Goal: Task Accomplishment & Management: Manage account settings

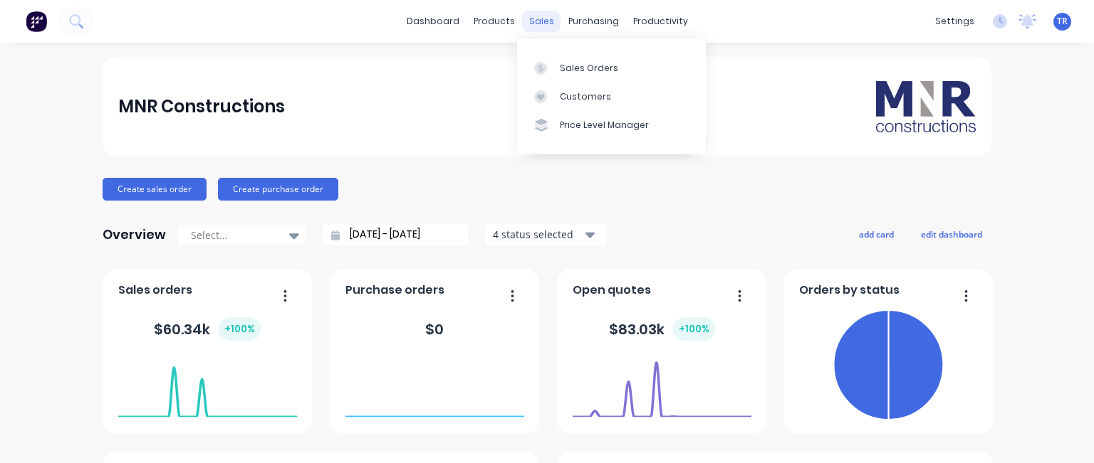
click at [540, 18] on div "sales" at bounding box center [541, 21] width 39 height 21
click at [561, 62] on div "Sales Orders" at bounding box center [589, 68] width 58 height 13
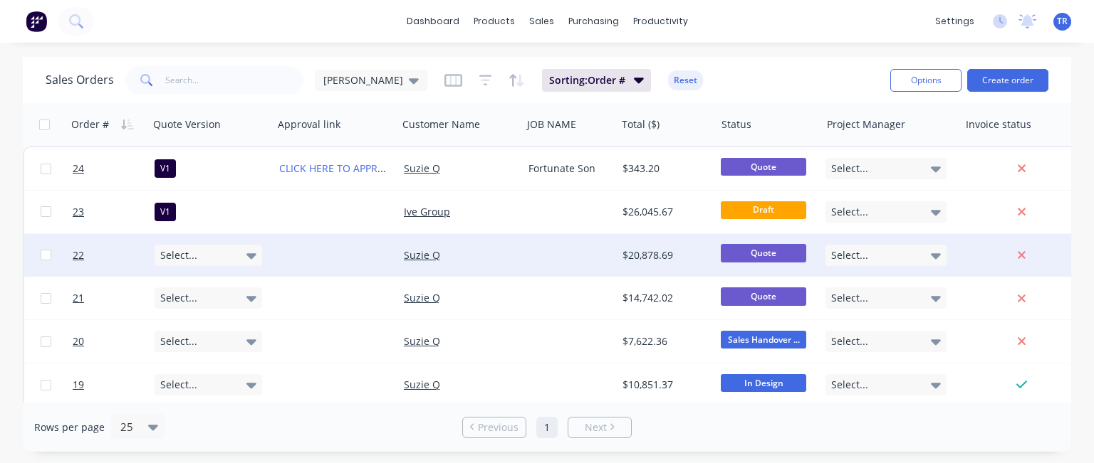
click at [252, 253] on icon at bounding box center [251, 256] width 10 height 6
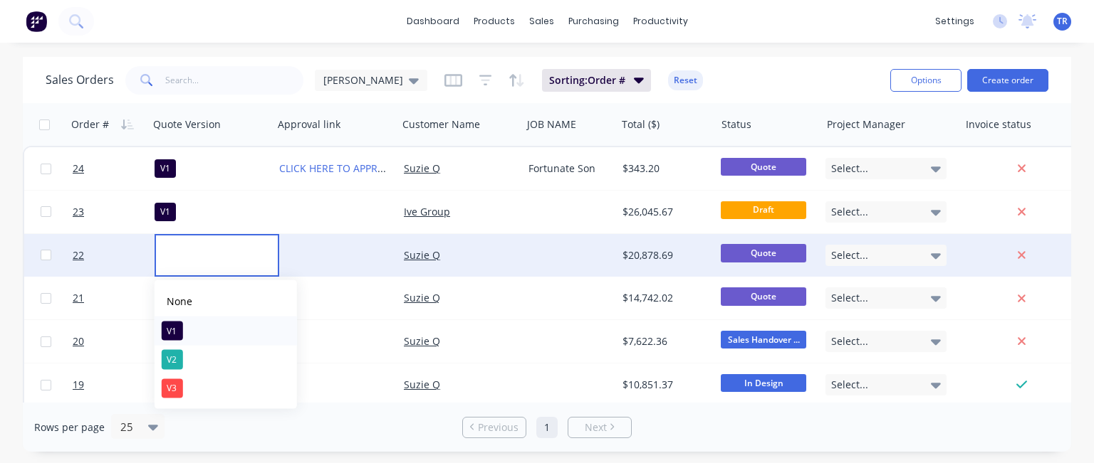
click at [198, 335] on button "V1" at bounding box center [225, 331] width 142 height 28
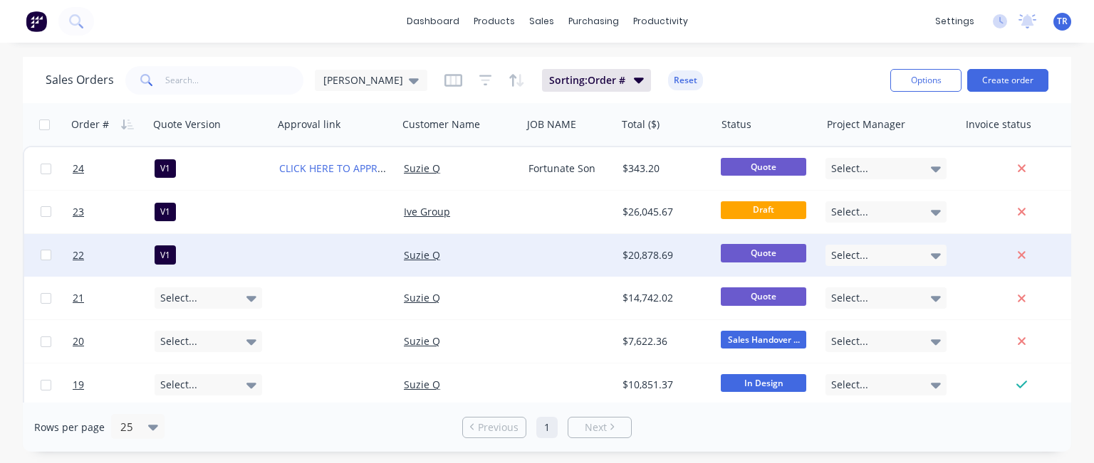
click at [301, 255] on div at bounding box center [335, 255] width 125 height 43
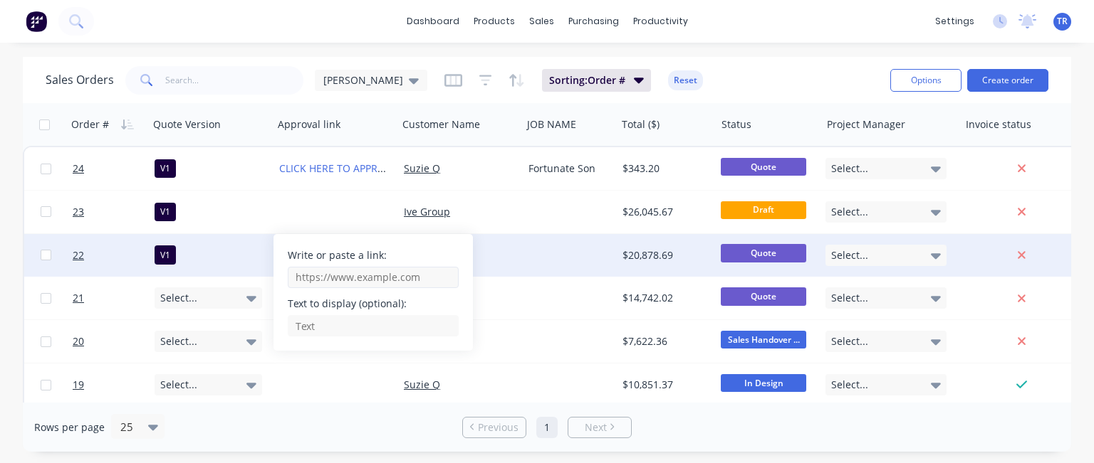
click at [337, 278] on input "Write or paste a link:" at bounding box center [373, 277] width 171 height 21
click at [322, 277] on input "Write or paste a link:" at bounding box center [373, 277] width 171 height 21
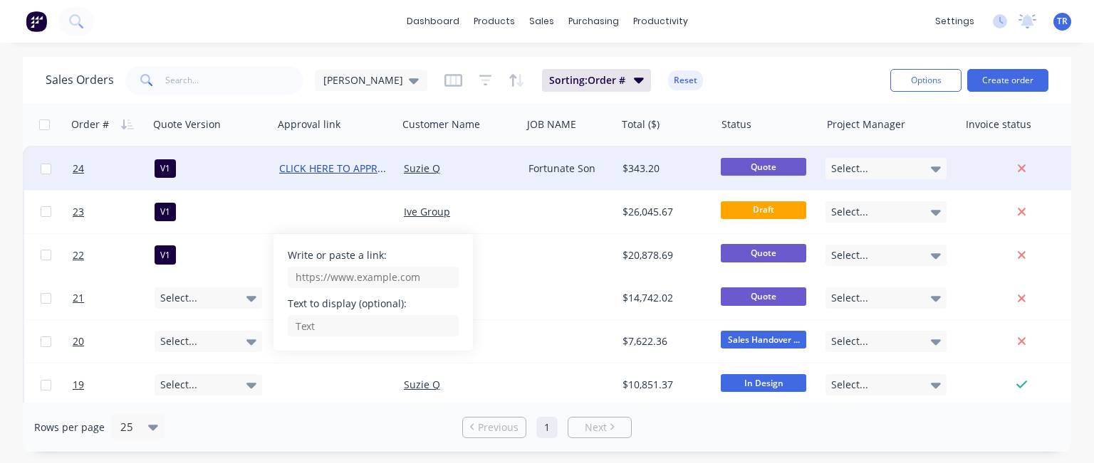
click at [325, 169] on link "CLICK HERE TO APPROVE QUOTE" at bounding box center [356, 169] width 154 height 14
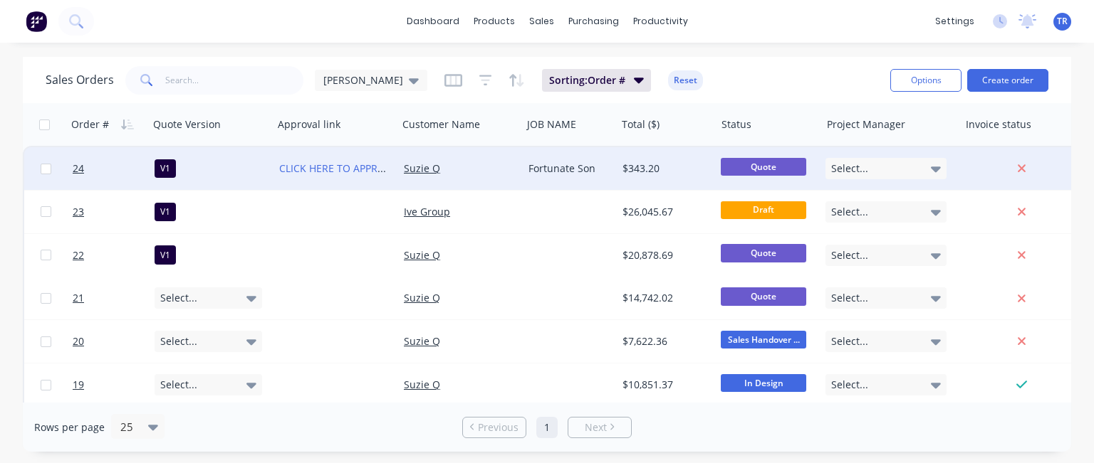
click at [379, 152] on div "CLICK HERE TO APPROVE QUOTE" at bounding box center [335, 168] width 125 height 43
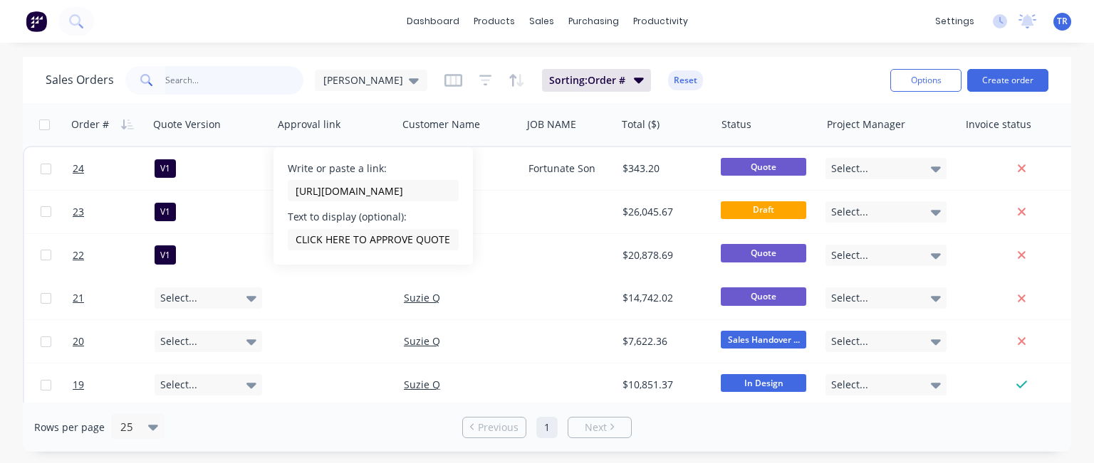
click at [251, 83] on input "text" at bounding box center [234, 80] width 139 height 28
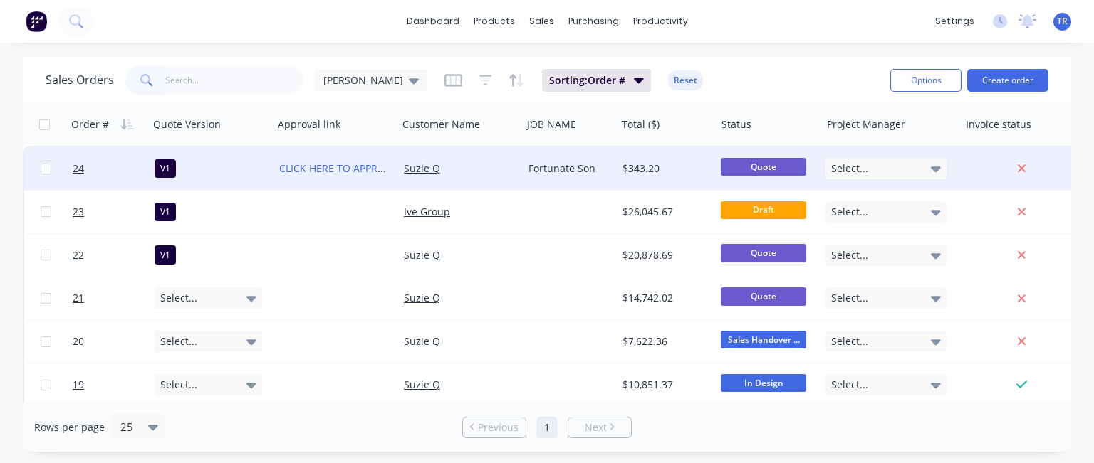
click at [332, 153] on div "CLICK HERE TO APPROVE QUOTE" at bounding box center [335, 168] width 125 height 43
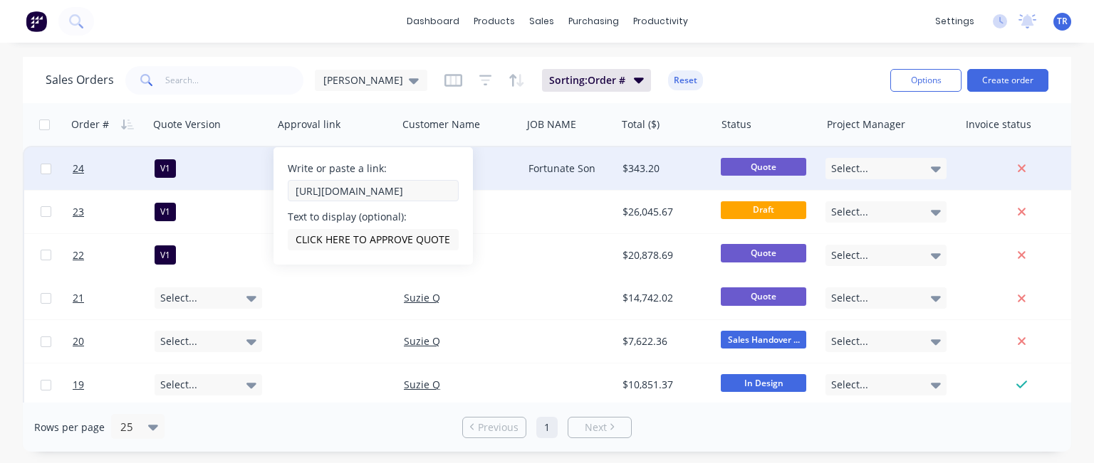
click at [342, 189] on input "[URL][DOMAIN_NAME]" at bounding box center [373, 190] width 171 height 21
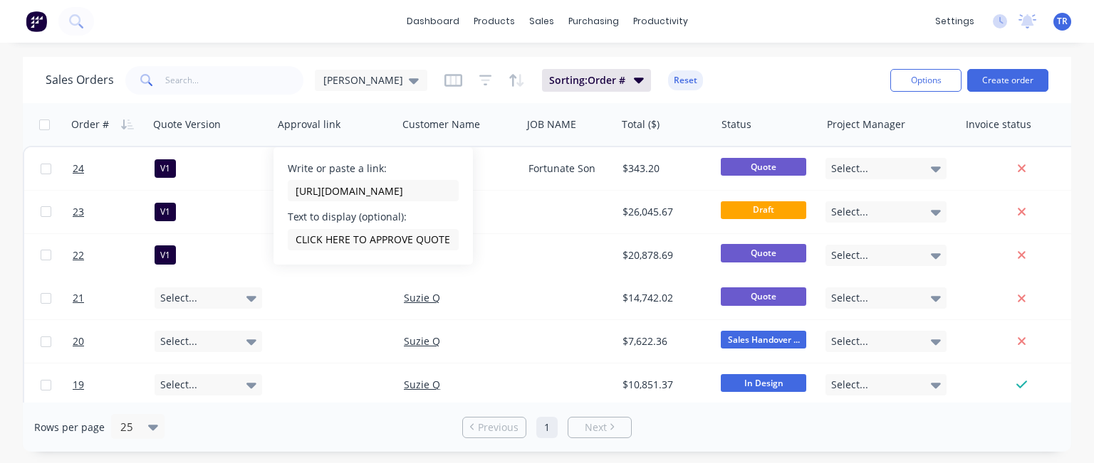
click at [282, 53] on div "dashboard products sales purchasing productivity dashboard products Product Cat…" at bounding box center [547, 231] width 1094 height 463
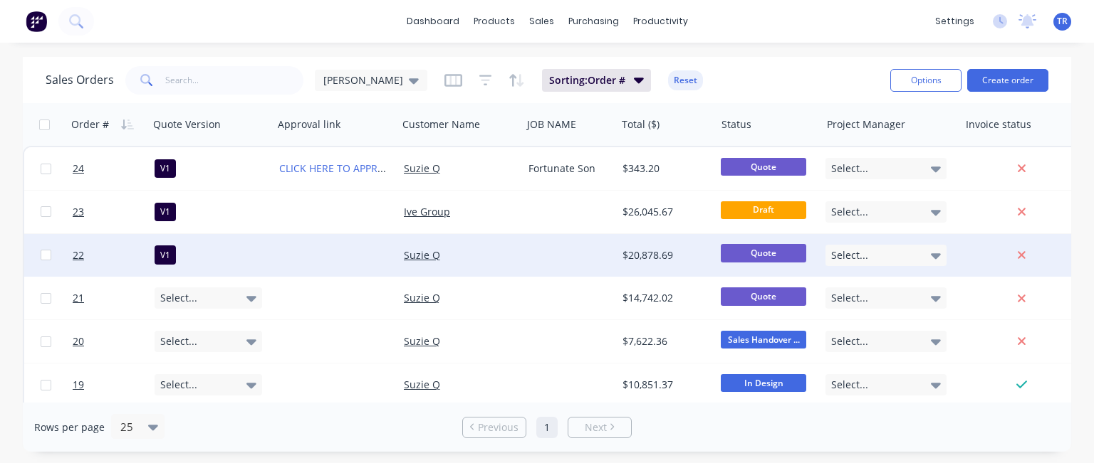
click at [317, 256] on div at bounding box center [335, 255] width 125 height 43
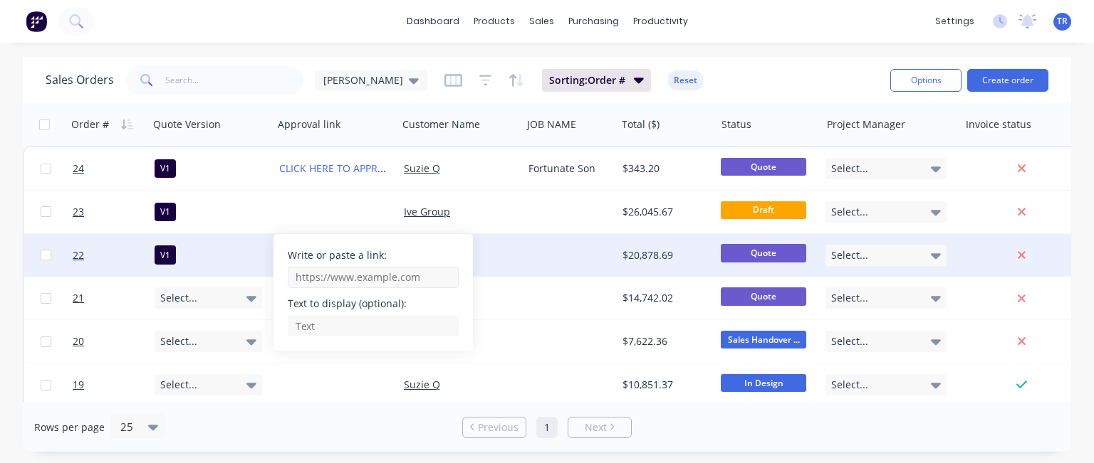
click at [327, 278] on input "Write or paste a link:" at bounding box center [373, 277] width 171 height 21
paste input "[URL][DOMAIN_NAME]"
drag, startPoint x: 429, startPoint y: 276, endPoint x: 441, endPoint y: 280, distance: 11.9
click at [441, 280] on input "[URL][DOMAIN_NAME]" at bounding box center [373, 277] width 171 height 21
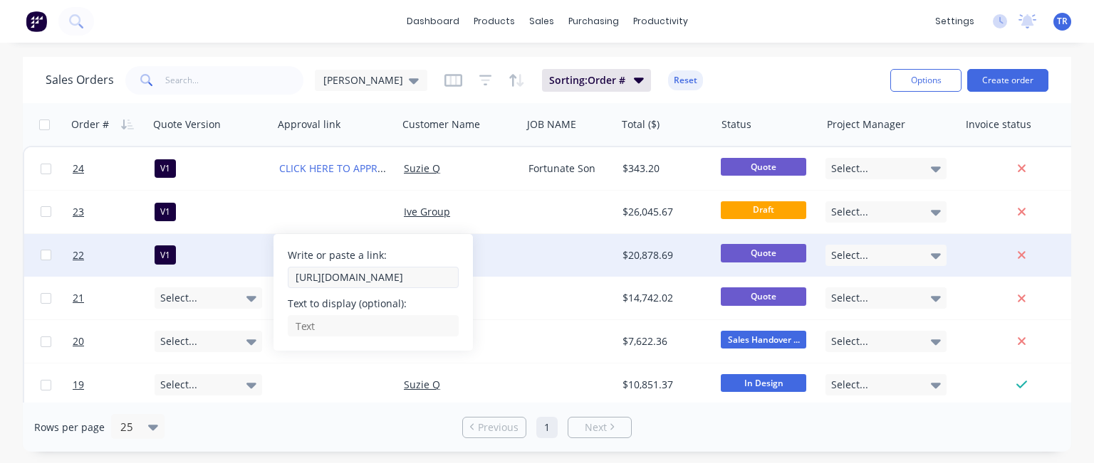
click at [439, 276] on input "[URL][DOMAIN_NAME]" at bounding box center [373, 277] width 171 height 21
type input "[URL][DOMAIN_NAME]"
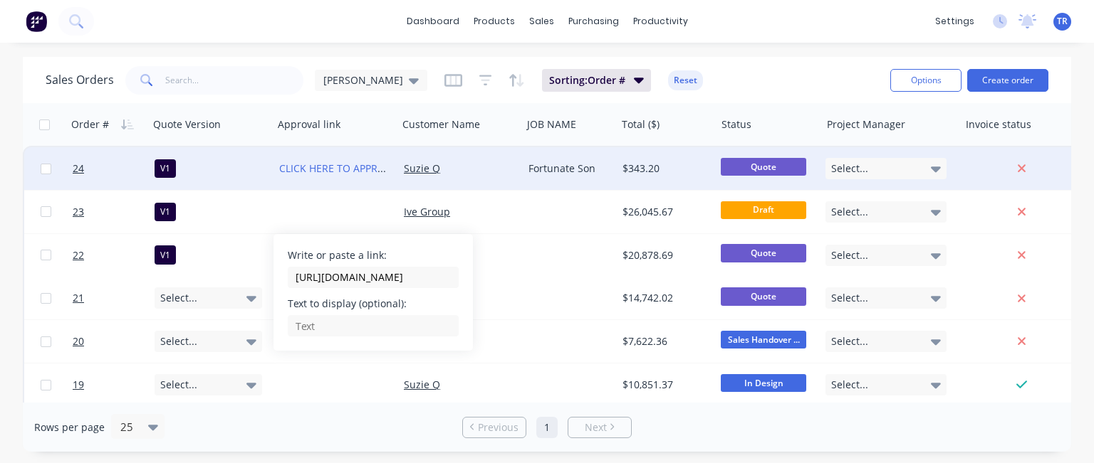
click at [373, 154] on div "CLICK HERE TO APPROVE QUOTE" at bounding box center [335, 168] width 125 height 43
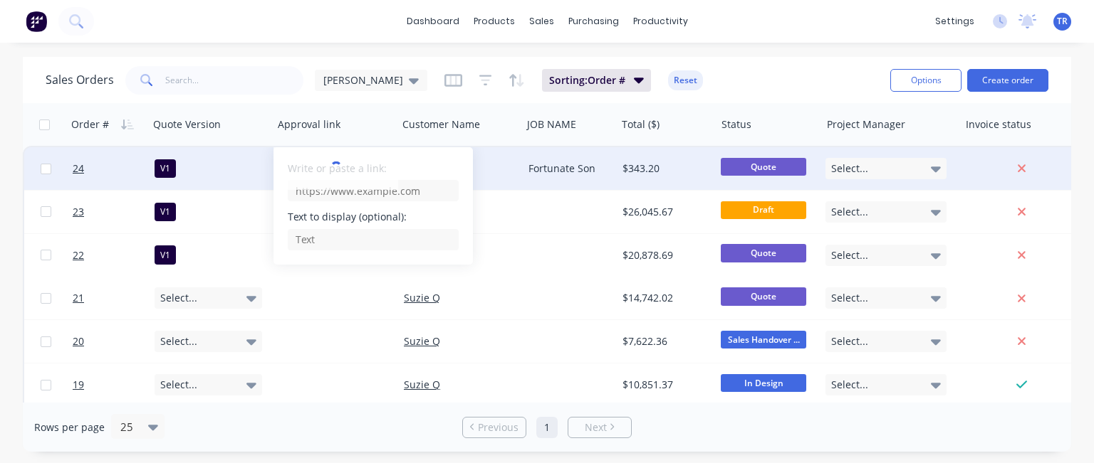
type input "[URL][DOMAIN_NAME]"
type input "CLICK HERE TO APPROVE QUOTE"
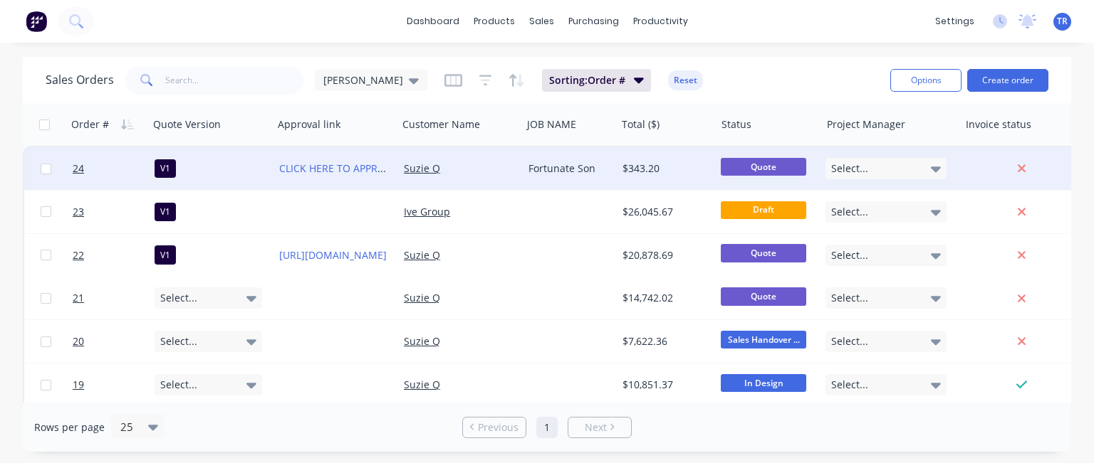
click at [342, 153] on div "CLICK HERE TO APPROVE QUOTE" at bounding box center [335, 168] width 125 height 43
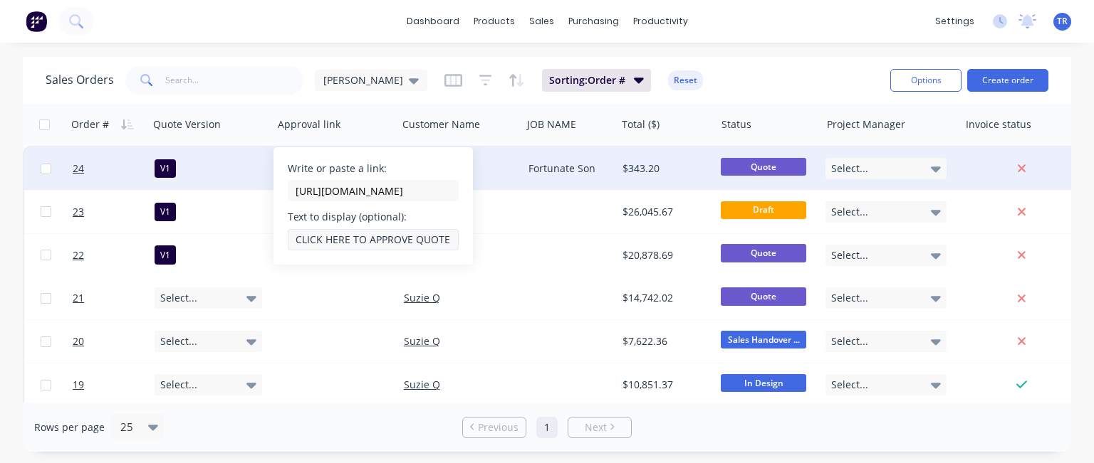
click at [350, 242] on input "CLICK HERE TO APPROVE QUOTE" at bounding box center [373, 239] width 171 height 21
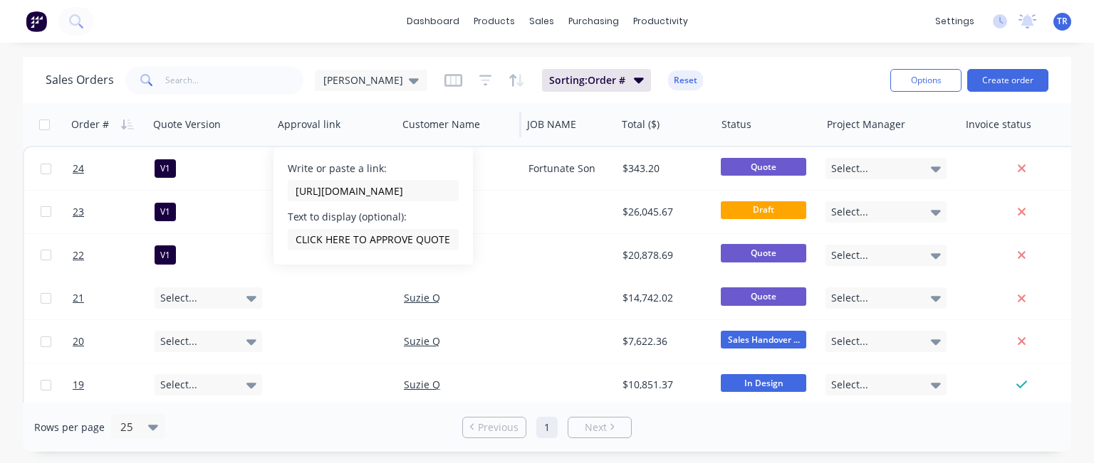
click at [399, 127] on div "Customer Name" at bounding box center [459, 124] width 125 height 43
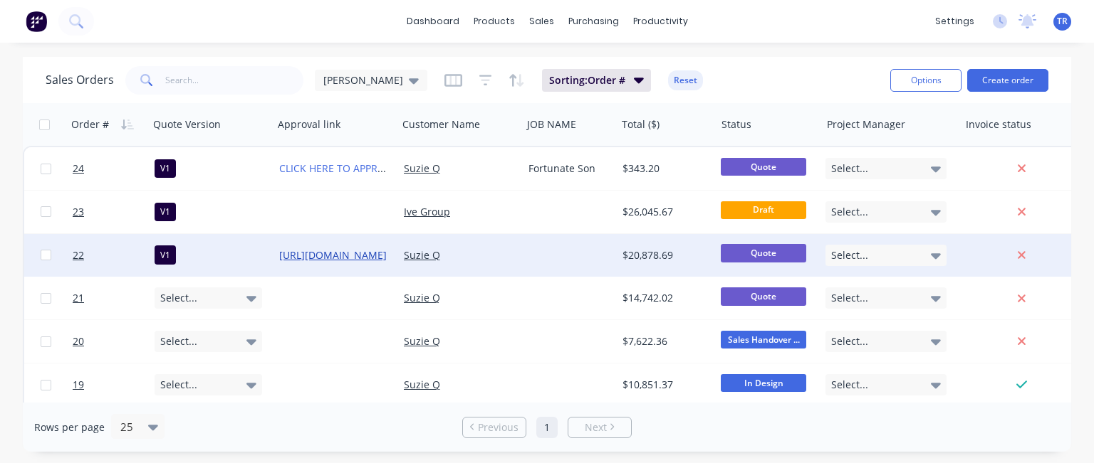
click at [384, 247] on div "[URL][DOMAIN_NAME]" at bounding box center [335, 255] width 125 height 43
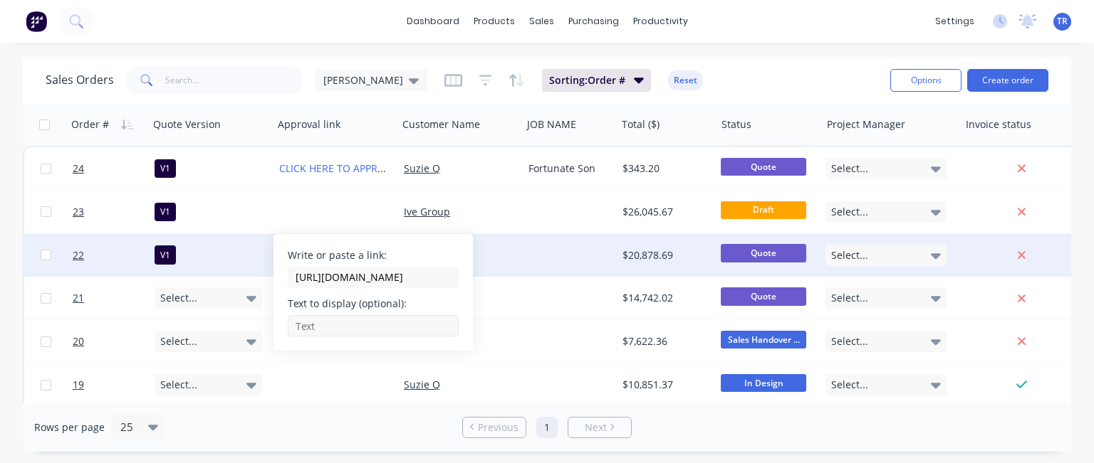
click at [350, 318] on input "Write or paste a link:" at bounding box center [373, 325] width 171 height 21
paste input "CLICK HERE TO APPROVE QUOTE"
type input "CLICK HERE TO APPROVE QUOTE"
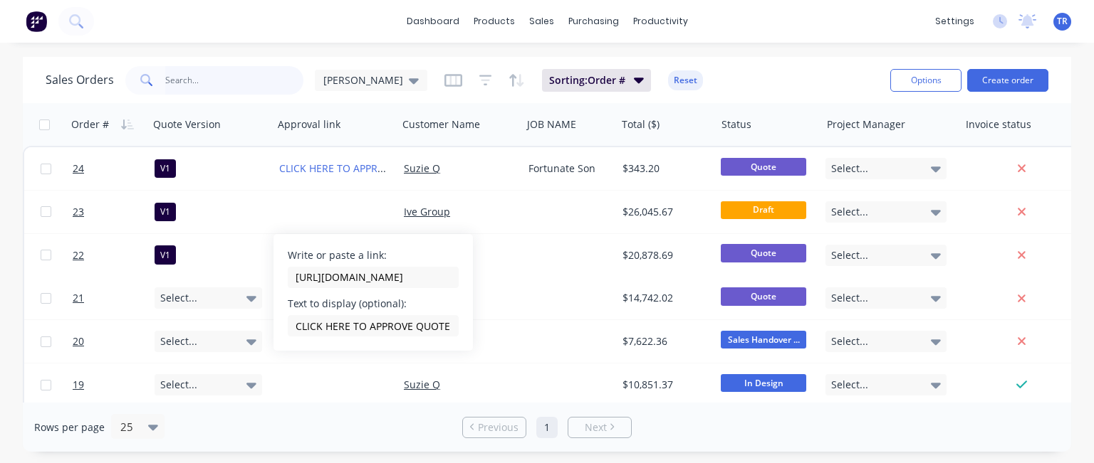
click at [295, 80] on input "text" at bounding box center [234, 80] width 139 height 28
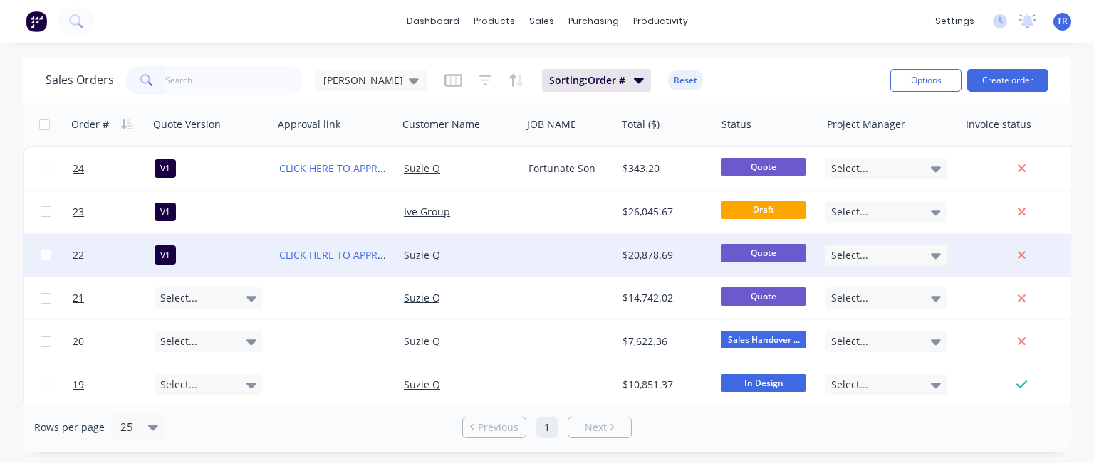
click at [921, 253] on div "Select..." at bounding box center [885, 255] width 121 height 21
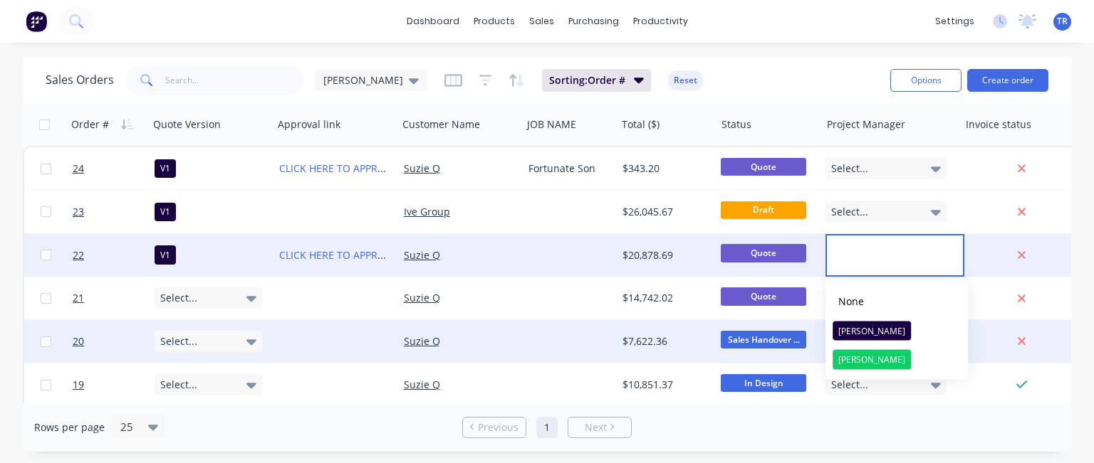
click at [891, 332] on button "[PERSON_NAME]" at bounding box center [896, 331] width 142 height 28
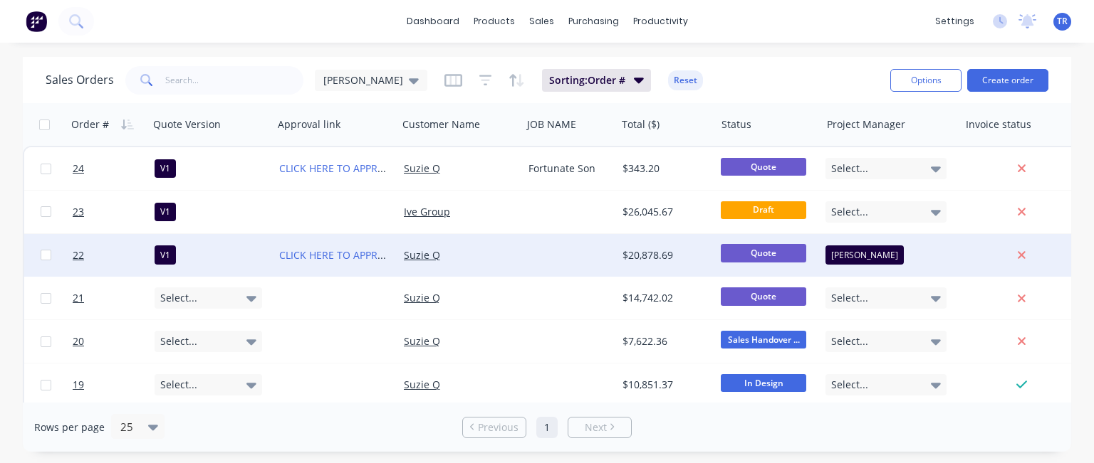
click at [526, 245] on div at bounding box center [570, 255] width 94 height 43
click at [80, 256] on span "22" at bounding box center [78, 255] width 11 height 14
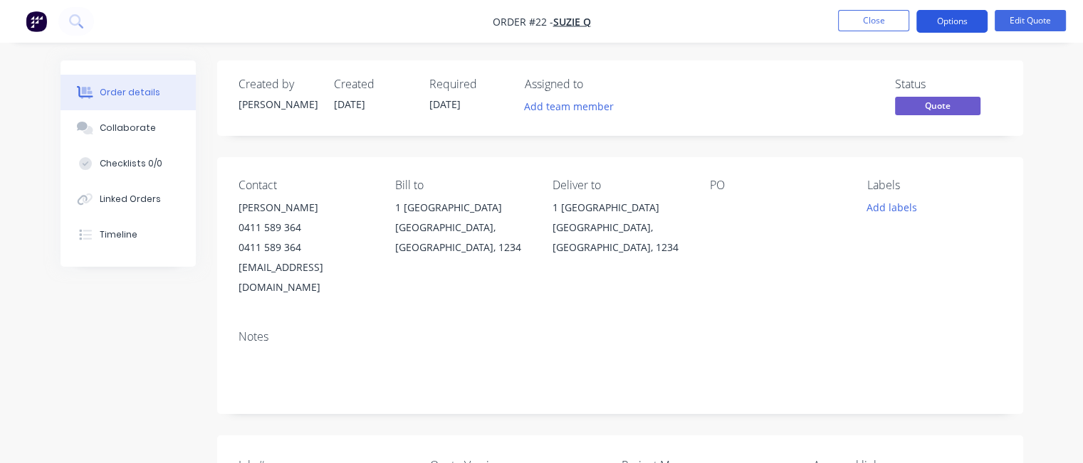
click at [944, 26] on button "Options" at bounding box center [951, 21] width 71 height 23
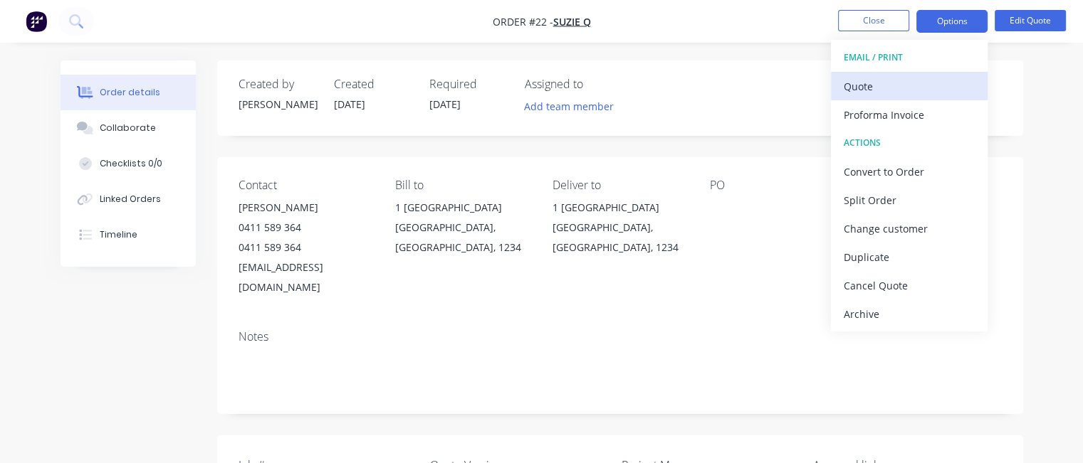
click at [874, 88] on div "Quote" at bounding box center [909, 86] width 131 height 21
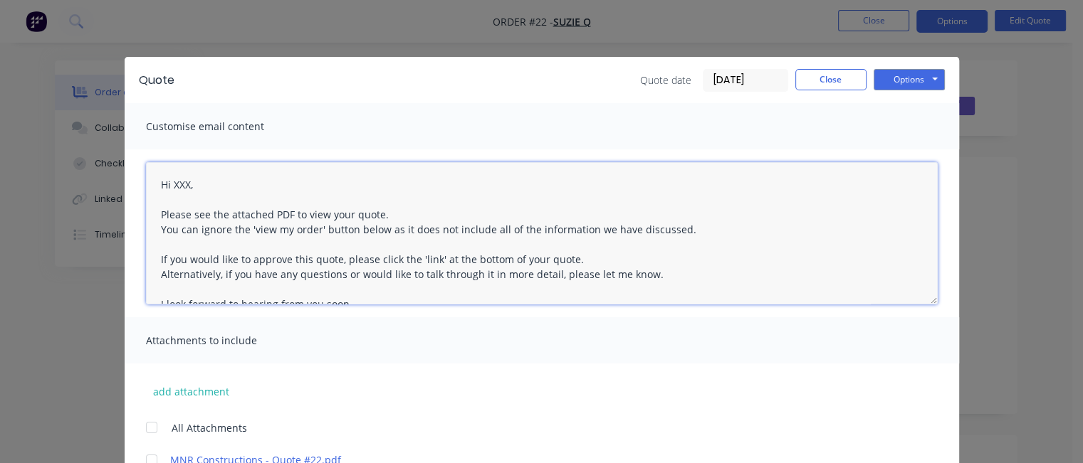
drag, startPoint x: 168, startPoint y: 185, endPoint x: 183, endPoint y: 184, distance: 15.0
click at [183, 184] on textarea "Hi XXX, Please see the attached PDF to view your quote. You can ignore the 'vie…" at bounding box center [542, 233] width 792 height 142
click at [288, 187] on textarea "Hi XXX, Please see the attached PDF to view your quote. You can ignore the 'vie…" at bounding box center [542, 233] width 792 height 142
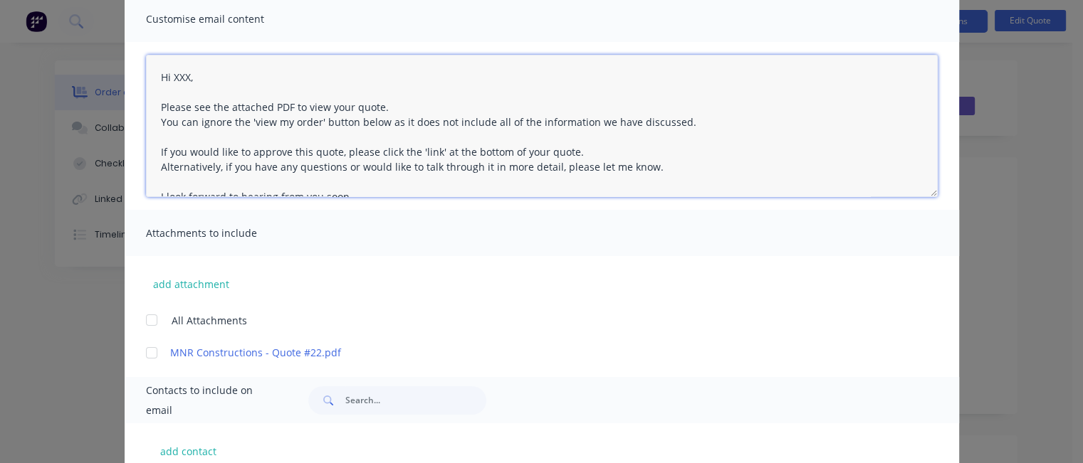
drag, startPoint x: 169, startPoint y: 75, endPoint x: 184, endPoint y: 75, distance: 15.7
click at [184, 75] on textarea "Hi XXX, Please see the attached PDF to view your quote. You can ignore the 'vie…" at bounding box center [542, 126] width 792 height 142
click at [282, 120] on textarea "Hi [PERSON_NAME], Please see the attached PDF to view your quote. You can ignor…" at bounding box center [542, 126] width 792 height 142
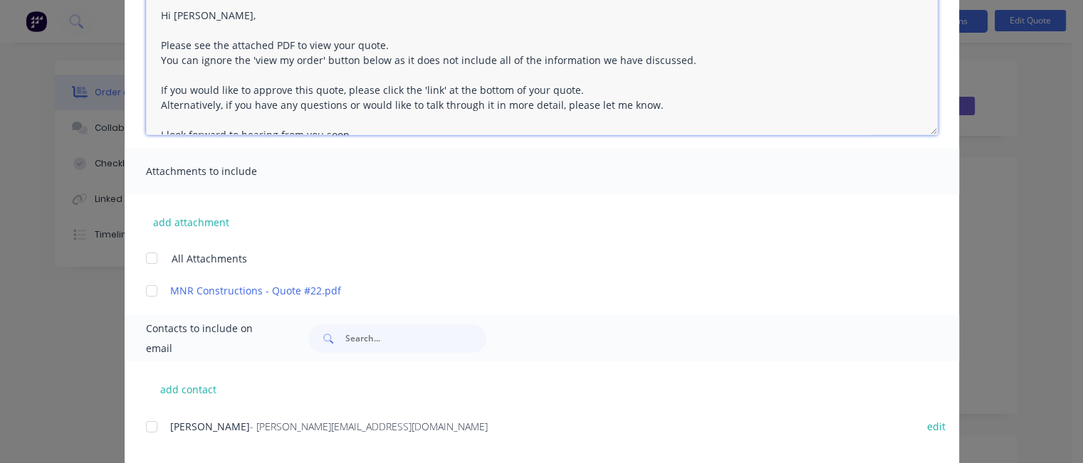
scroll to position [250, 0]
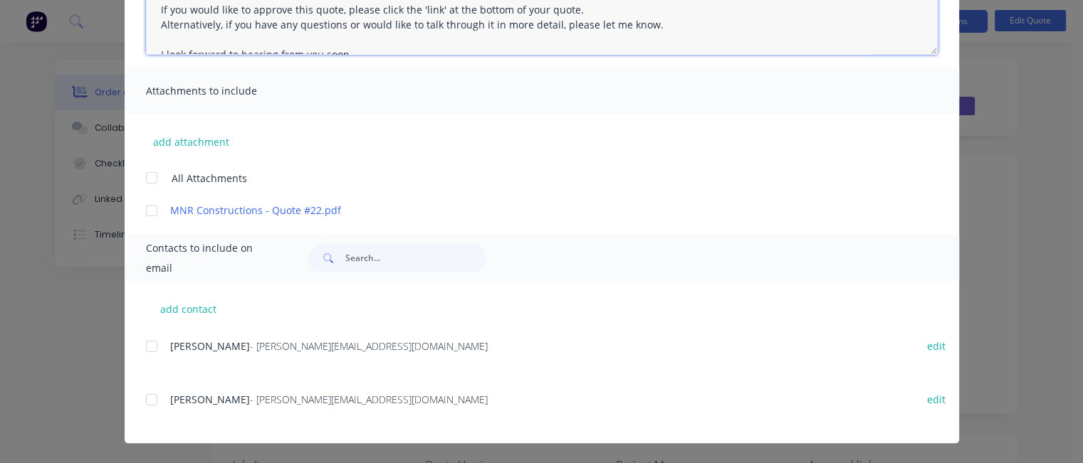
click at [147, 345] on div at bounding box center [151, 346] width 28 height 28
click at [148, 399] on div at bounding box center [151, 400] width 28 height 28
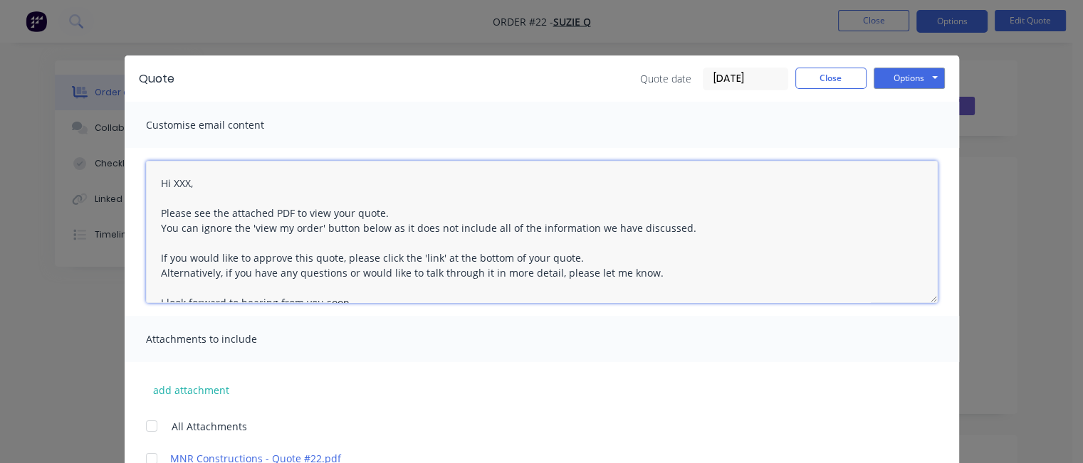
scroll to position [0, 0]
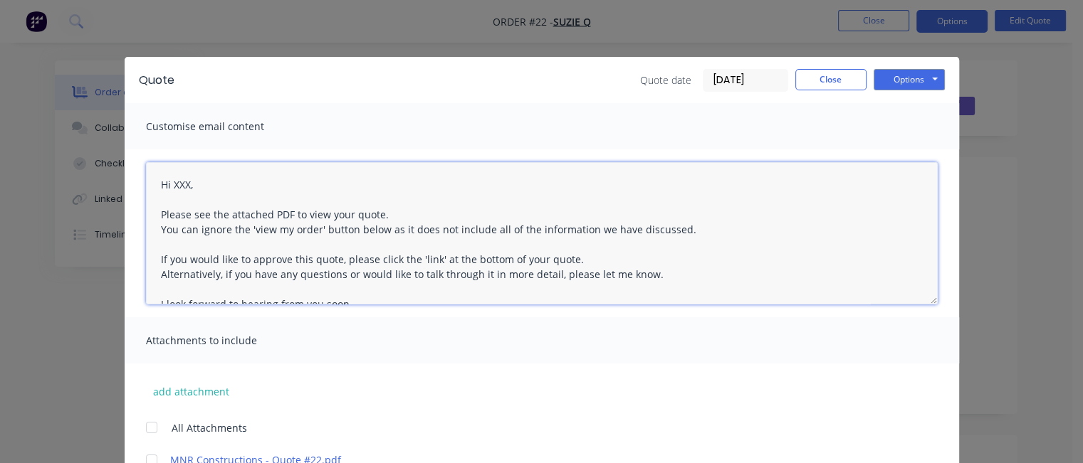
drag, startPoint x: 167, startPoint y: 182, endPoint x: 184, endPoint y: 179, distance: 16.5
click at [184, 179] on textarea "Hi XXX, Please see the attached PDF to view your quote. You can ignore the 'vie…" at bounding box center [542, 233] width 792 height 142
click at [589, 239] on textarea "Hi [PERSON_NAME], Please see the attached PDF to view your quote. You can ignor…" at bounding box center [542, 233] width 792 height 142
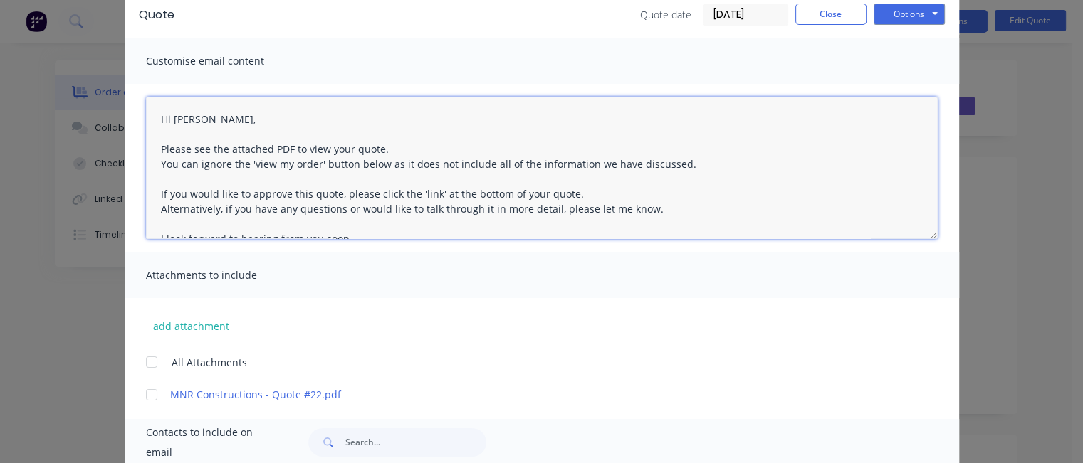
scroll to position [71, 0]
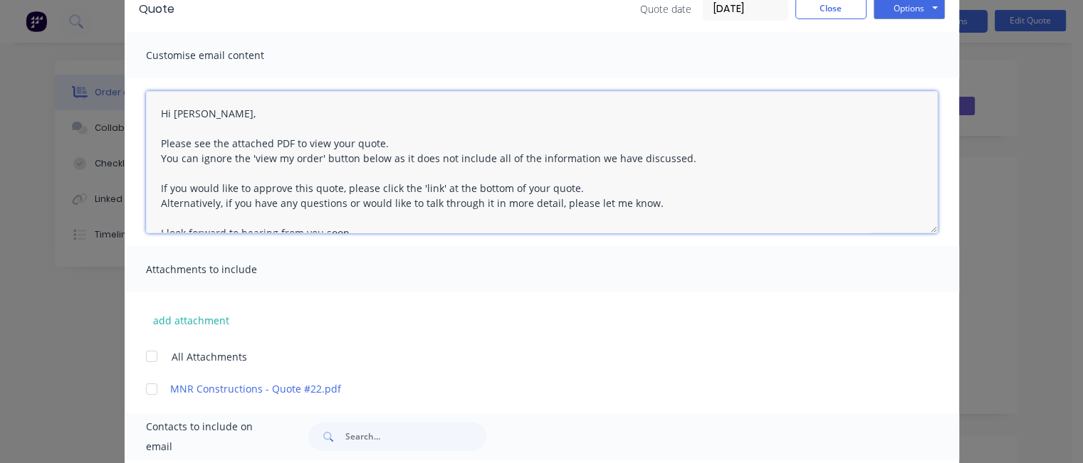
click at [147, 391] on div at bounding box center [151, 389] width 28 height 28
click at [182, 114] on textarea "Hi XXX, Please see the attached PDF to view your quote. You can ignore the 'vie…" at bounding box center [542, 162] width 792 height 142
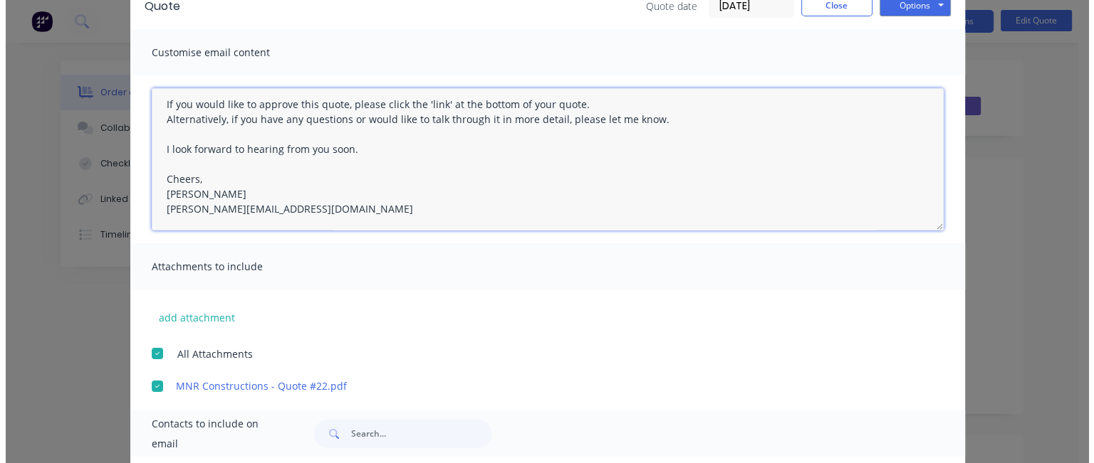
scroll to position [0, 0]
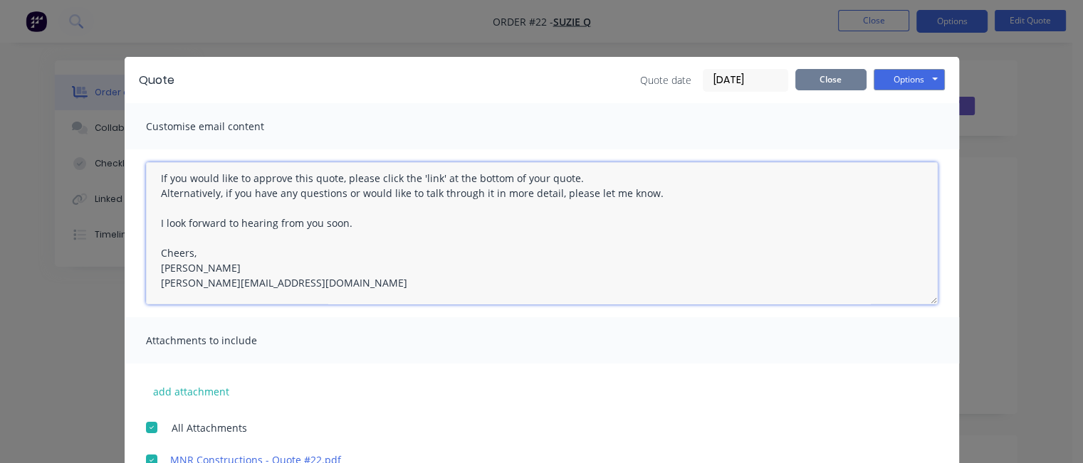
type textarea "Hi [PERSON_NAME], Please see the attached PDF to view your quote. You can ignor…"
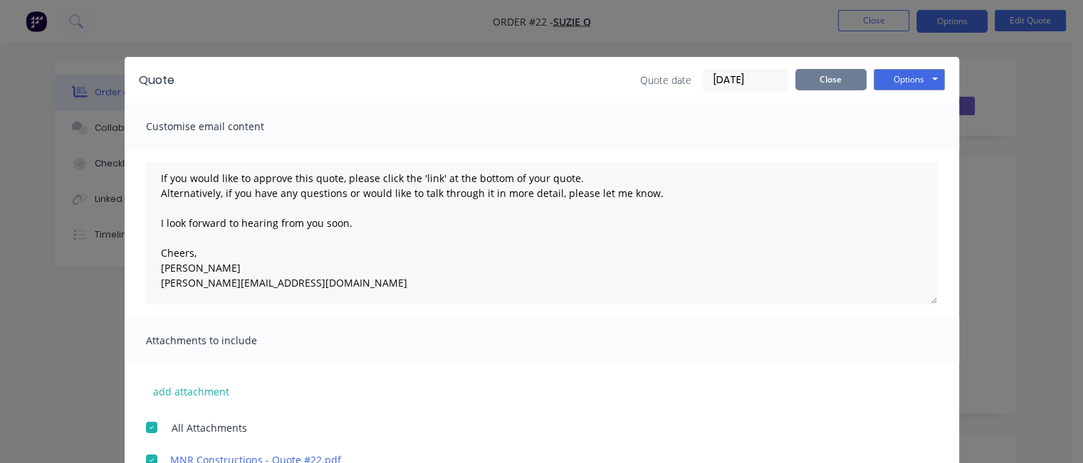
click at [797, 78] on button "Close" at bounding box center [830, 79] width 71 height 21
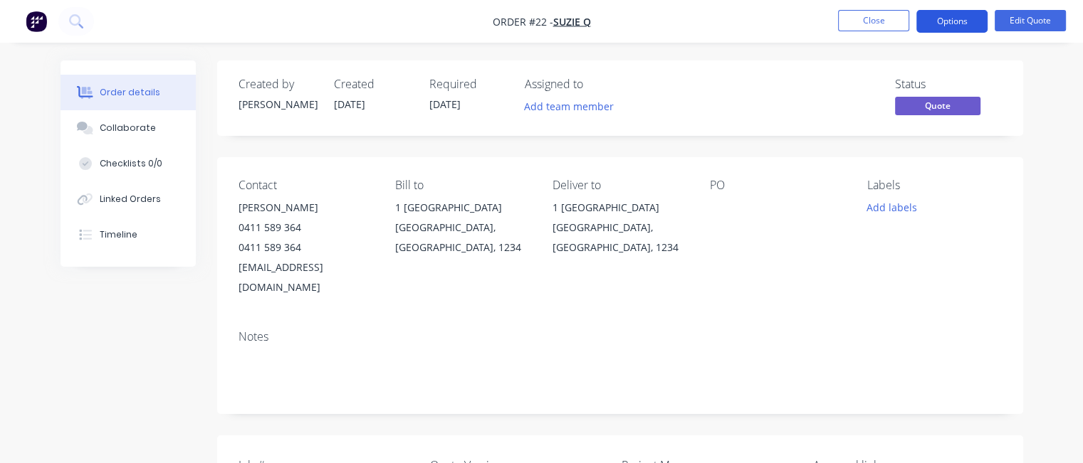
click at [932, 19] on button "Options" at bounding box center [951, 21] width 71 height 23
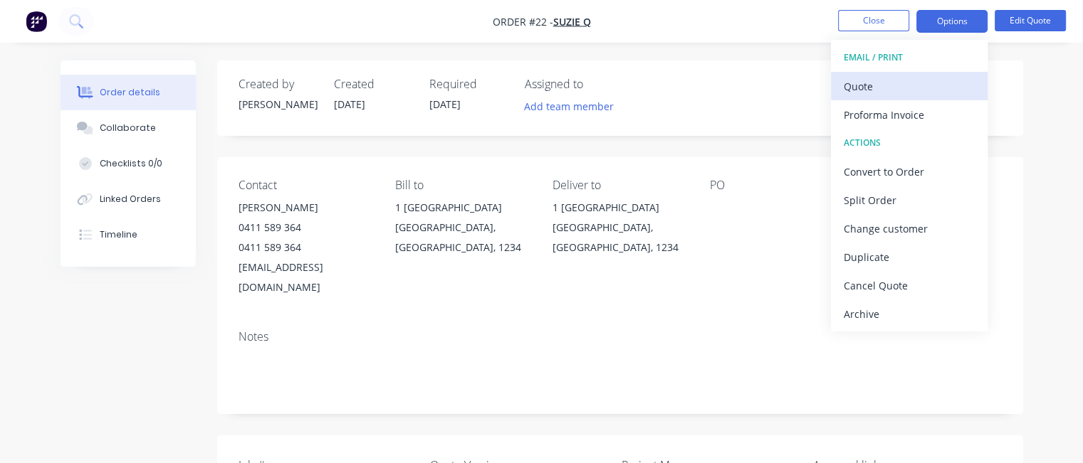
click at [886, 83] on div "Quote" at bounding box center [909, 86] width 131 height 21
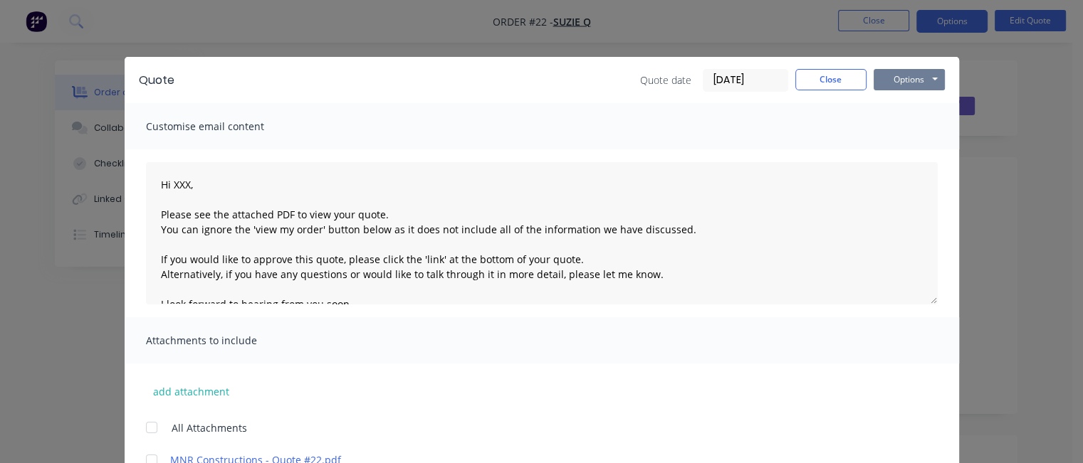
click at [886, 79] on button "Options" at bounding box center [909, 79] width 71 height 21
click at [914, 108] on button "Preview" at bounding box center [919, 104] width 91 height 23
click at [797, 84] on button "Close" at bounding box center [830, 79] width 71 height 21
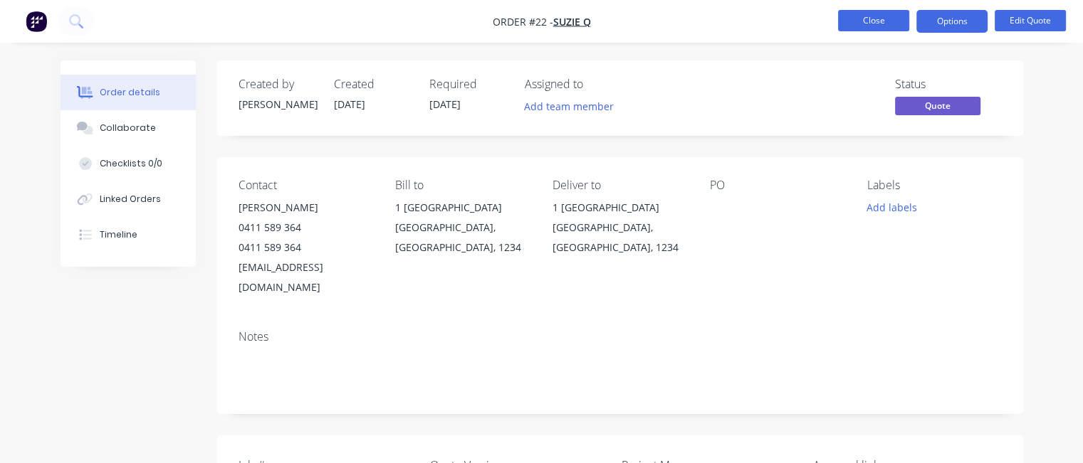
click at [847, 25] on button "Close" at bounding box center [873, 20] width 71 height 21
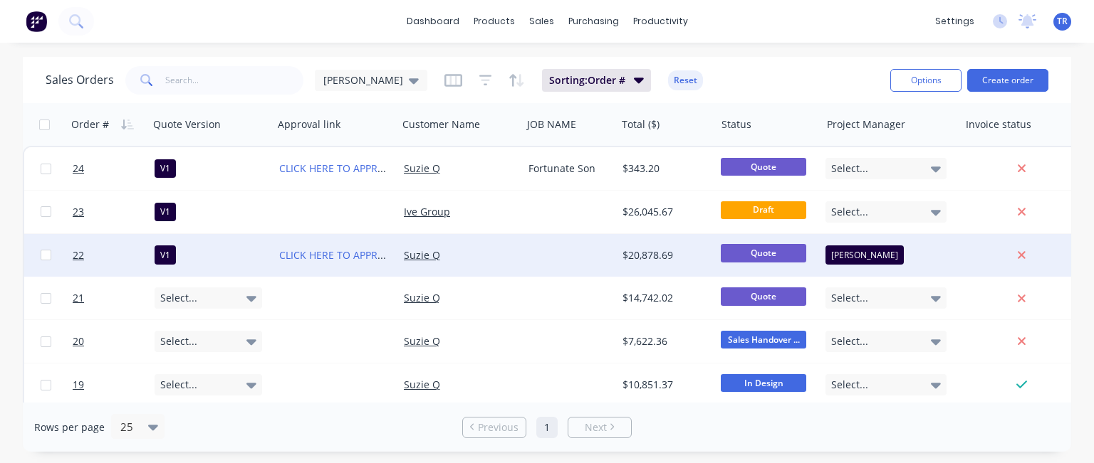
click at [350, 242] on div "CLICK HERE TO APPROVE QUOTE" at bounding box center [335, 255] width 125 height 43
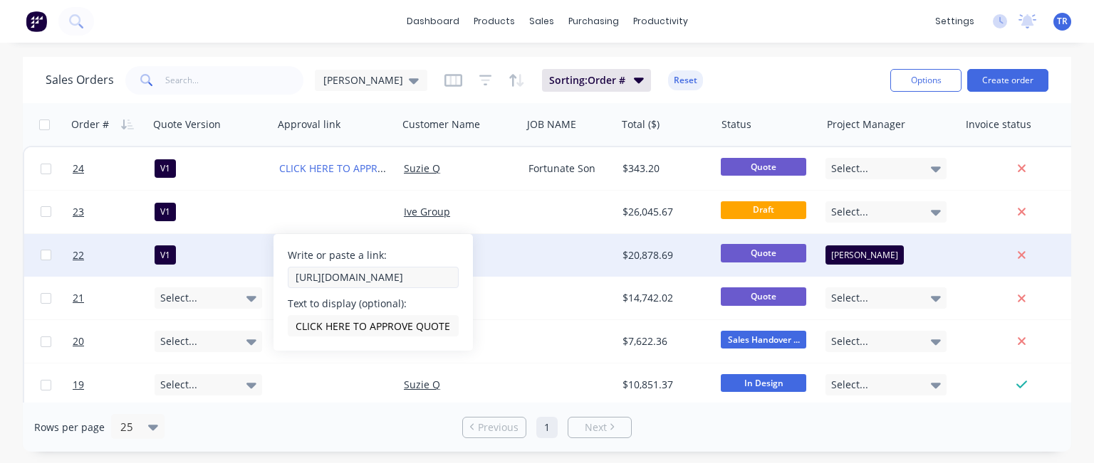
click at [359, 278] on input "[URL][DOMAIN_NAME]" at bounding box center [373, 277] width 171 height 21
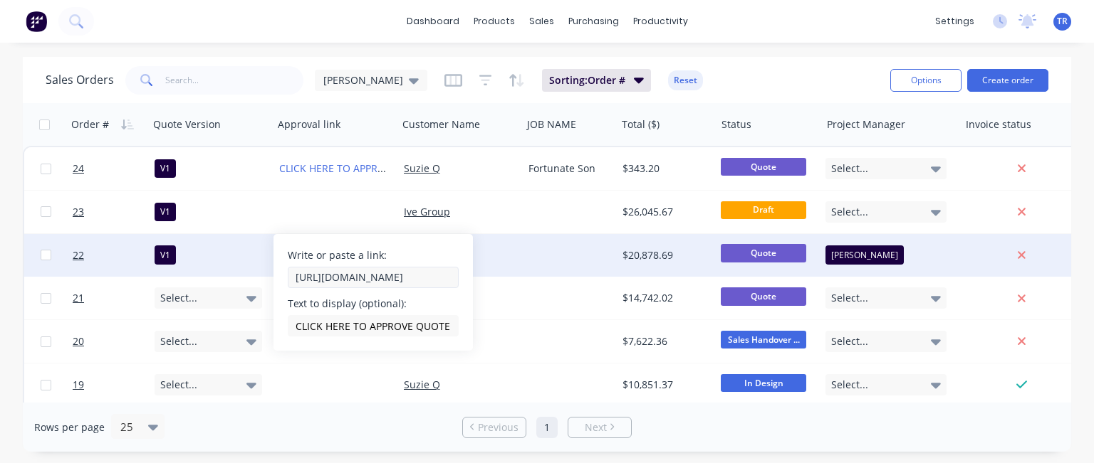
scroll to position [0, 194]
drag, startPoint x: 429, startPoint y: 276, endPoint x: 456, endPoint y: 276, distance: 26.4
click at [456, 276] on input "[URL][DOMAIN_NAME]" at bounding box center [373, 277] width 171 height 21
drag, startPoint x: 388, startPoint y: 276, endPoint x: 450, endPoint y: 276, distance: 61.9
click at [450, 276] on input "[URL][DOMAIN_NAME]" at bounding box center [373, 277] width 171 height 21
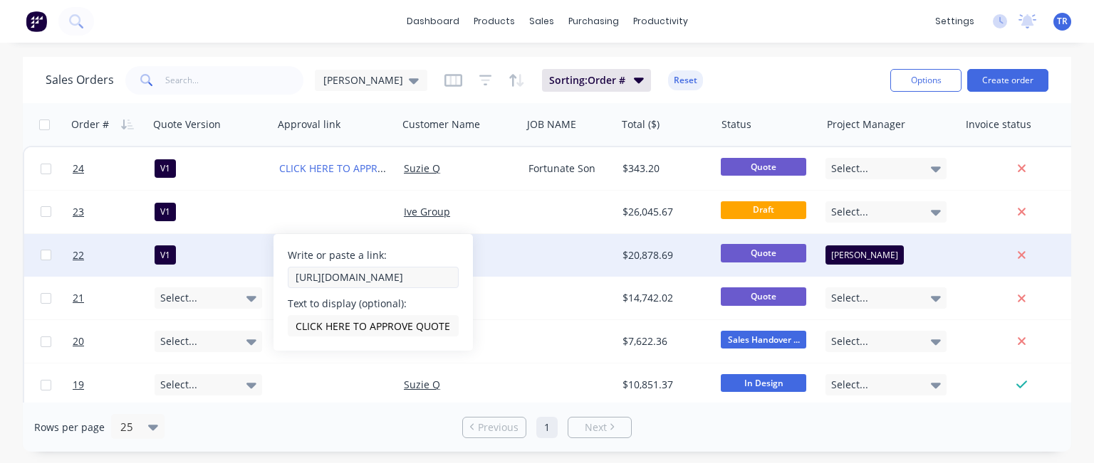
click at [450, 274] on input "[URL][DOMAIN_NAME]" at bounding box center [373, 277] width 171 height 21
click at [449, 279] on input "[URL][DOMAIN_NAME]" at bounding box center [373, 277] width 171 height 21
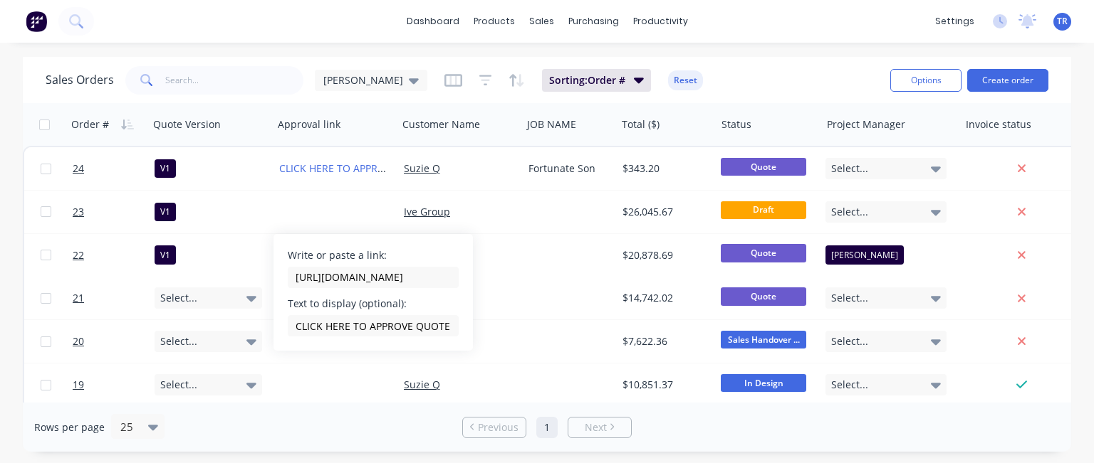
scroll to position [0, 0]
click at [293, 22] on div "dashboard products sales purchasing productivity dashboard products Product Cat…" at bounding box center [547, 21] width 1094 height 43
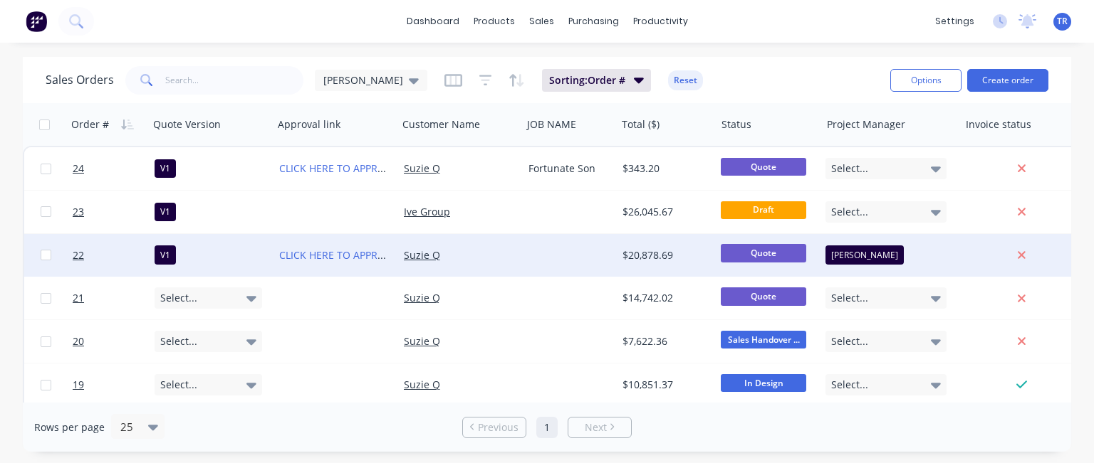
click at [526, 253] on div at bounding box center [570, 255] width 94 height 43
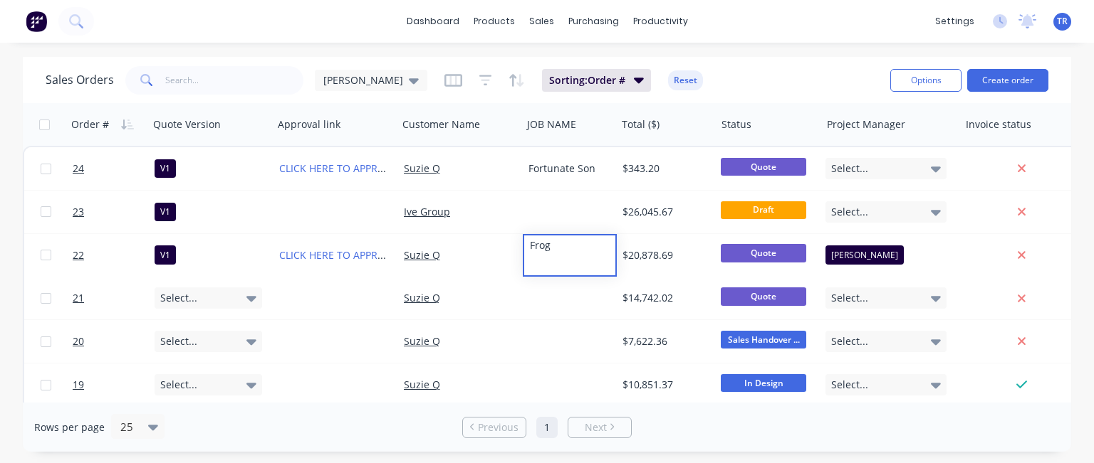
click at [735, 76] on div "Sales Orders [PERSON_NAME] Sorting: Order # Reset" at bounding box center [462, 80] width 833 height 35
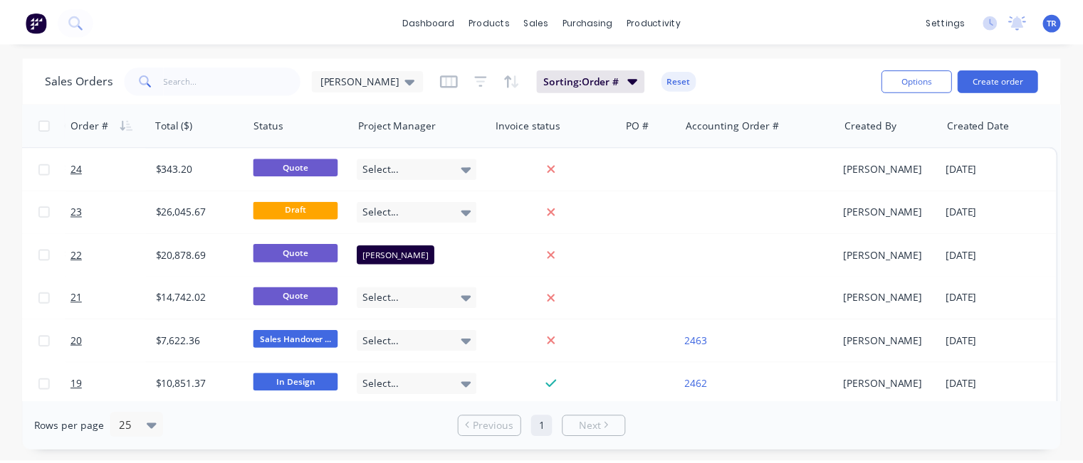
scroll to position [0, 471]
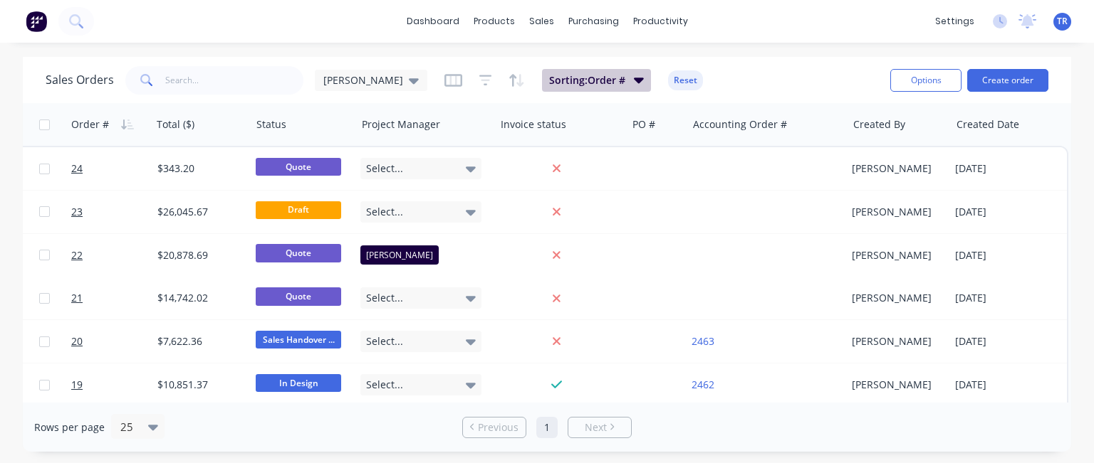
click at [556, 80] on span "Sorting: Order #" at bounding box center [587, 80] width 76 height 14
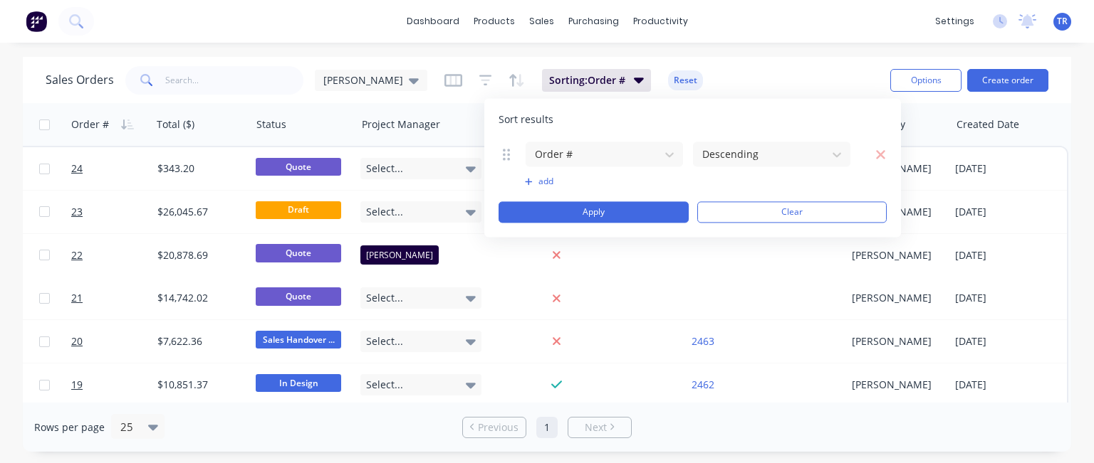
click at [697, 72] on div "Sales Orders [PERSON_NAME] Sorting: Order # Reset" at bounding box center [462, 80] width 833 height 35
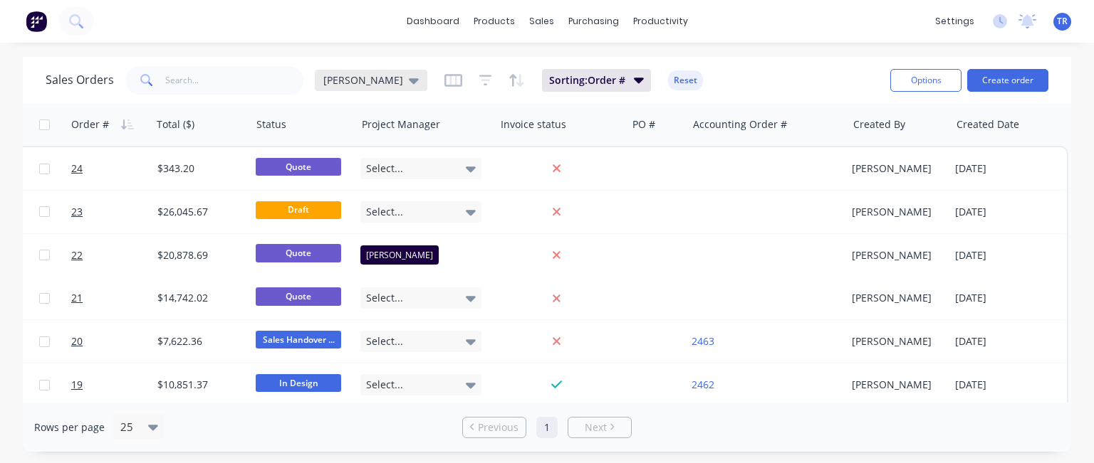
click at [340, 80] on span "[PERSON_NAME]" at bounding box center [363, 80] width 80 height 15
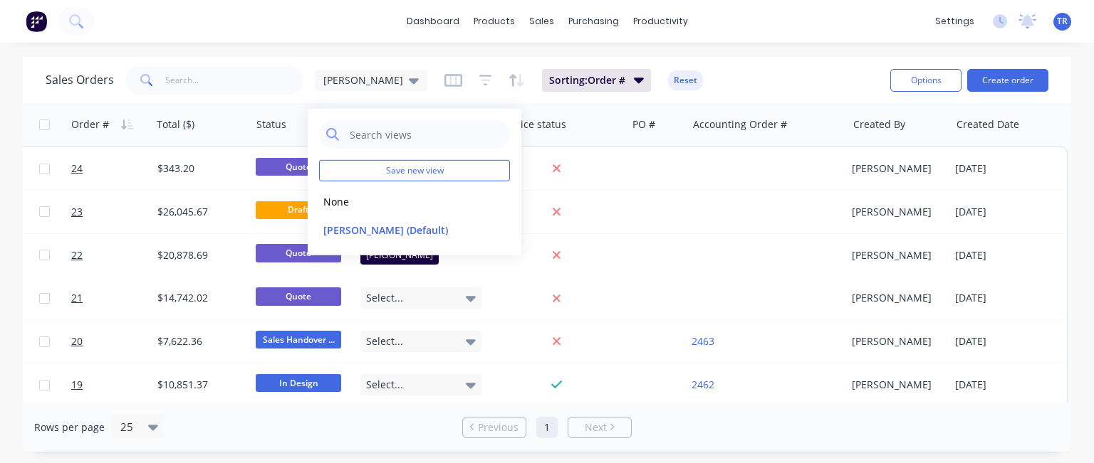
click at [444, 78] on div "Sorting: Order # Reset" at bounding box center [573, 80] width 258 height 23
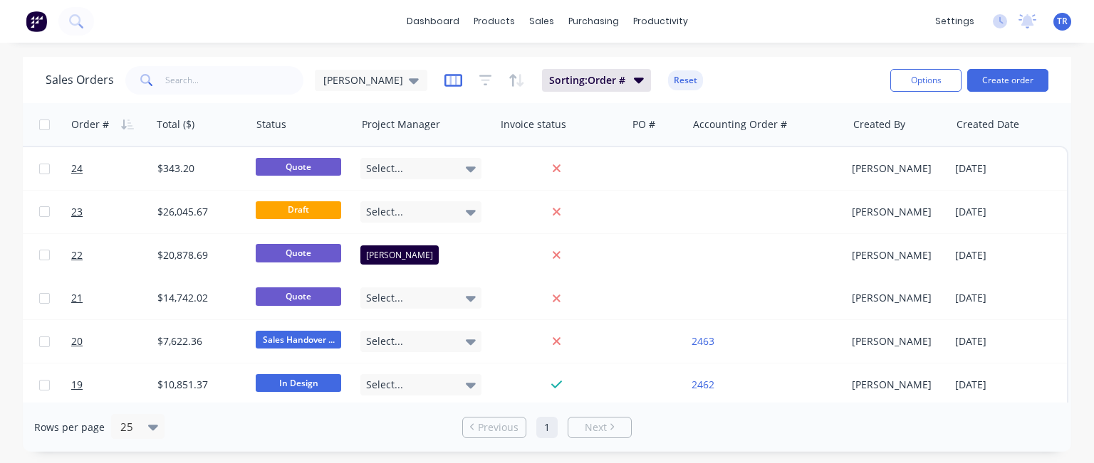
click at [444, 79] on icon "button" at bounding box center [453, 80] width 18 height 14
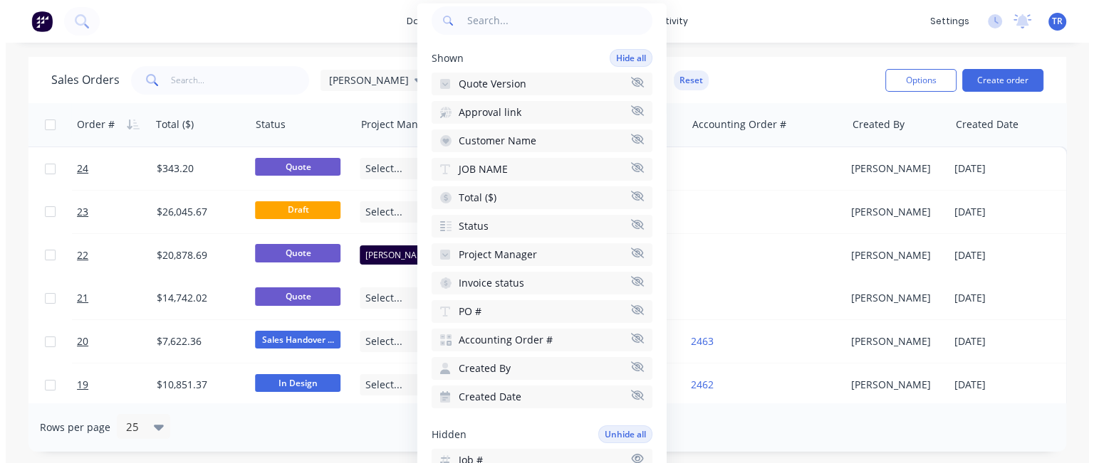
scroll to position [71, 0]
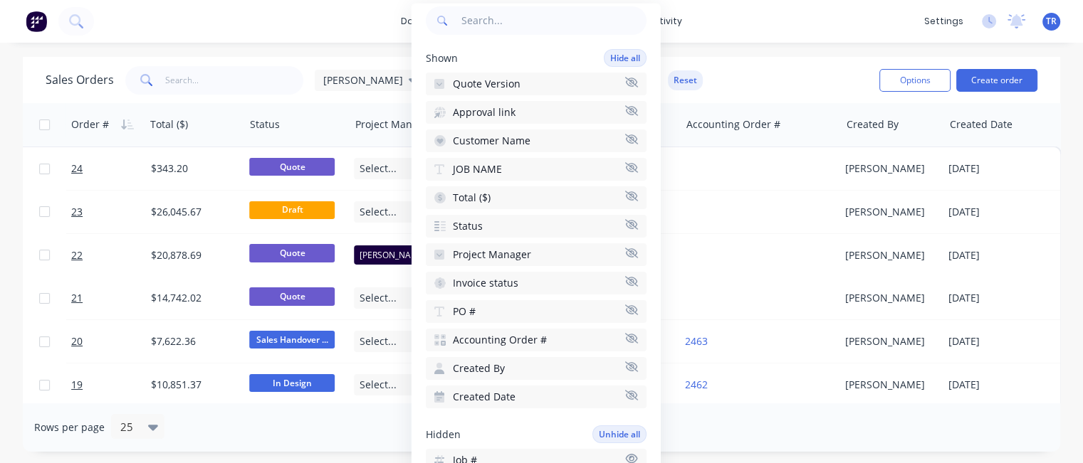
click at [753, 53] on div "dashboard products sales purchasing productivity dashboard products Product Cat…" at bounding box center [541, 231] width 1083 height 463
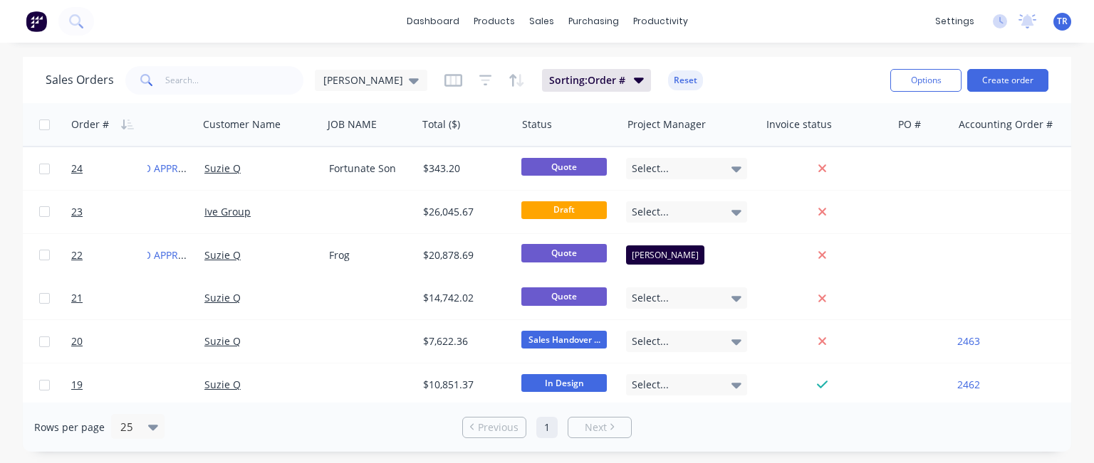
scroll to position [0, 0]
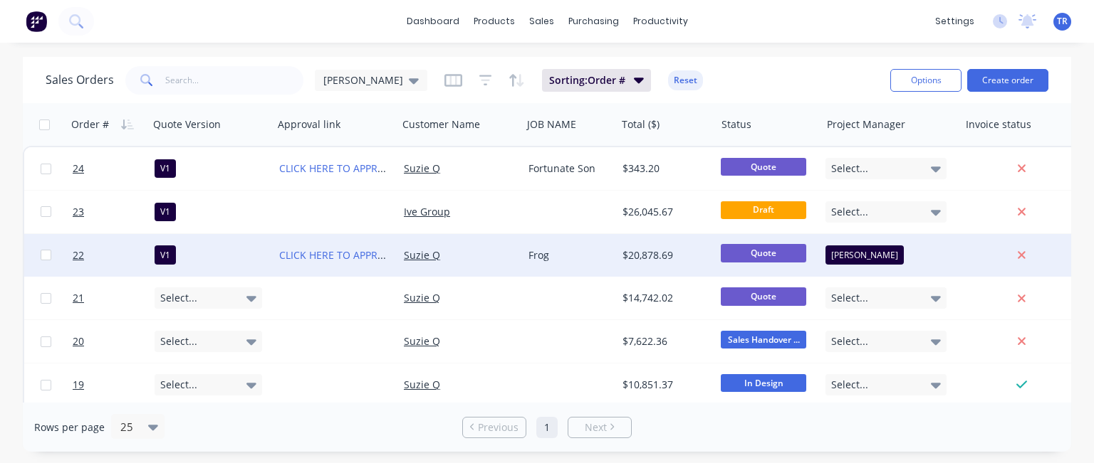
click at [281, 241] on div "CLICK HERE TO APPROVE QUOTE" at bounding box center [335, 255] width 125 height 43
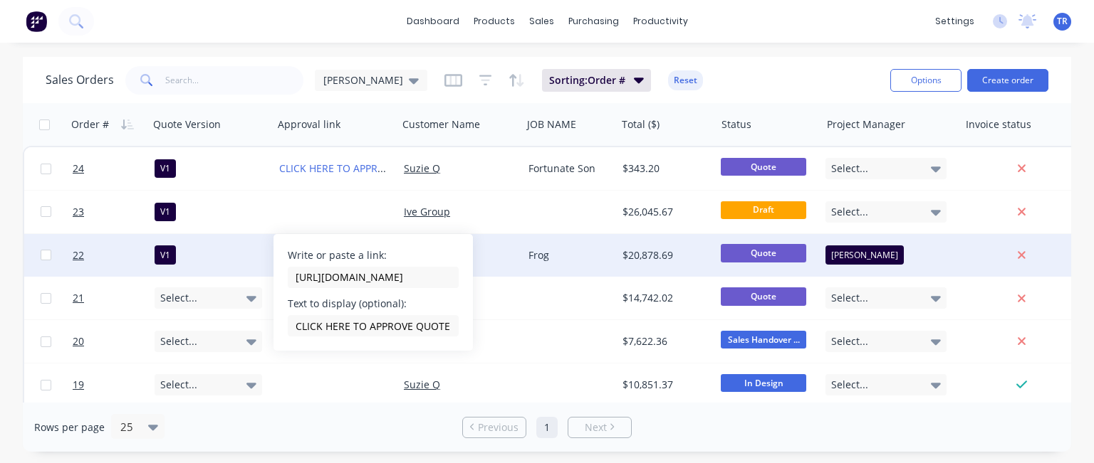
click at [248, 253] on div "V1" at bounding box center [208, 255] width 108 height 19
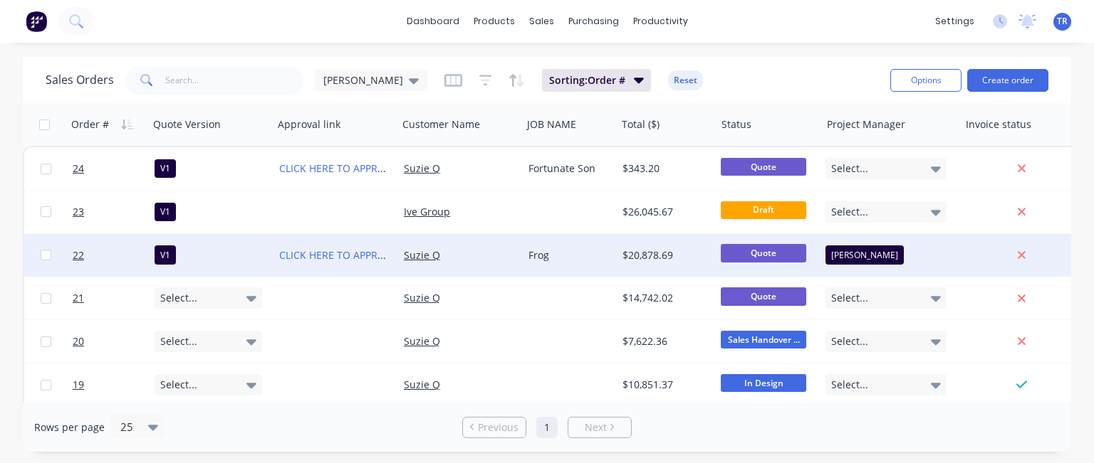
click at [69, 253] on div at bounding box center [108, 255] width 82 height 43
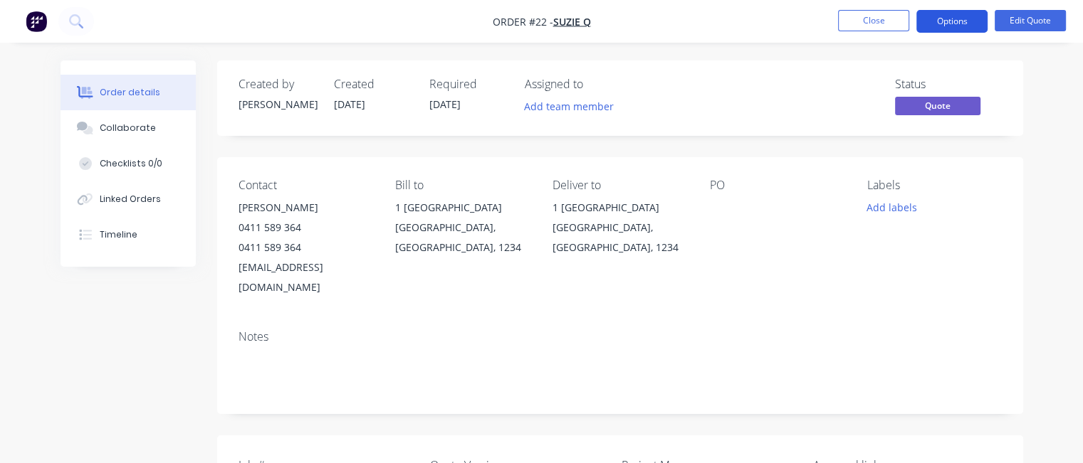
click at [934, 19] on button "Options" at bounding box center [951, 21] width 71 height 23
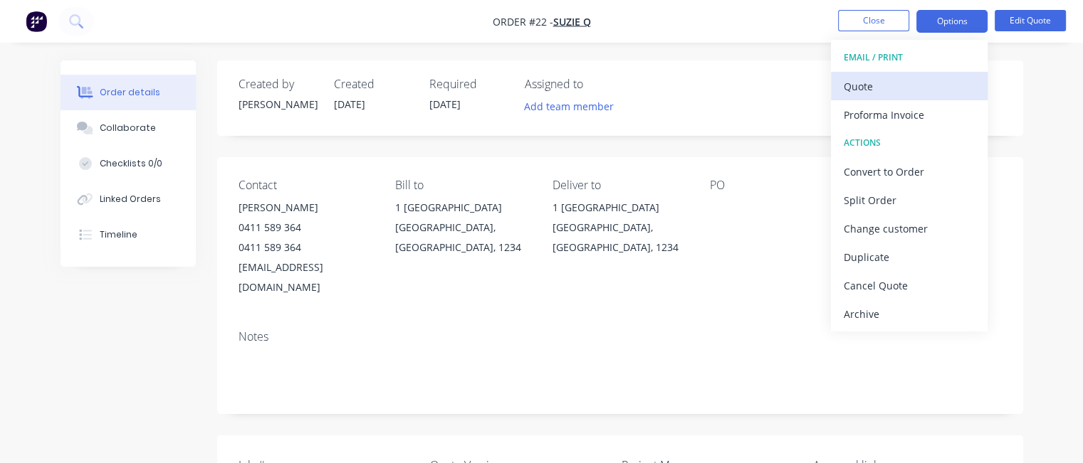
click at [870, 89] on div "Quote" at bounding box center [909, 86] width 131 height 21
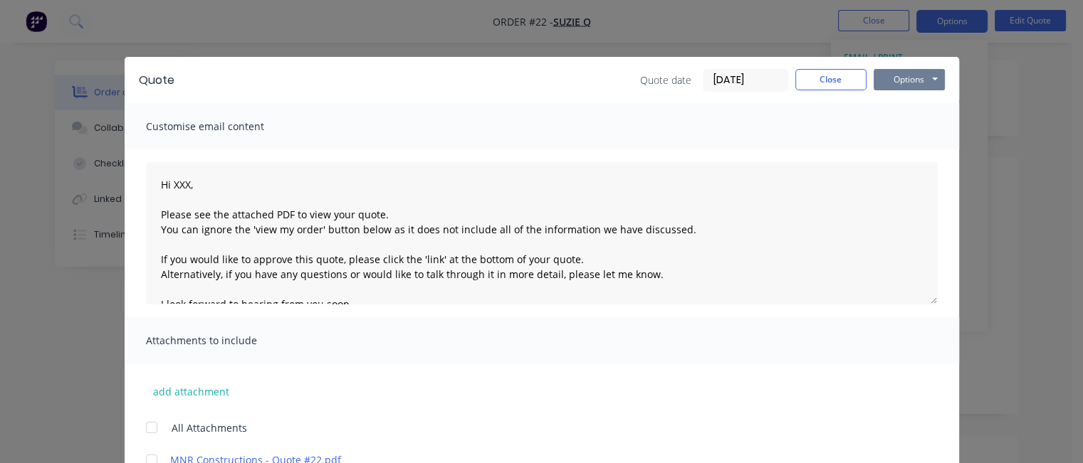
click at [874, 80] on button "Options" at bounding box center [909, 79] width 71 height 21
click at [890, 102] on button "Preview" at bounding box center [919, 104] width 91 height 23
drag, startPoint x: 817, startPoint y: 82, endPoint x: 870, endPoint y: 21, distance: 80.2
click at [818, 81] on button "Close" at bounding box center [830, 79] width 71 height 21
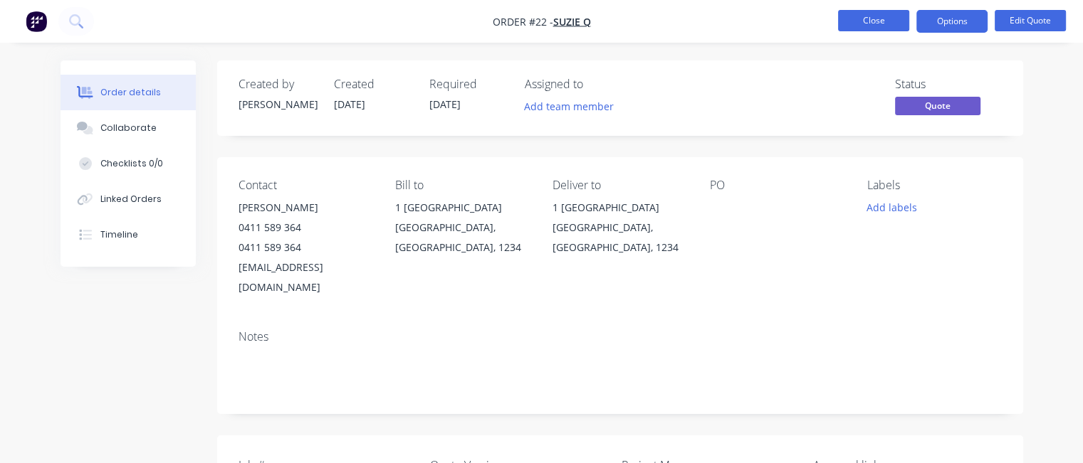
click at [874, 19] on button "Close" at bounding box center [873, 20] width 71 height 21
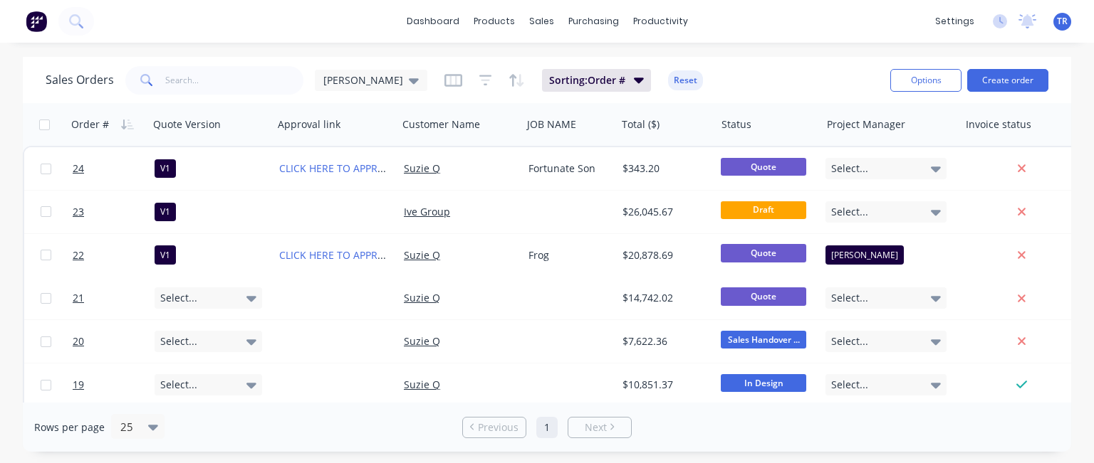
click at [854, 54] on div "dashboard products sales purchasing productivity dashboard products Product Cat…" at bounding box center [547, 231] width 1094 height 463
drag, startPoint x: 106, startPoint y: 163, endPoint x: 271, endPoint y: 68, distance: 190.1
click at [271, 68] on input "text" at bounding box center [234, 80] width 139 height 28
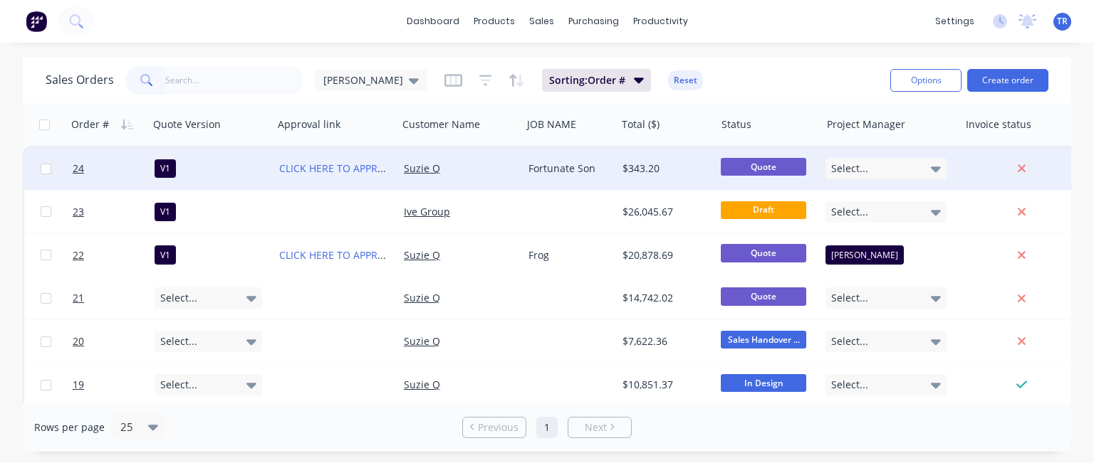
click at [46, 170] on input "checkbox" at bounding box center [46, 169] width 11 height 11
checkbox input "true"
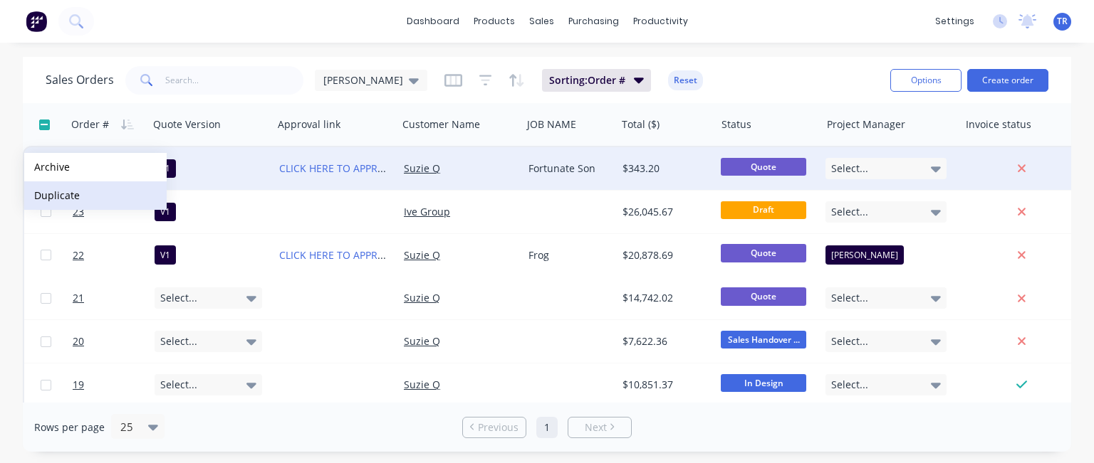
click at [70, 196] on button "Duplicate" at bounding box center [95, 196] width 142 height 28
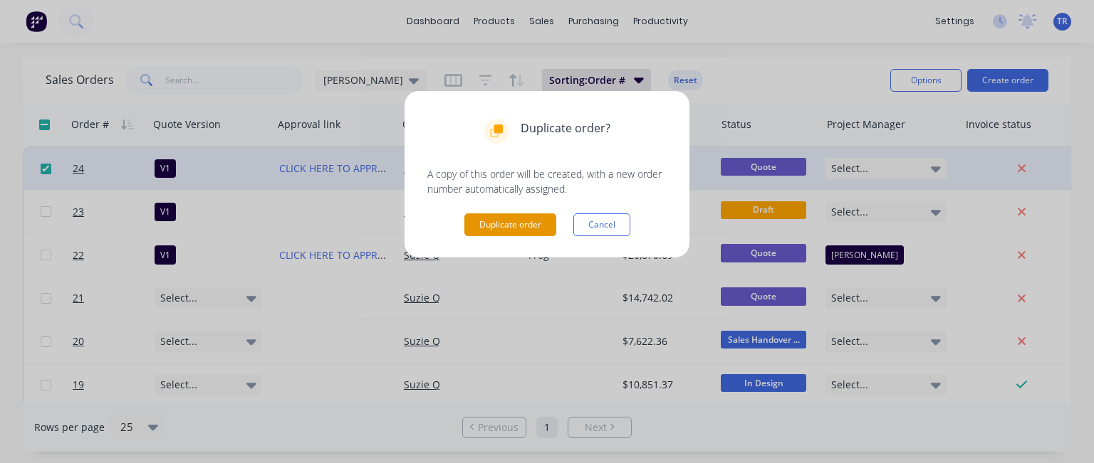
click at [496, 218] on button "Duplicate order" at bounding box center [510, 225] width 92 height 23
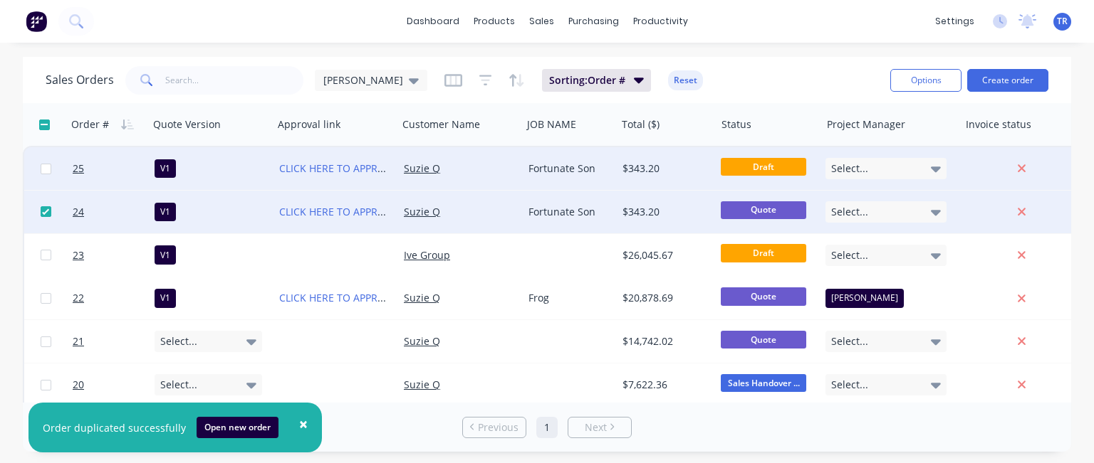
click at [165, 167] on div "V1" at bounding box center [164, 168] width 21 height 19
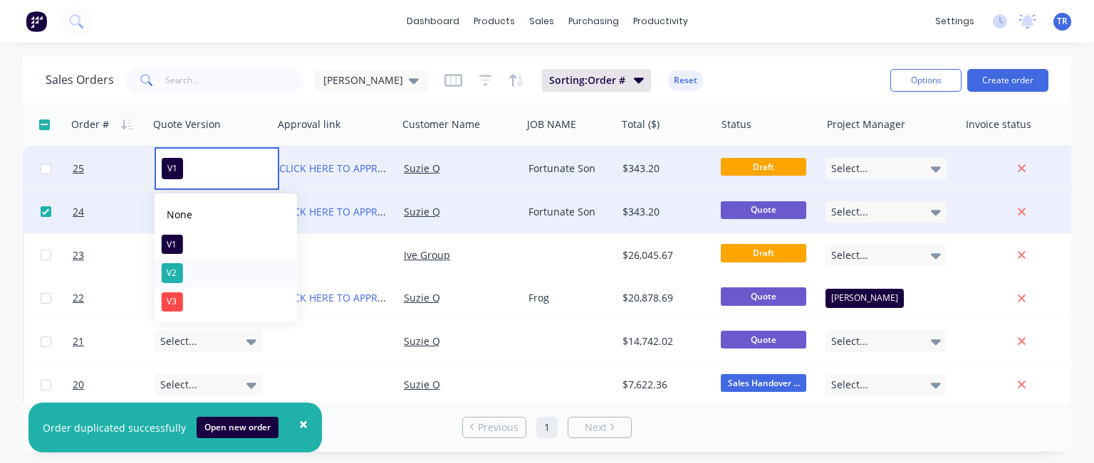
click at [189, 265] on button "V2" at bounding box center [225, 273] width 142 height 28
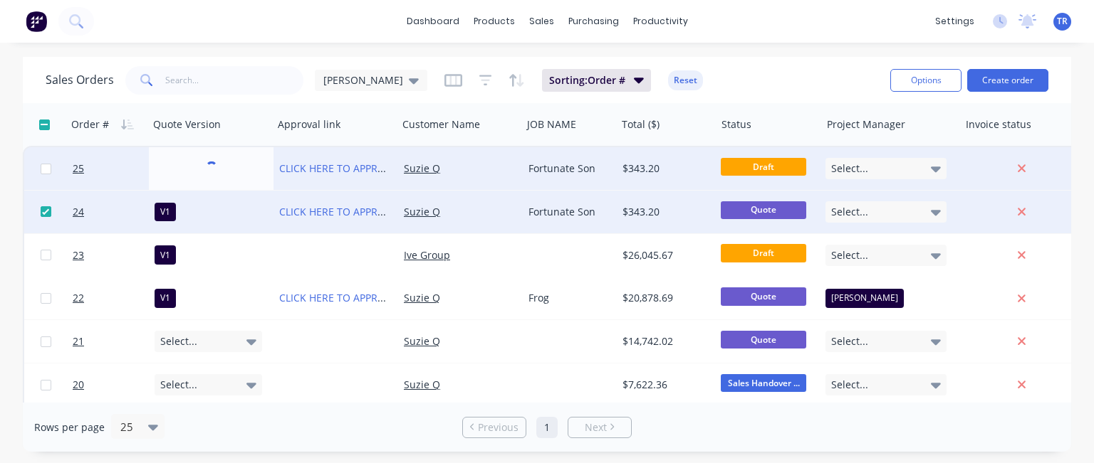
click at [48, 210] on input "checkbox" at bounding box center [46, 211] width 11 height 11
checkbox input "false"
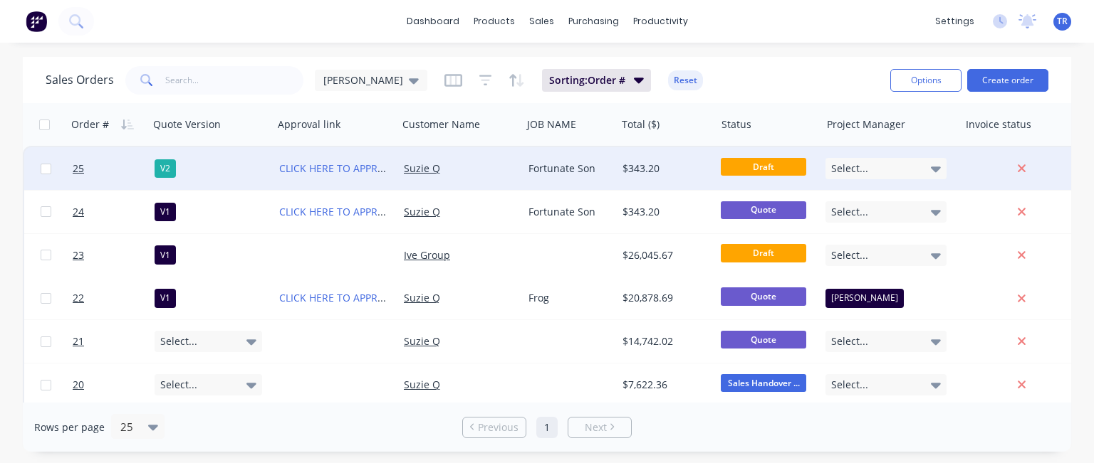
click at [376, 151] on div "CLICK HERE TO APPROVE QUOTE" at bounding box center [335, 168] width 125 height 43
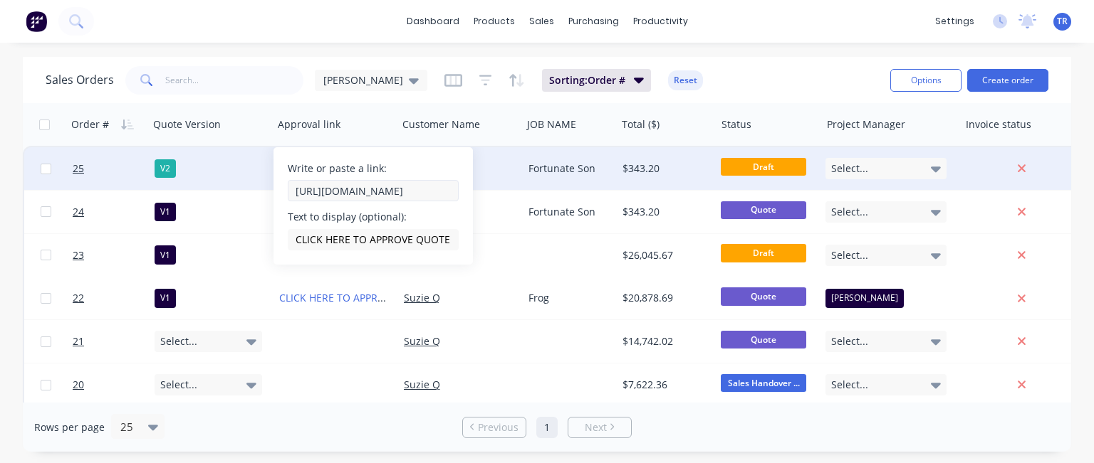
click at [414, 195] on input "[URL][DOMAIN_NAME]" at bounding box center [373, 190] width 171 height 21
type input "[URL][DOMAIN_NAME]"
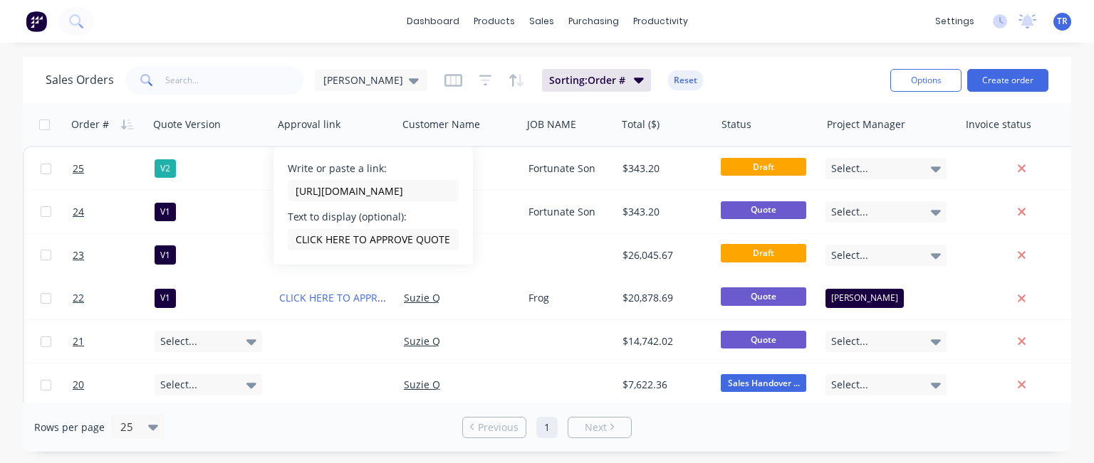
click at [275, 59] on div "Sales Orders [PERSON_NAME] Sorting: Order # Reset Options Create order" at bounding box center [547, 80] width 1048 height 46
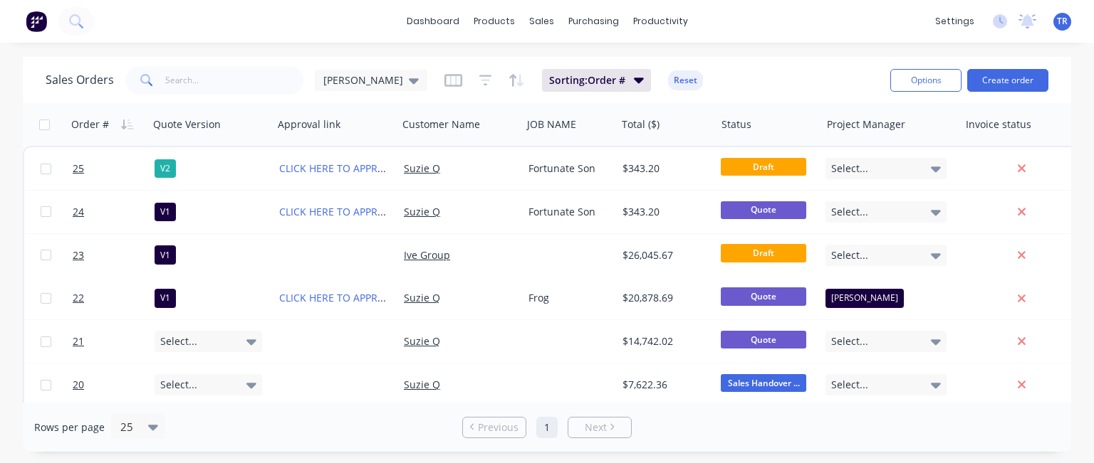
click at [217, 162] on div "V2" at bounding box center [208, 168] width 108 height 19
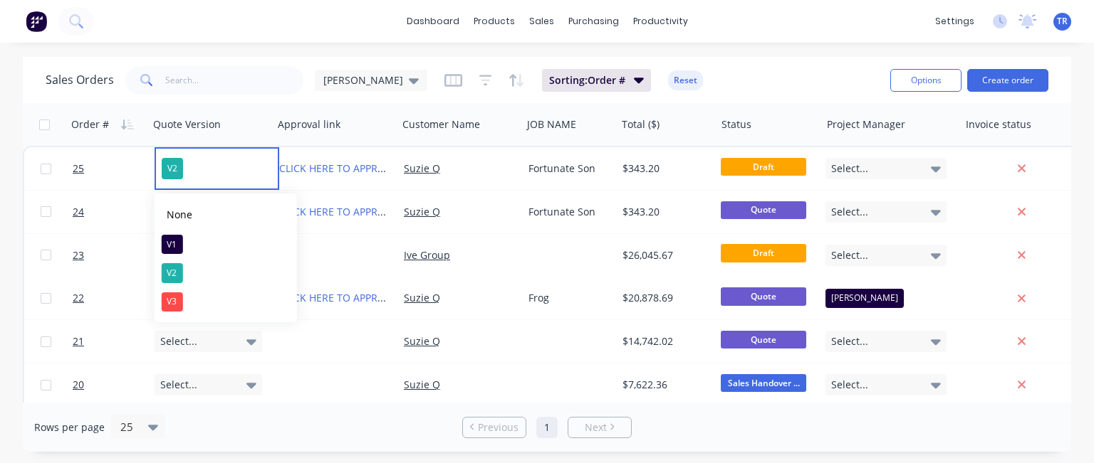
click at [242, 59] on div "Sales Orders [PERSON_NAME] Sorting: Order # Reset Options Create order" at bounding box center [547, 80] width 1048 height 46
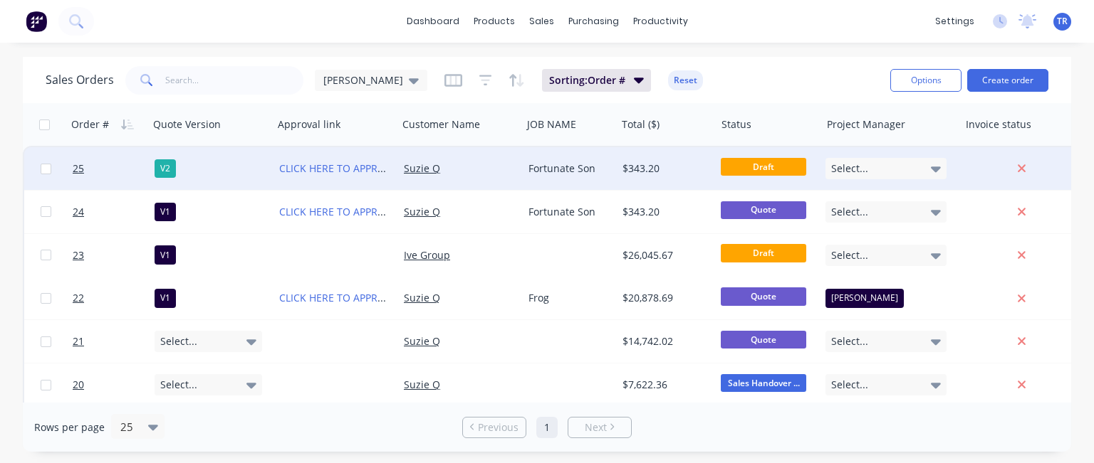
click at [294, 152] on div "CLICK HERE TO APPROVE QUOTE" at bounding box center [335, 168] width 125 height 43
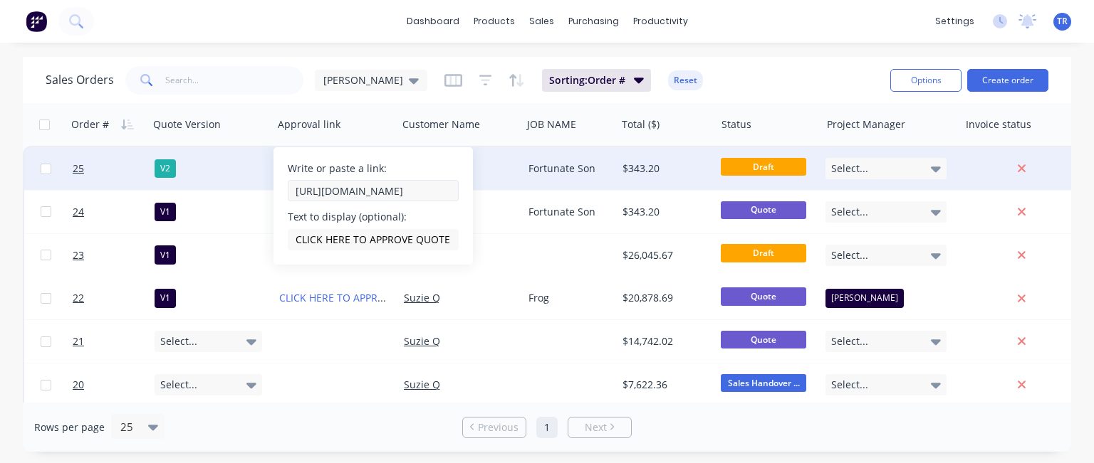
click at [393, 196] on input "[URL][DOMAIN_NAME]" at bounding box center [373, 190] width 171 height 21
type input "[URL][DOMAIN_NAME]"
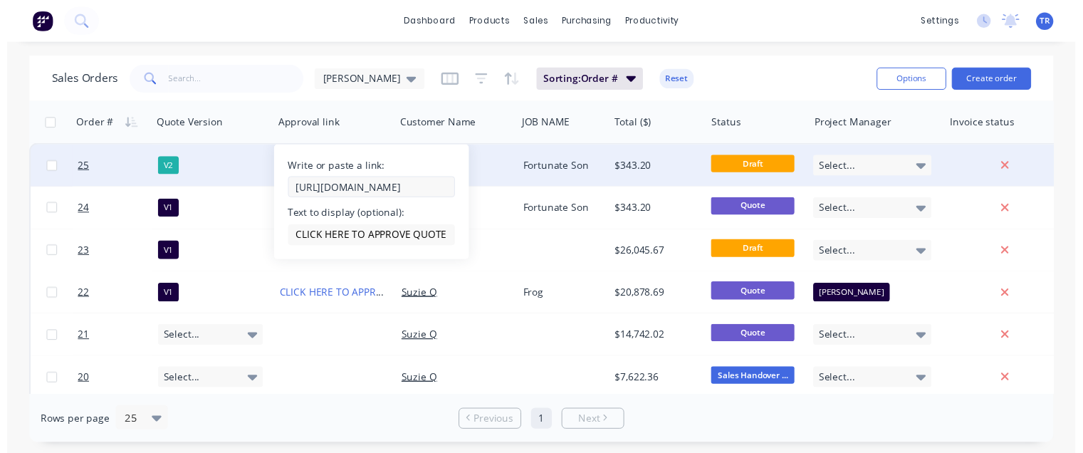
scroll to position [0, 188]
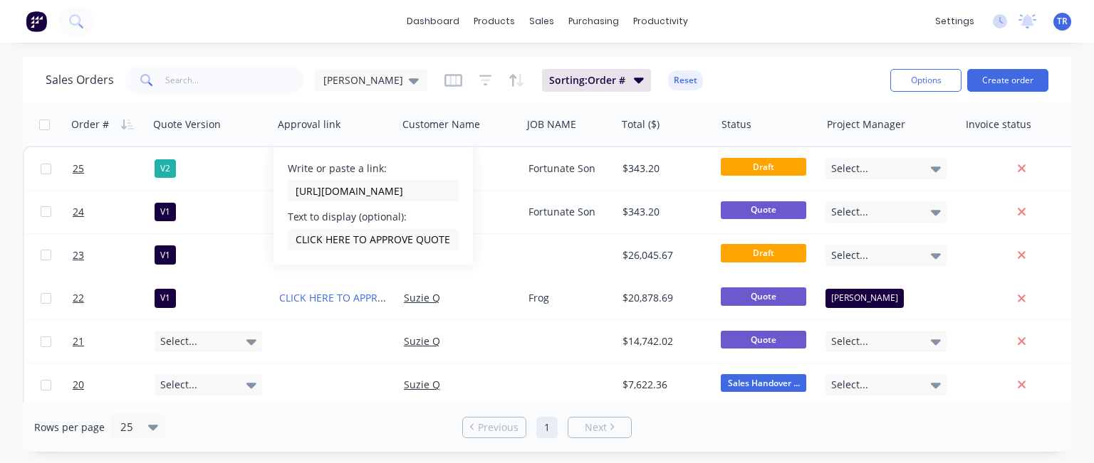
click at [273, 56] on div "dashboard products sales purchasing productivity dashboard products Product Cat…" at bounding box center [547, 231] width 1094 height 463
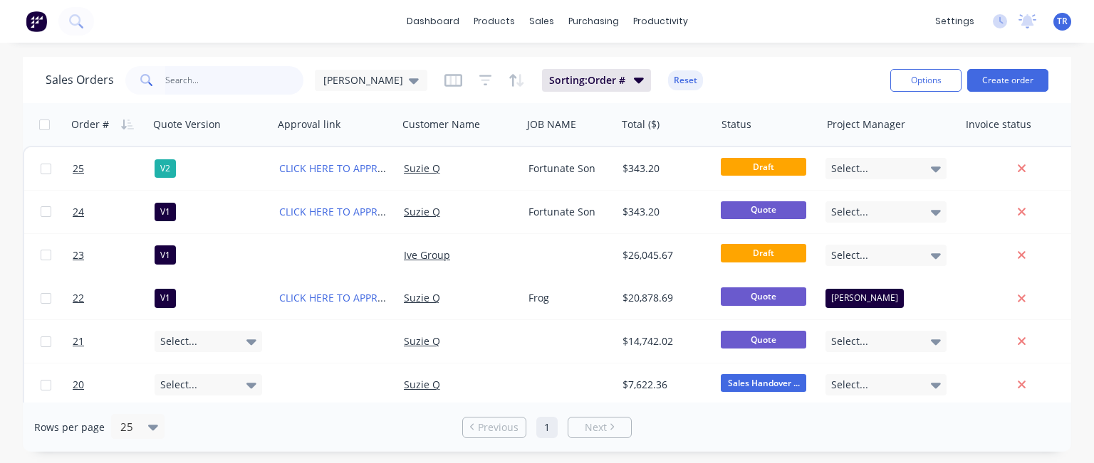
click at [201, 79] on input "text" at bounding box center [234, 80] width 139 height 28
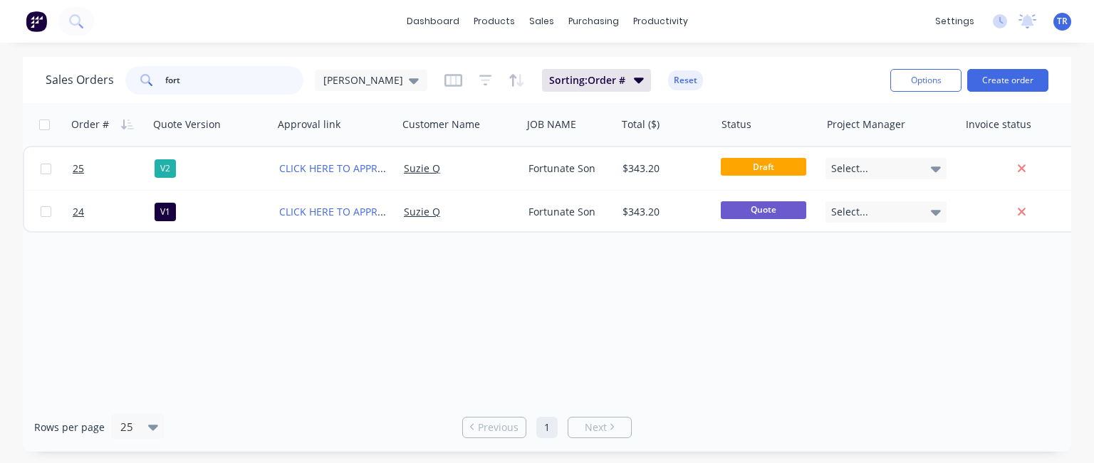
type input "fort"
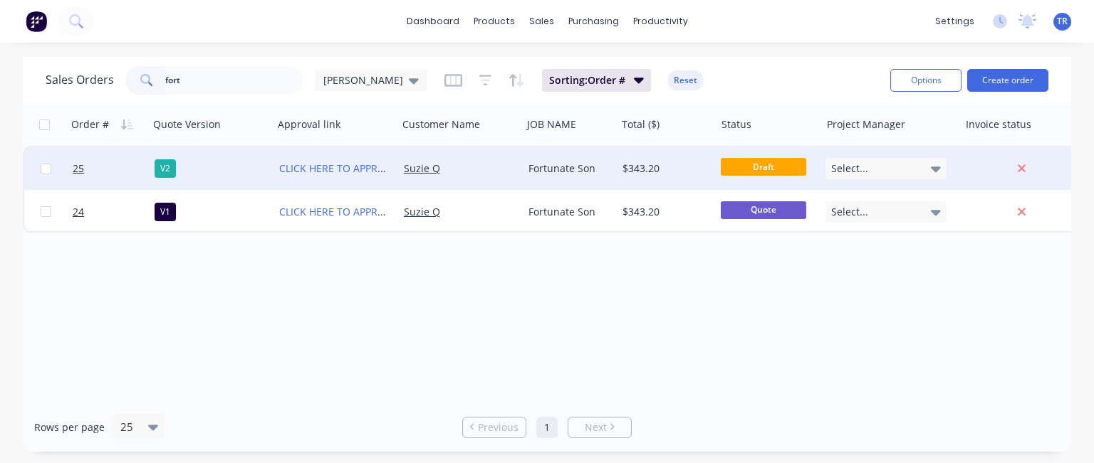
click at [464, 152] on div "Suzie Q" at bounding box center [460, 168] width 125 height 43
click at [78, 165] on span "25" at bounding box center [78, 169] width 11 height 14
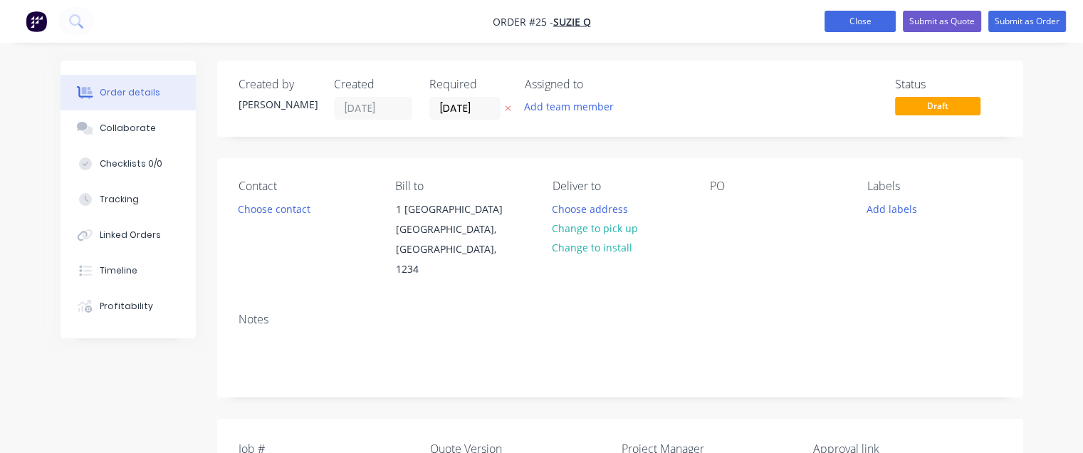
click at [851, 16] on button "Close" at bounding box center [859, 21] width 71 height 21
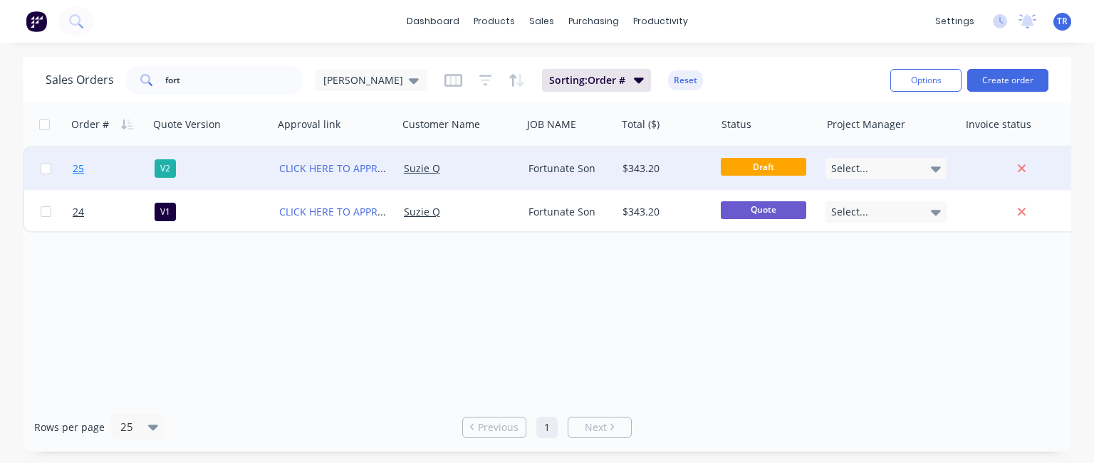
click at [80, 169] on span "25" at bounding box center [78, 169] width 11 height 14
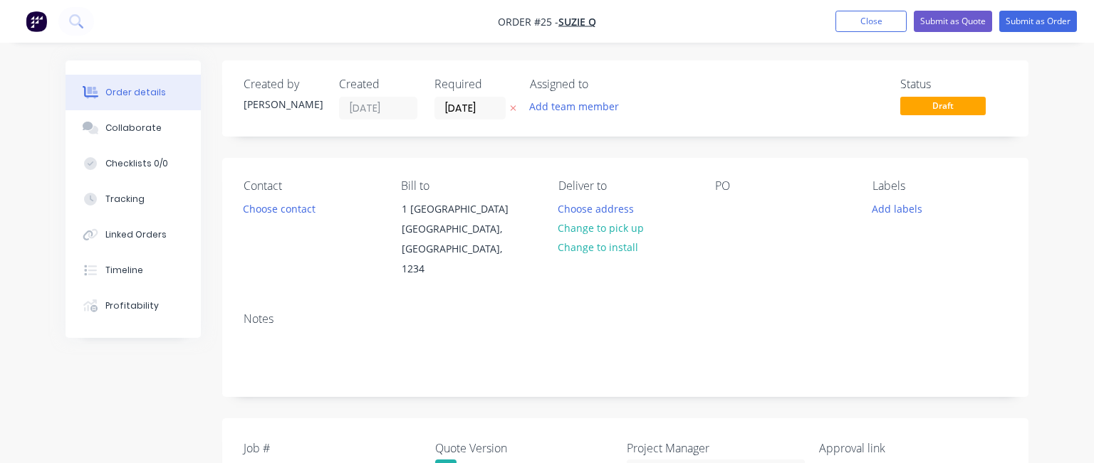
type input "[URL][DOMAIN_NAME]"
type input "CLICK HERE TO APPROVE QUOTE"
type input "$120.00"
type input "30"
type input "$156.00"
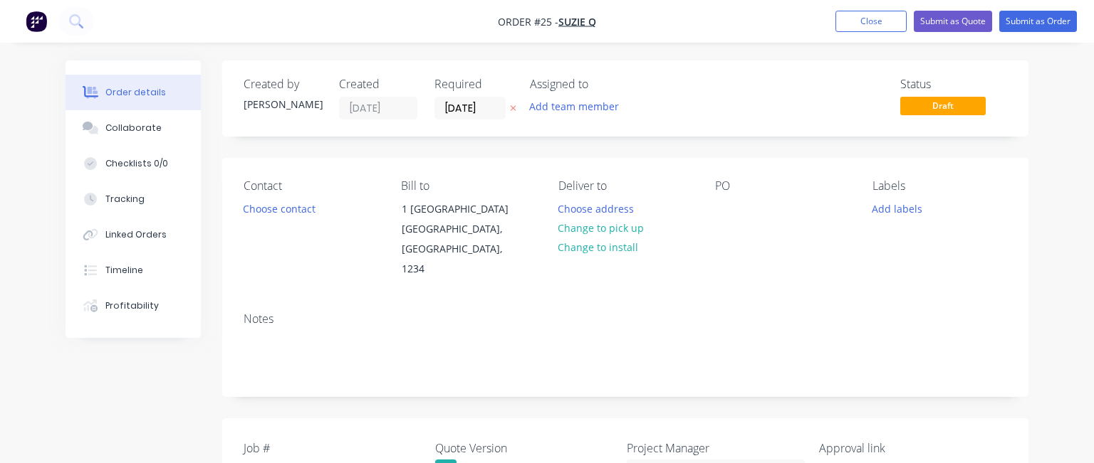
type input "$156.00"
type input "$120.00"
type input "30"
type input "$156.00"
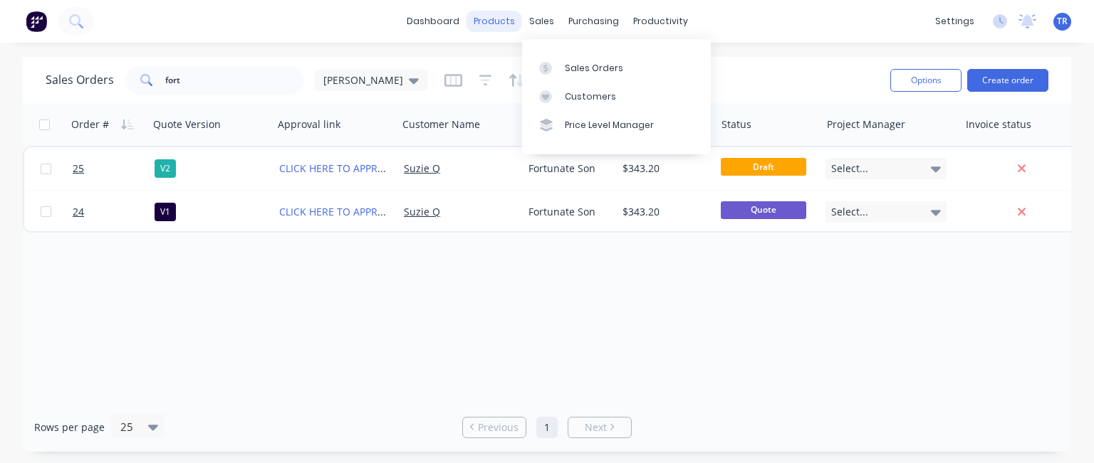
click at [520, 27] on div "products" at bounding box center [494, 21] width 56 height 21
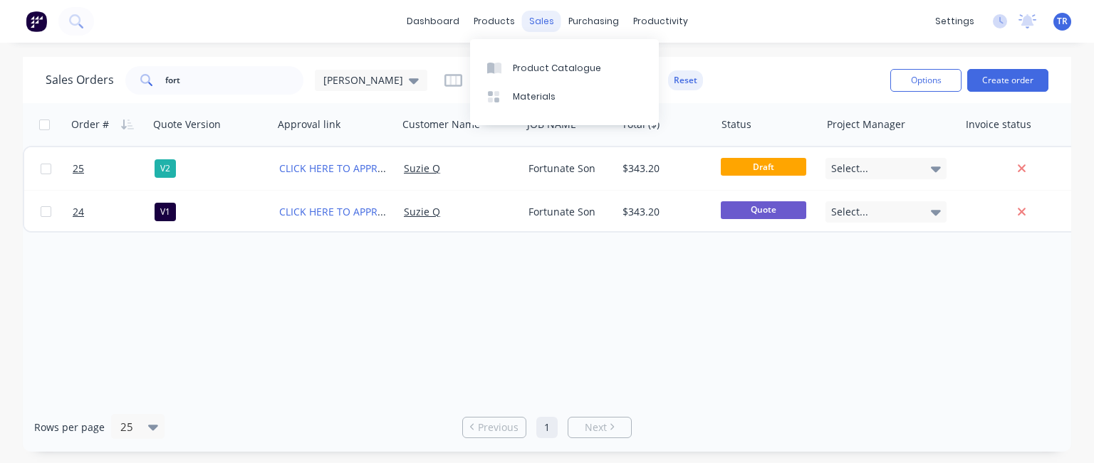
click at [530, 24] on div "sales" at bounding box center [541, 21] width 39 height 21
drag, startPoint x: 182, startPoint y: 82, endPoint x: 120, endPoint y: 76, distance: 62.2
click at [142, 78] on div "fort" at bounding box center [214, 80] width 178 height 28
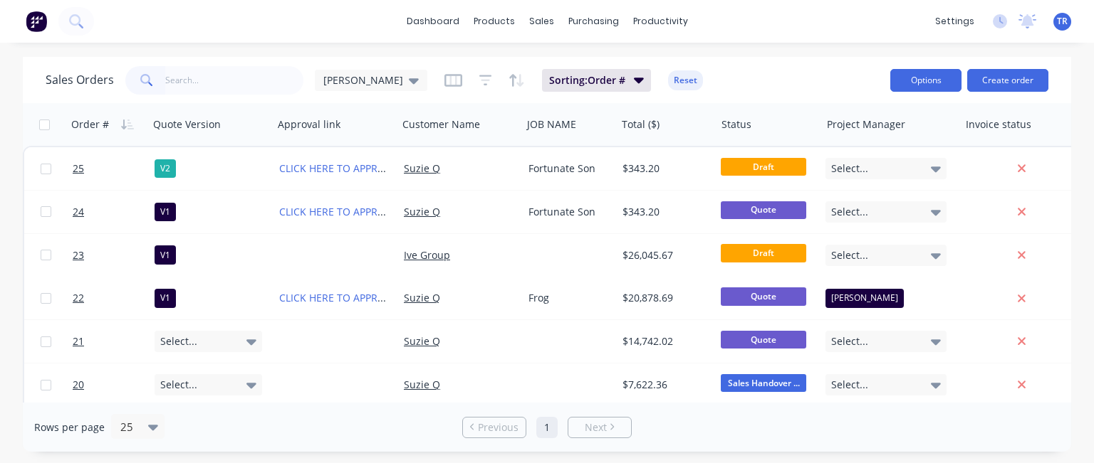
click at [925, 81] on button "Options" at bounding box center [925, 80] width 71 height 23
click at [760, 53] on div "dashboard products sales purchasing productivity dashboard products Product Cat…" at bounding box center [547, 231] width 1094 height 463
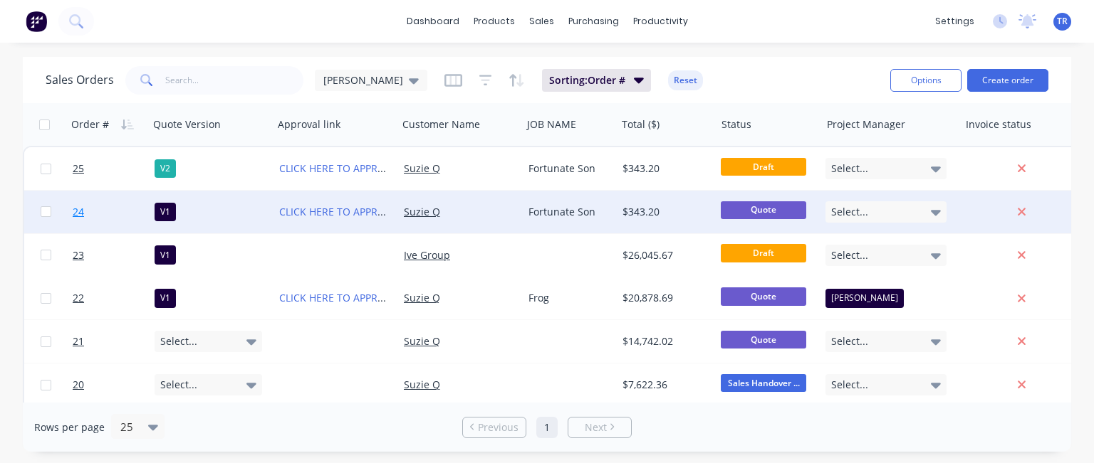
click at [77, 213] on span "24" at bounding box center [78, 212] width 11 height 14
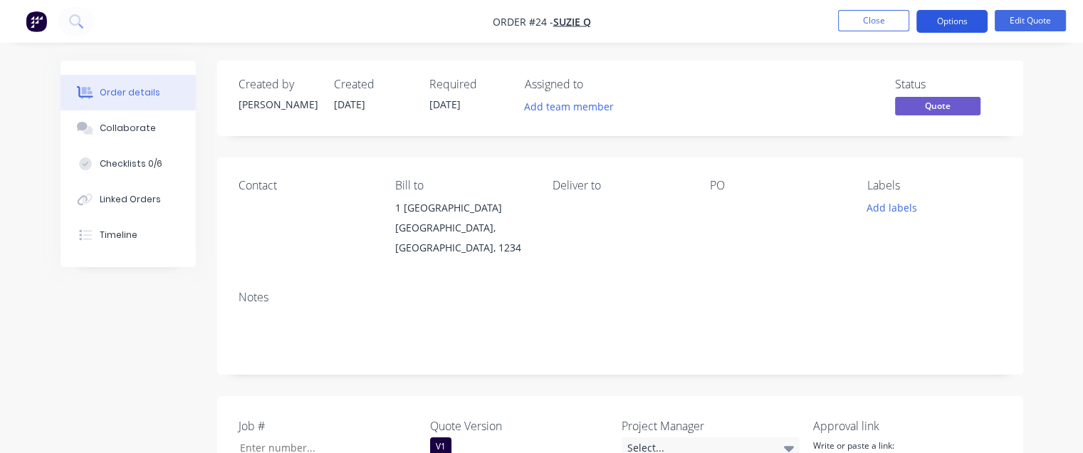
click at [957, 25] on button "Options" at bounding box center [951, 21] width 71 height 23
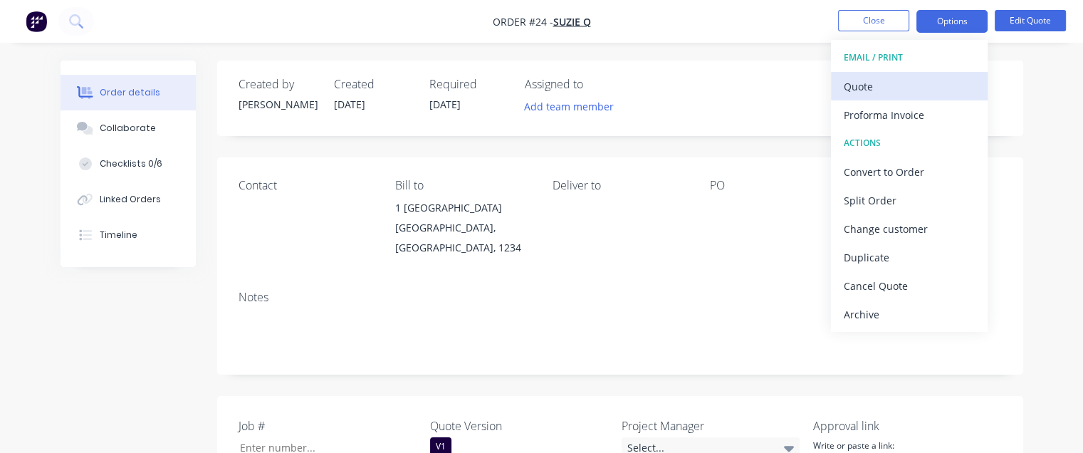
click at [876, 85] on div "Quote" at bounding box center [909, 86] width 131 height 21
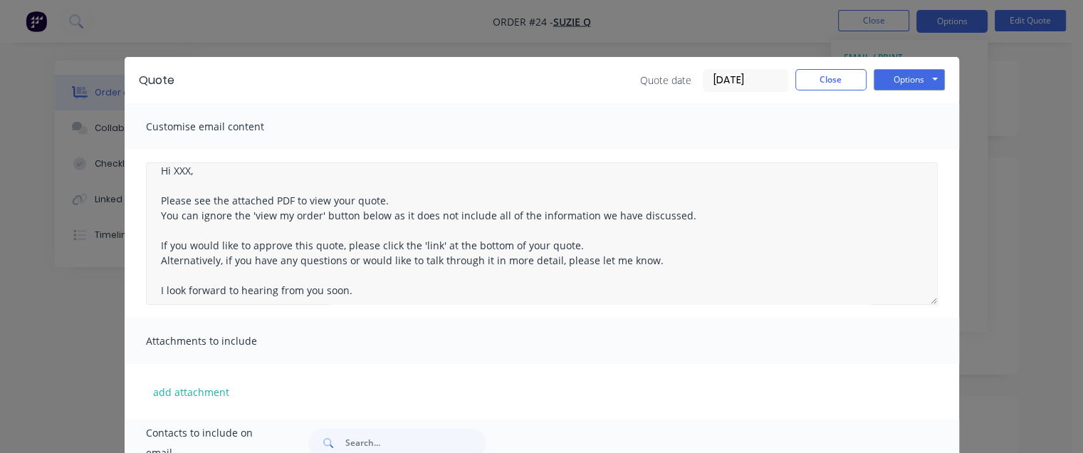
scroll to position [10, 0]
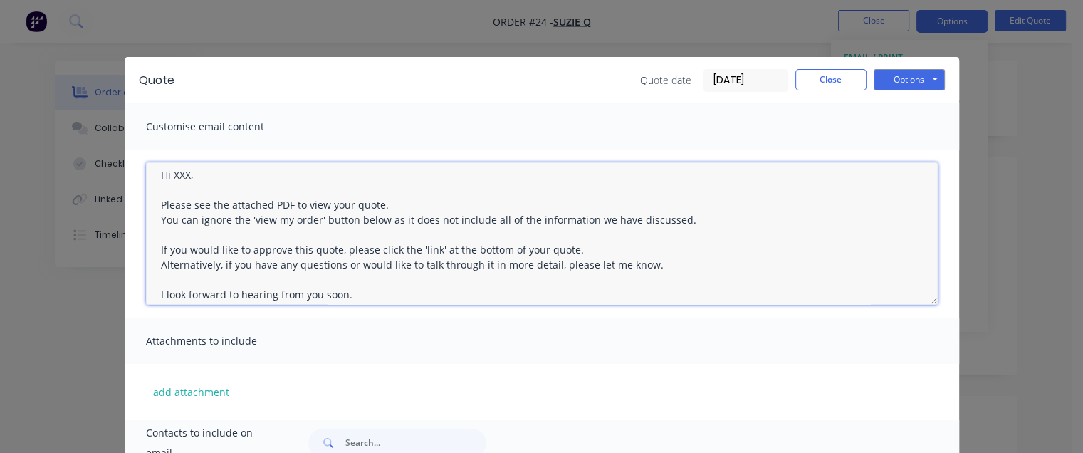
drag, startPoint x: 314, startPoint y: 217, endPoint x: 216, endPoint y: 199, distance: 99.3
click at [211, 201] on textarea "Hi XXX, Please see the attached PDF to view your quote. You can ignore the 'vie…" at bounding box center [542, 233] width 792 height 142
click at [308, 210] on textarea "Hi XXX, Please see the attached PDF to view your quote. You can ignore the 'vie…" at bounding box center [542, 233] width 792 height 142
drag, startPoint x: 467, startPoint y: 221, endPoint x: 216, endPoint y: 213, distance: 251.5
click at [216, 213] on textarea "Hi XXX, Please see the attached PDF to view your quote. You can ignore the 'vie…" at bounding box center [542, 233] width 792 height 142
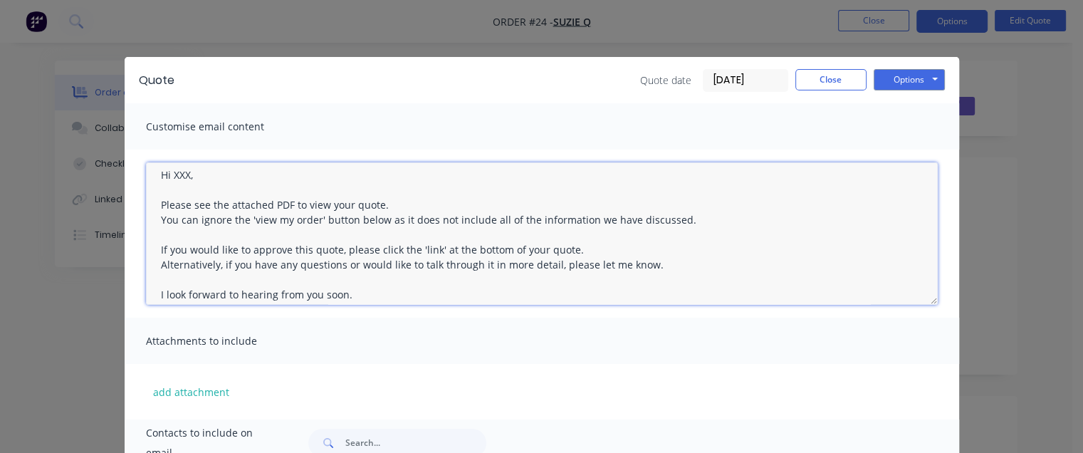
click at [215, 212] on textarea "Hi XXX, Please see the attached PDF to view your quote. You can ignore the 'vie…" at bounding box center [542, 233] width 792 height 142
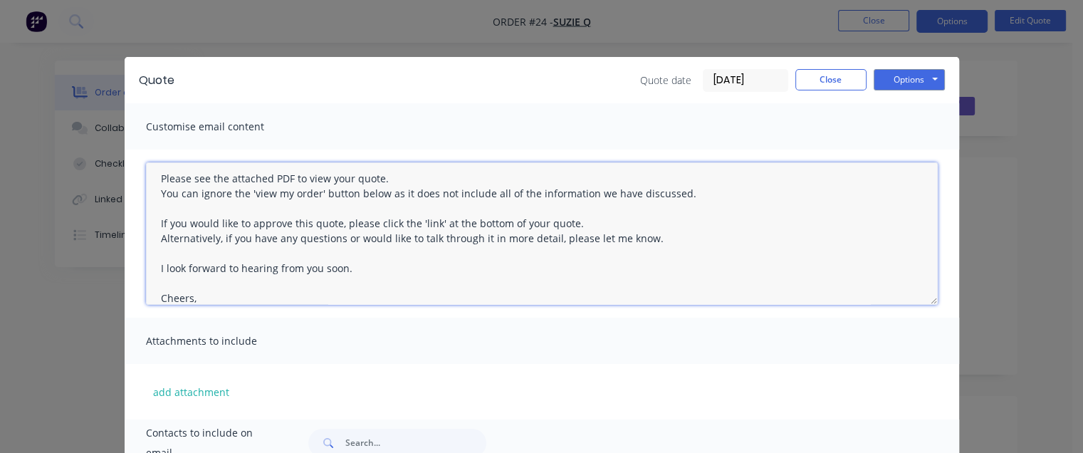
scroll to position [81, 0]
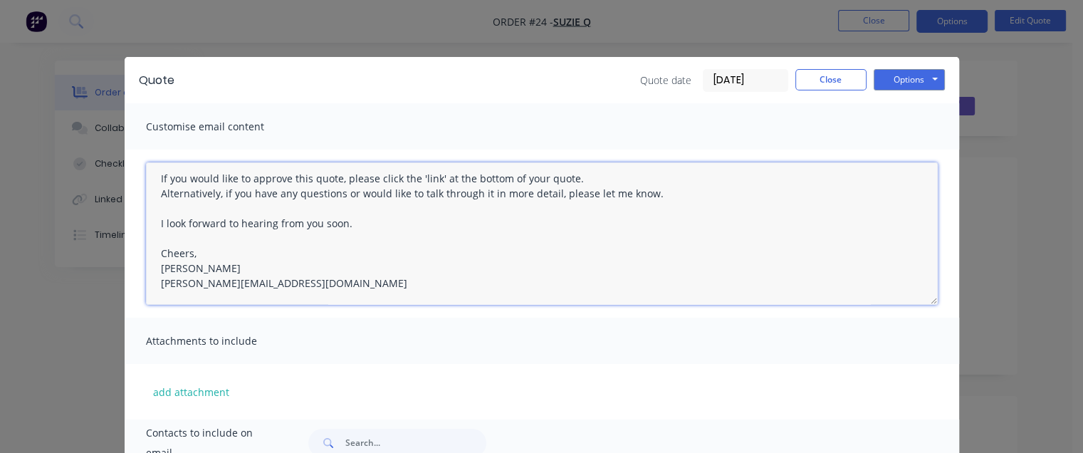
drag, startPoint x: 324, startPoint y: 283, endPoint x: 283, endPoint y: 267, distance: 43.5
click at [283, 267] on textarea "Hi XXX, Please see the attached PDF to view your quote. You can ignore the 'vie…" at bounding box center [542, 233] width 792 height 142
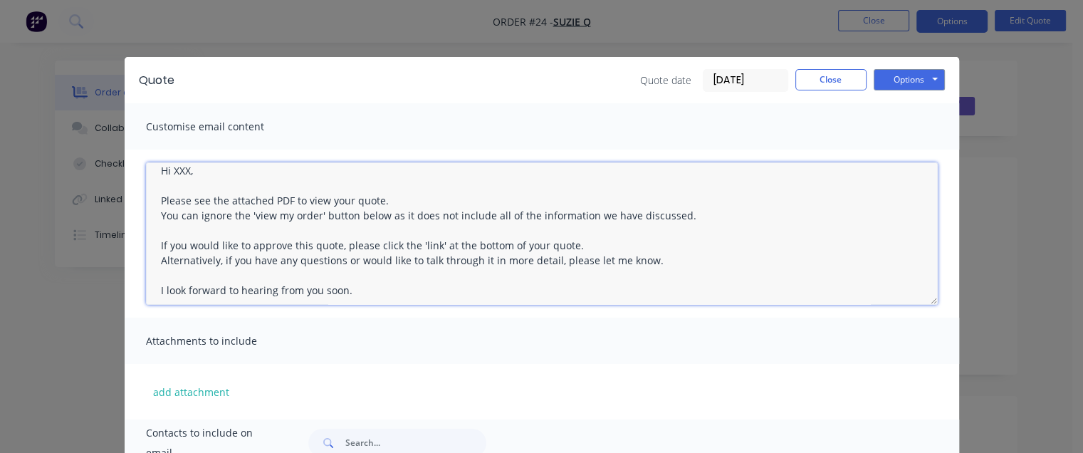
scroll to position [10, 0]
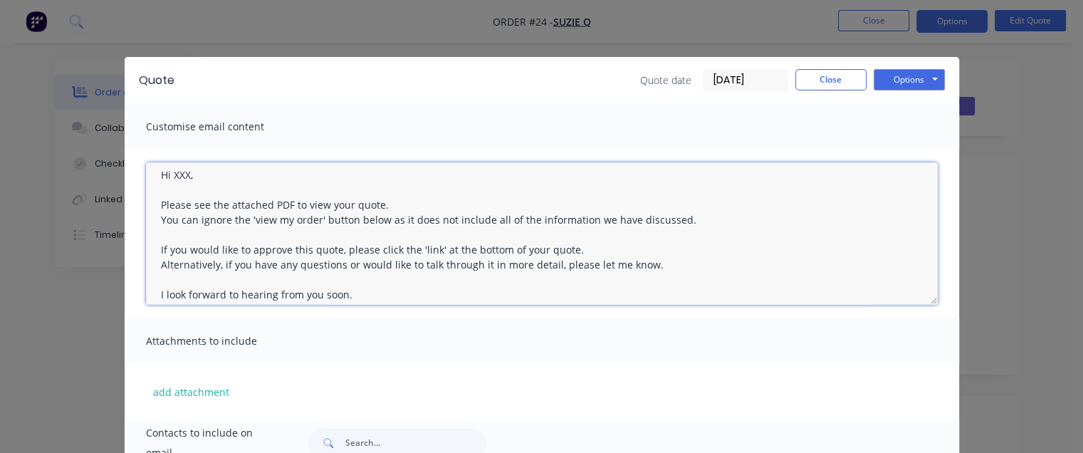
click at [368, 266] on textarea "Hi XXX, Please see the attached PDF to view your quote. You can ignore the 'vie…" at bounding box center [542, 233] width 792 height 142
drag, startPoint x: 646, startPoint y: 264, endPoint x: 159, endPoint y: 191, distance: 493.2
click at [159, 191] on textarea "Hi XXX, Please see the attached PDF to view your quote. You can ignore the 'vie…" at bounding box center [542, 233] width 792 height 142
click at [164, 187] on textarea "Hi XXX, Please see the attached PDF to view your quote. You can ignore the 'vie…" at bounding box center [542, 233] width 792 height 142
drag, startPoint x: 168, startPoint y: 173, endPoint x: 183, endPoint y: 175, distance: 15.1
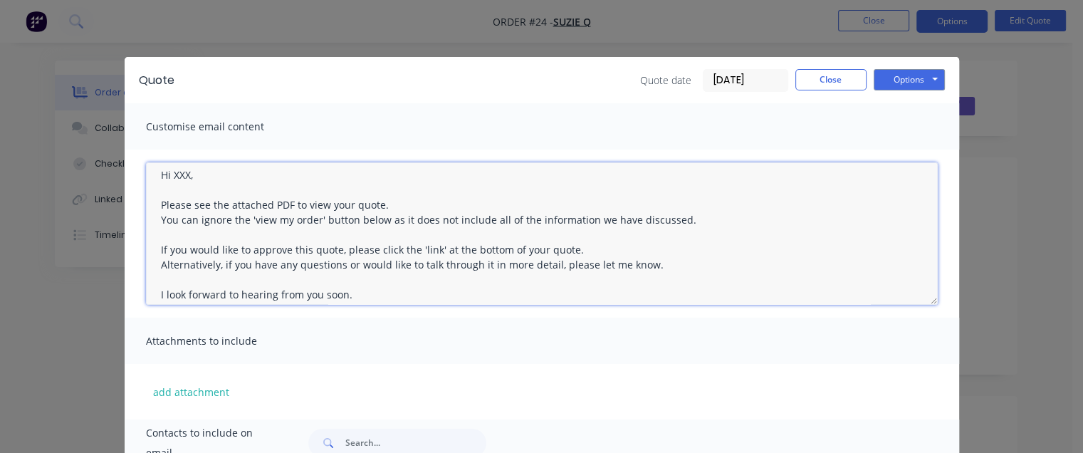
click at [183, 175] on textarea "Hi XXX, Please see the attached PDF to view your quote. You can ignore the 'vie…" at bounding box center [542, 233] width 792 height 142
click at [232, 177] on textarea "Hi XXX, Please see the attached PDF to view your quote. You can ignore the 'vie…" at bounding box center [542, 233] width 792 height 142
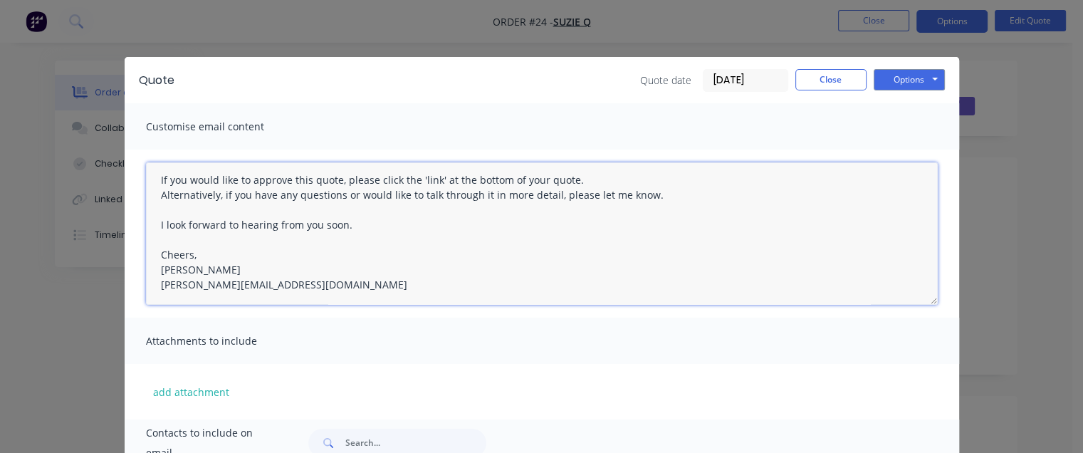
scroll to position [81, 0]
drag, startPoint x: 315, startPoint y: 285, endPoint x: 152, endPoint y: 273, distance: 163.5
click at [152, 273] on textarea "Hi XXX, Please see the attached PDF to view your quote. You can ignore the 'vie…" at bounding box center [542, 233] width 792 height 142
click at [334, 250] on textarea "Hi XXX, Please see the attached PDF to view your quote. You can ignore the 'vie…" at bounding box center [542, 233] width 792 height 142
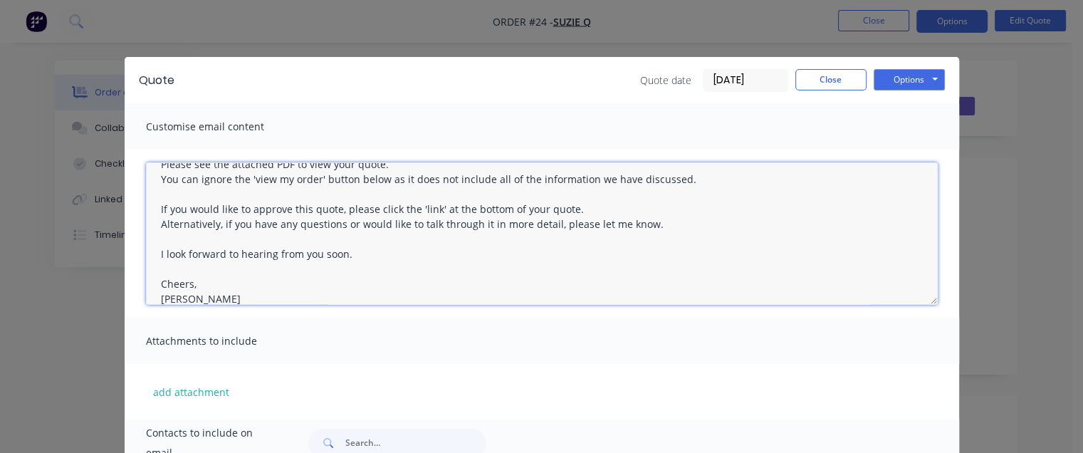
scroll to position [0, 0]
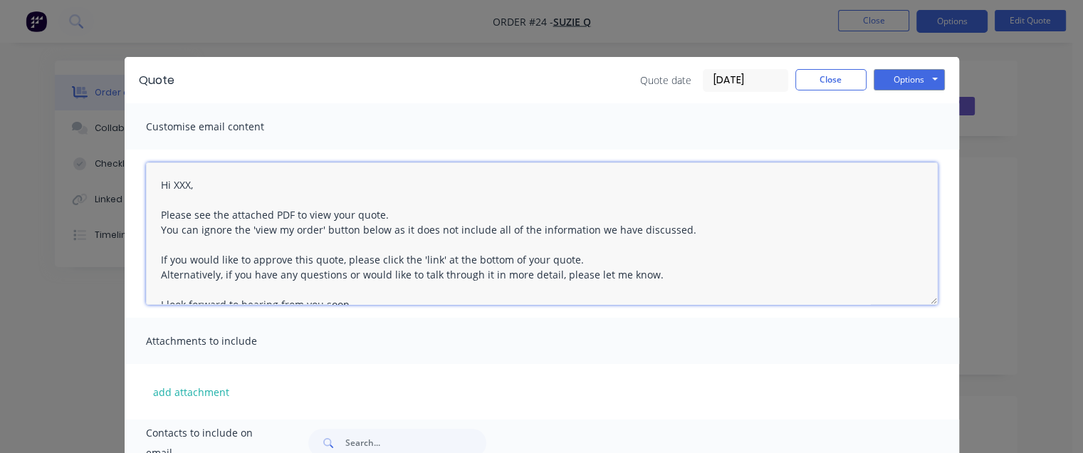
drag, startPoint x: 155, startPoint y: 229, endPoint x: 680, endPoint y: 231, distance: 524.7
click at [680, 231] on textarea "Hi XXX, Please see the attached PDF to view your quote. You can ignore the 'vie…" at bounding box center [542, 233] width 792 height 142
click at [157, 212] on textarea "Hi XXX, Please see the attached PDF to view your quote. You can ignore the 'vie…" at bounding box center [542, 233] width 792 height 142
drag, startPoint x: 157, startPoint y: 213, endPoint x: 701, endPoint y: 241, distance: 545.4
click at [701, 241] on textarea "Hi XXX, Please see the attached PDF to view your quote. You can ignore the 'vie…" at bounding box center [542, 233] width 792 height 142
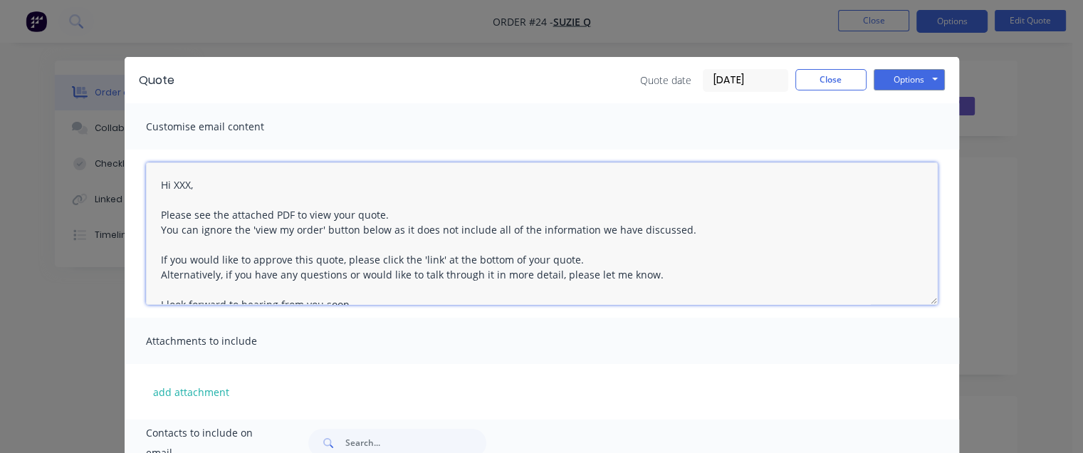
click at [159, 225] on textarea "Hi XXX, Please see the attached PDF to view your quote. You can ignore the 'vie…" at bounding box center [542, 233] width 792 height 142
drag, startPoint x: 156, startPoint y: 212, endPoint x: 692, endPoint y: 228, distance: 536.3
click at [692, 228] on textarea "Hi XXX, Please see the attached PDF to view your quote. You can ignore the 'vie…" at bounding box center [542, 233] width 792 height 142
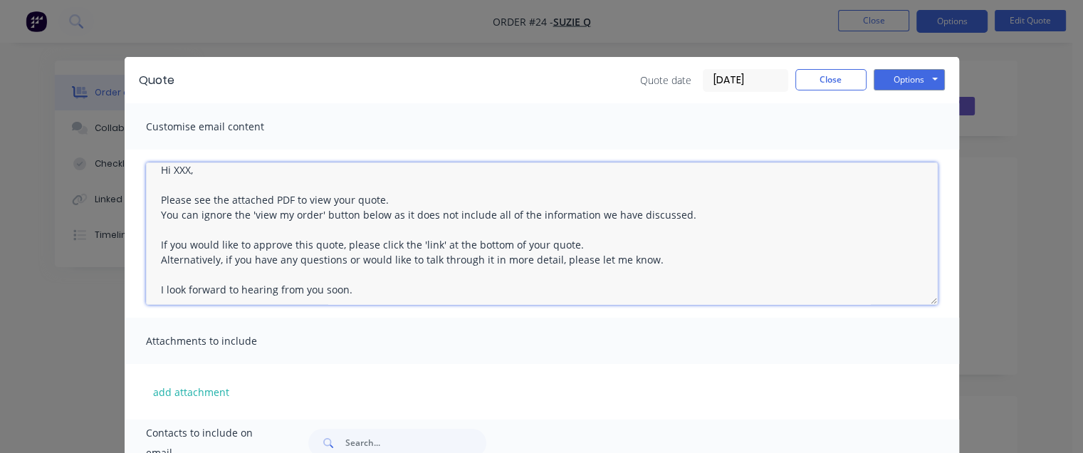
scroll to position [10, 0]
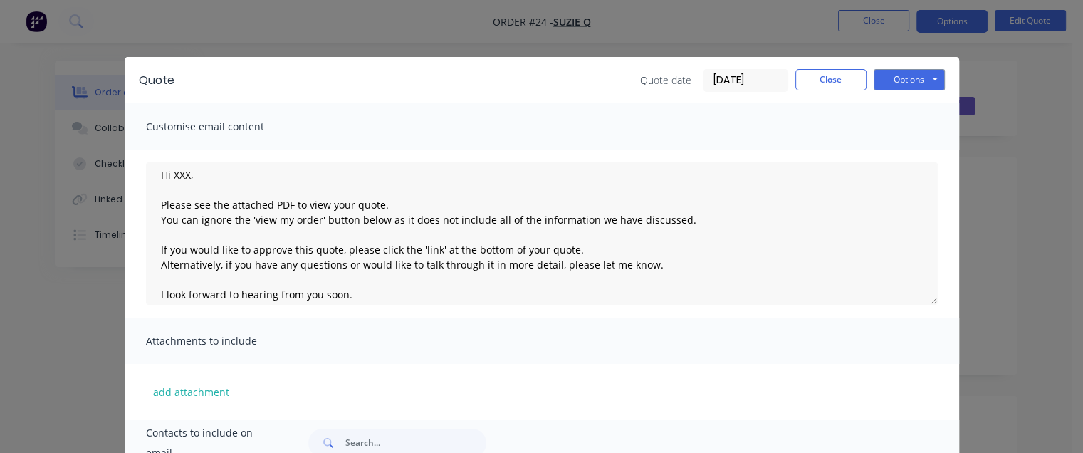
click at [467, 90] on div "Quote date [DATE] Close Options Preview Print Email" at bounding box center [567, 80] width 756 height 23
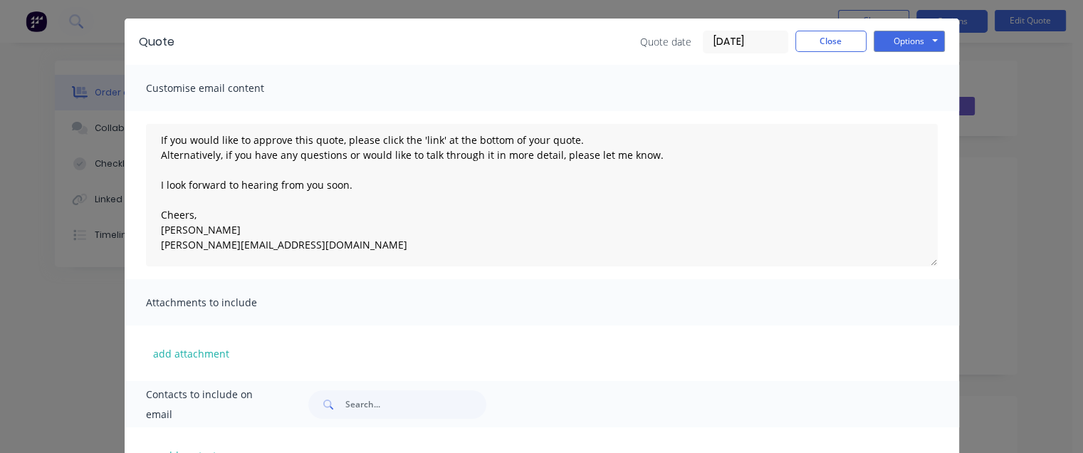
scroll to position [195, 0]
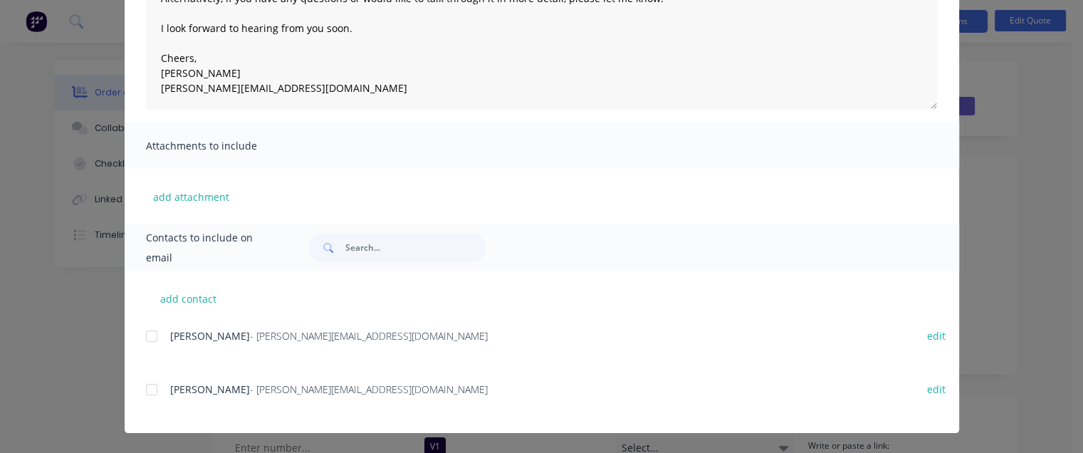
click at [145, 338] on div at bounding box center [151, 336] width 28 height 28
click at [147, 340] on div at bounding box center [151, 336] width 28 height 28
click at [145, 379] on div at bounding box center [151, 389] width 28 height 28
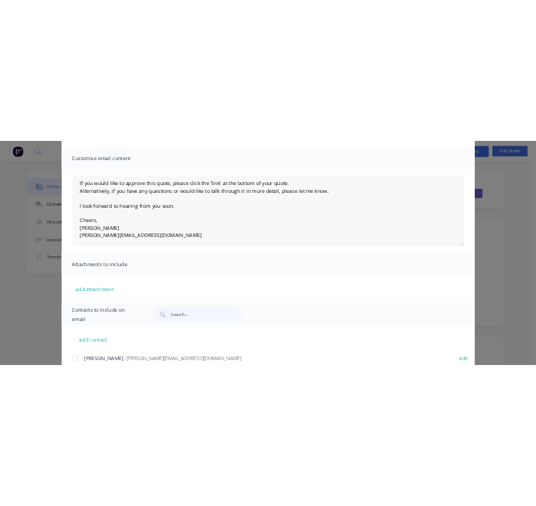
scroll to position [0, 0]
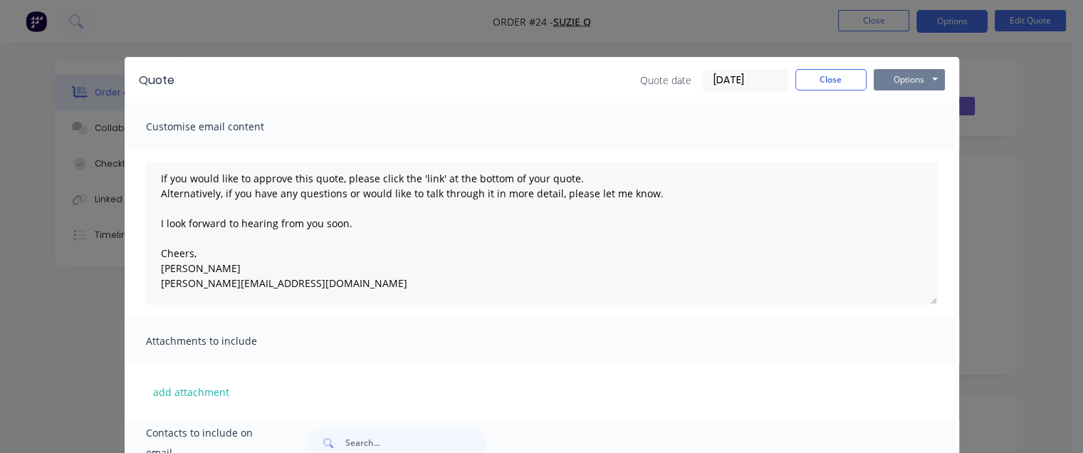
click at [883, 85] on button "Options" at bounding box center [909, 79] width 71 height 21
click at [904, 155] on button "Email" at bounding box center [919, 151] width 91 height 23
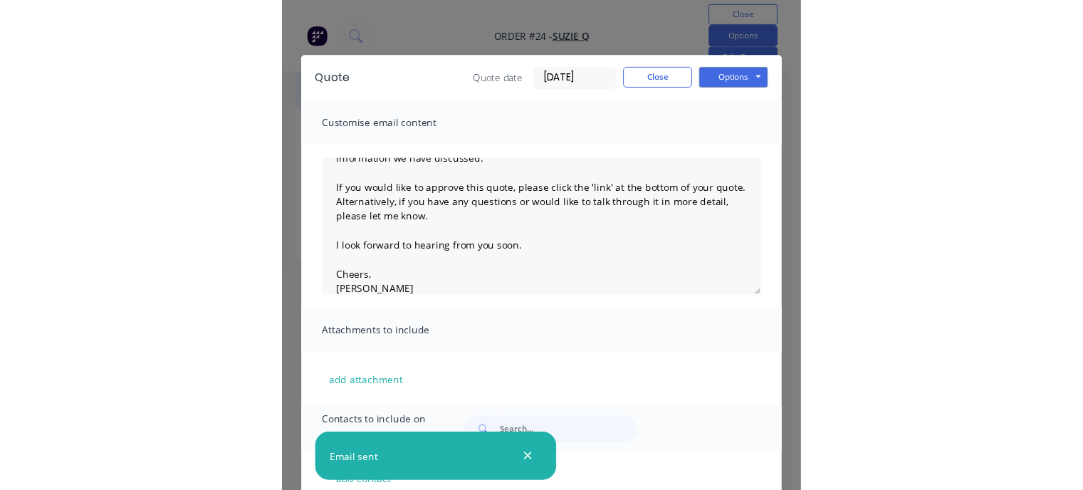
scroll to position [97, 0]
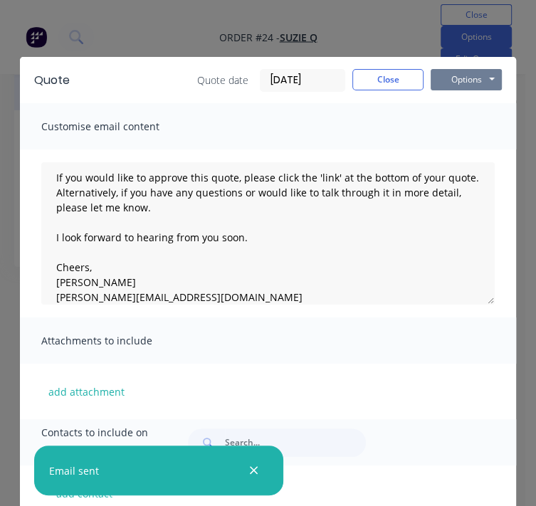
click at [439, 76] on button "Options" at bounding box center [466, 79] width 71 height 21
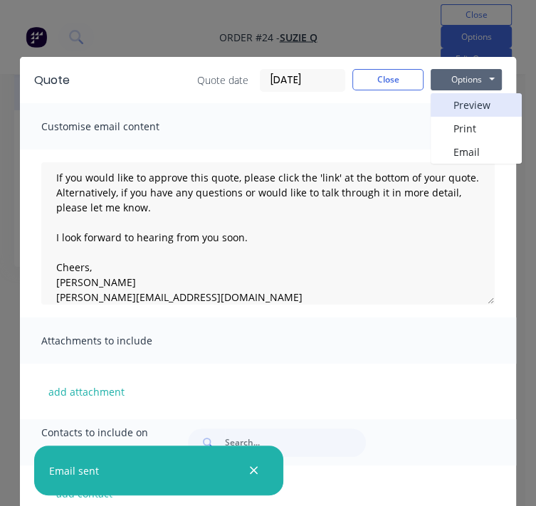
click at [453, 100] on button "Preview" at bounding box center [476, 104] width 91 height 23
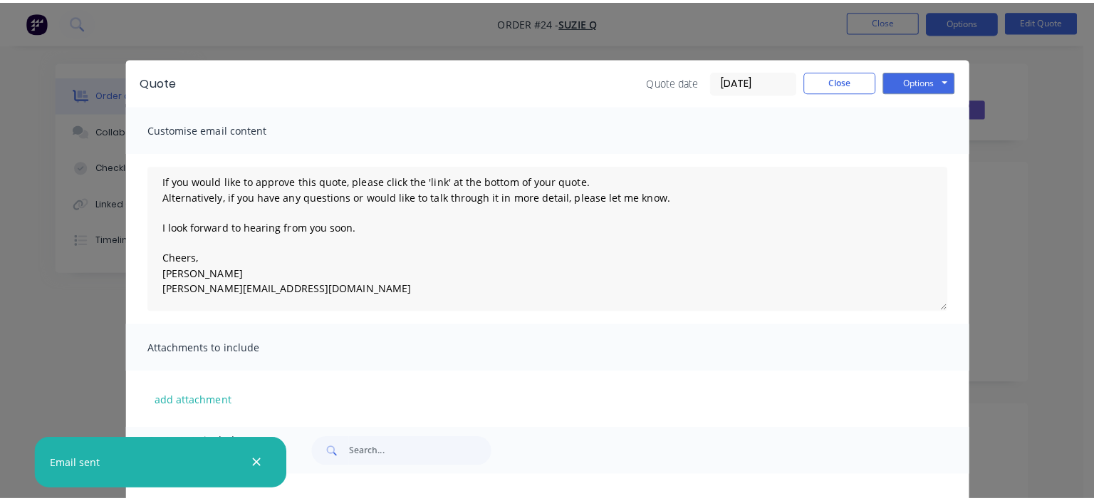
scroll to position [81, 0]
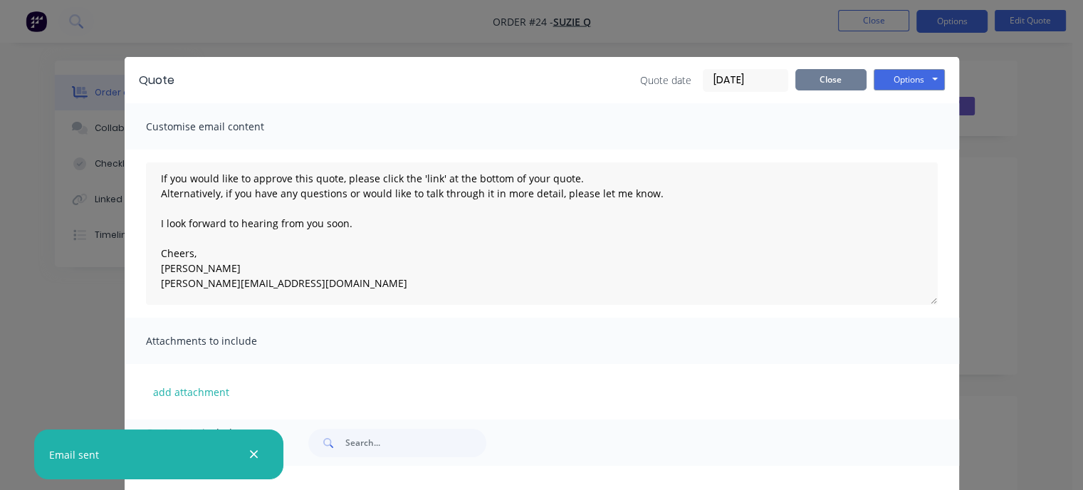
click at [817, 82] on button "Close" at bounding box center [830, 79] width 71 height 21
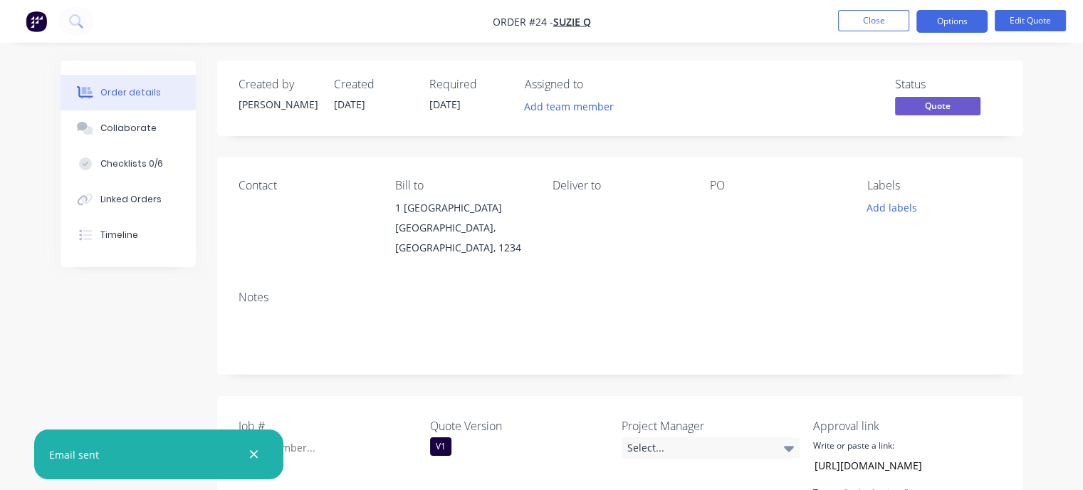
click at [856, 36] on nav "Order #24 - Suzie Q Close Options Edit Quote" at bounding box center [541, 21] width 1083 height 43
click at [859, 16] on button "Close" at bounding box center [873, 20] width 71 height 21
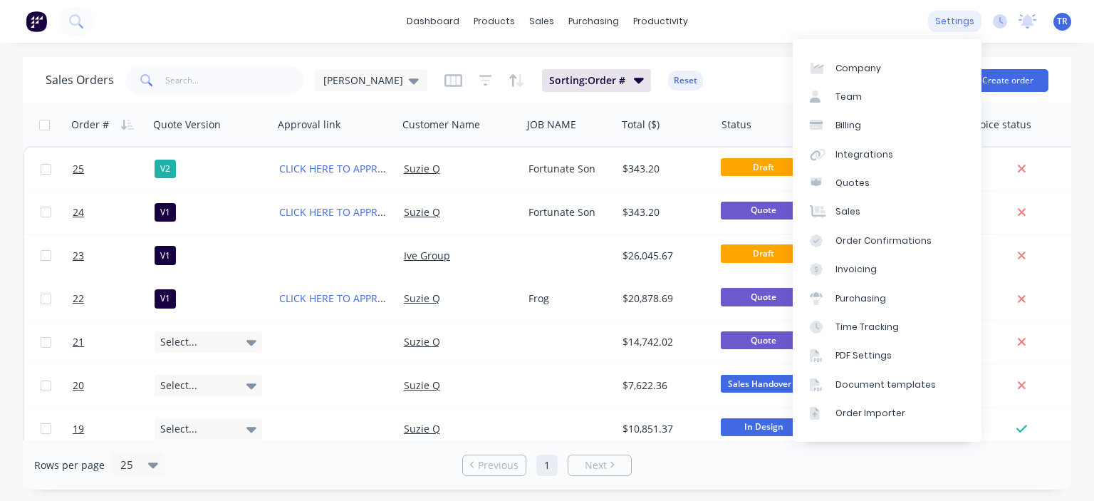
click at [963, 27] on div "settings" at bounding box center [954, 21] width 53 height 21
click at [869, 213] on link "Sales" at bounding box center [886, 211] width 189 height 28
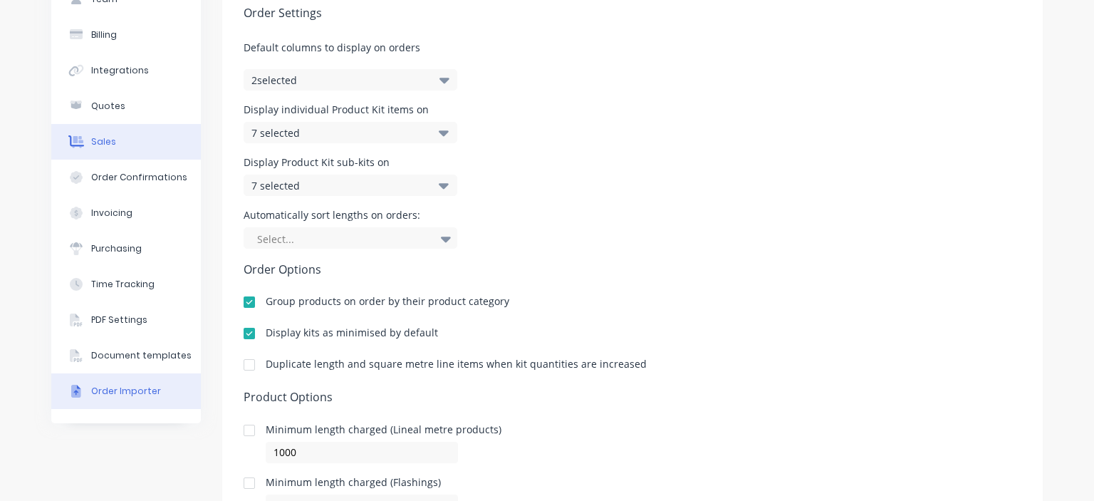
scroll to position [107, 0]
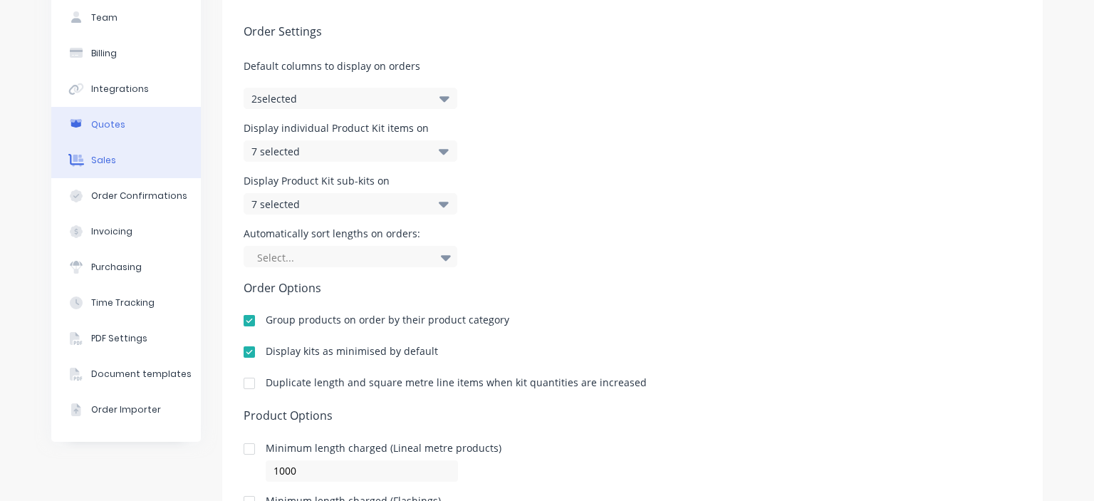
click at [108, 115] on button "Quotes" at bounding box center [126, 125] width 150 height 36
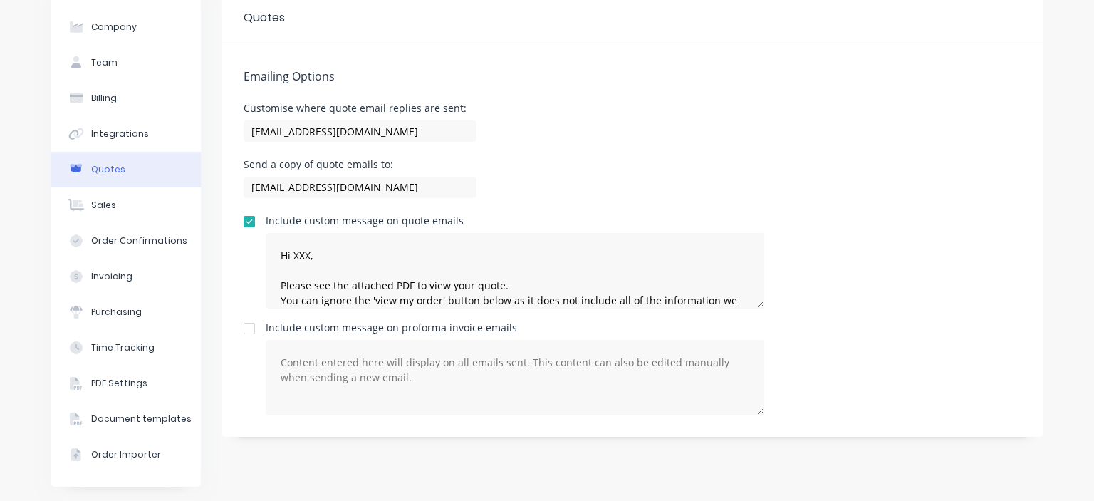
scroll to position [62, 0]
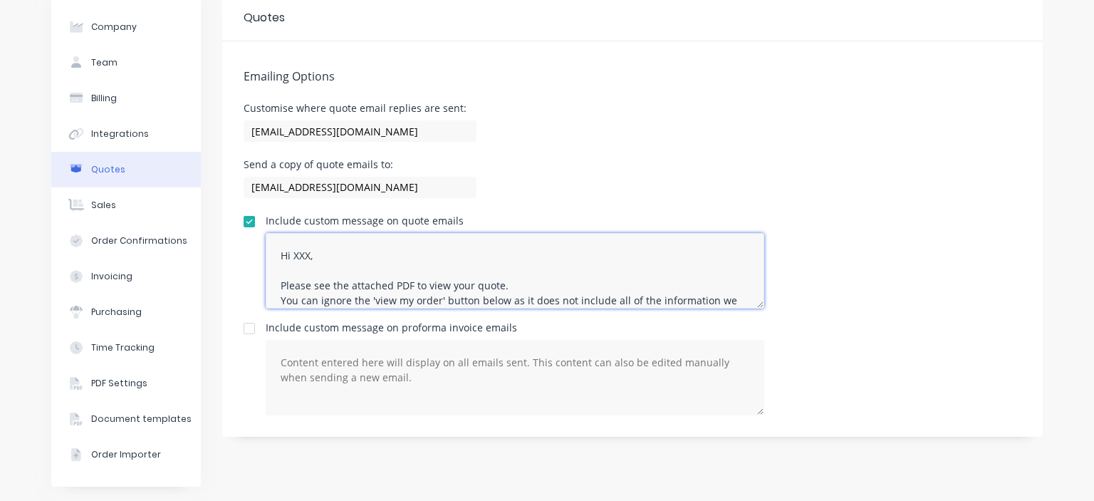
click at [407, 277] on textarea "Hi XXX, Please see the attached PDF to view your quote. You can ignore the 'vie…" at bounding box center [515, 270] width 498 height 75
drag, startPoint x: 354, startPoint y: 245, endPoint x: 264, endPoint y: 293, distance: 101.6
click at [266, 293] on textarea "Hi XXX, Please see the attached PDF to view your quote. You can ignore the 'vie…" at bounding box center [515, 270] width 498 height 75
click at [746, 303] on textarea "Hi XXX, Please see the attached PDF to view your quote. If you would like to ap…" at bounding box center [515, 270] width 498 height 75
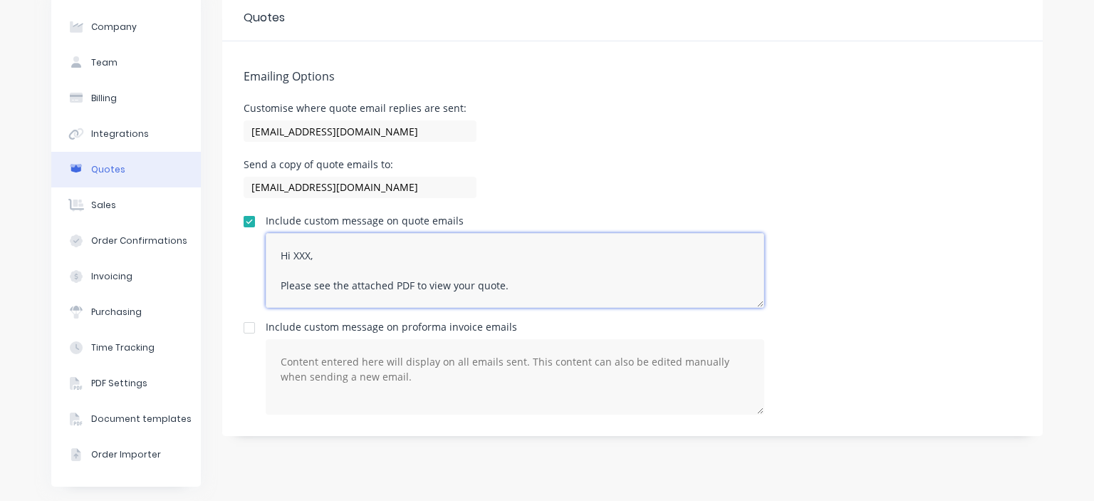
click at [752, 302] on textarea "Hi XXX, Please see the attached PDF to view your quote. If you would like to ap…" at bounding box center [515, 270] width 498 height 75
click at [756, 301] on textarea "Hi XXX, Please see the attached PDF to view your quote. If you would like to ap…" at bounding box center [515, 270] width 498 height 75
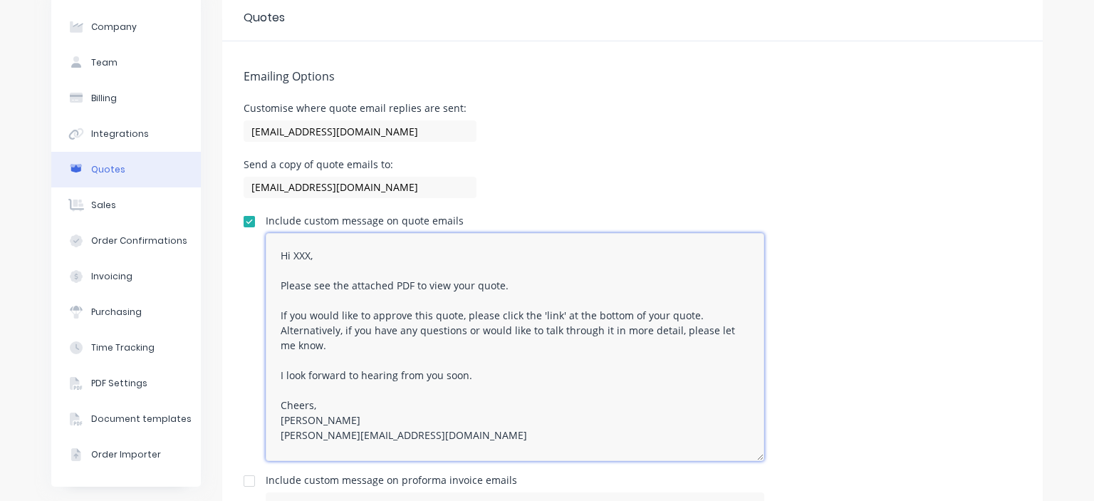
drag, startPoint x: 757, startPoint y: 302, endPoint x: 763, endPoint y: 458, distance: 156.0
click at [763, 458] on div "Include custom message on quote emails Hi XXX, Please see the attached PDF to v…" at bounding box center [631, 338] width 777 height 245
drag, startPoint x: 501, startPoint y: 284, endPoint x: 389, endPoint y: 284, distance: 111.8
click at [389, 284] on textarea "Hi XXX, Please see the attached PDF to view your quote. If you would like to ap…" at bounding box center [515, 348] width 498 height 230
drag, startPoint x: 652, startPoint y: 313, endPoint x: 556, endPoint y: 321, distance: 96.5
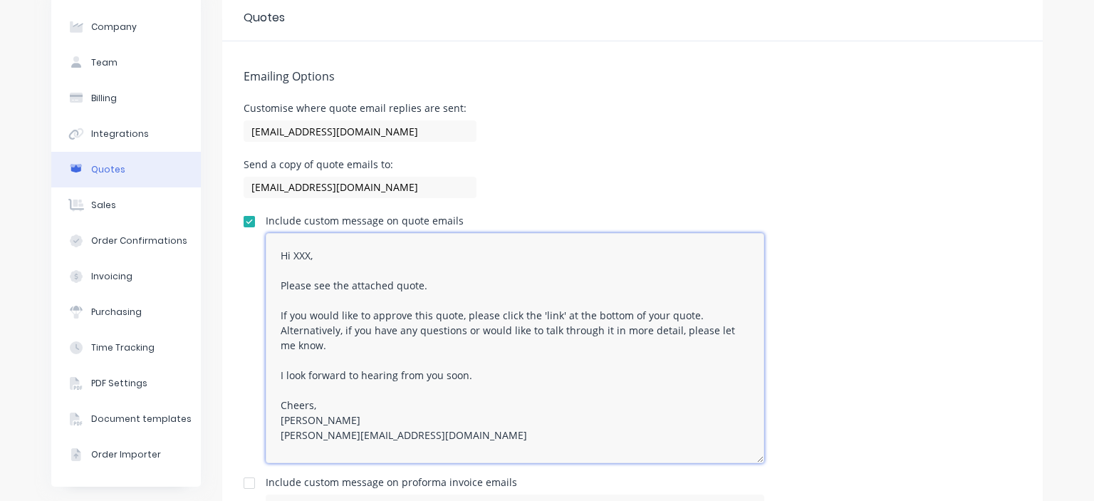
click at [555, 320] on textarea "Hi XXX, Please see the attached quote. If you would like to approve this quote,…" at bounding box center [515, 348] width 498 height 230
click at [609, 340] on textarea "Hi XXX, Please see the attached quote. If you would like to approve this quote,…" at bounding box center [515, 348] width 498 height 230
click at [711, 315] on textarea "Hi XXX, Please see the attached quote. If you would like to approve this quote,…" at bounding box center [515, 348] width 498 height 230
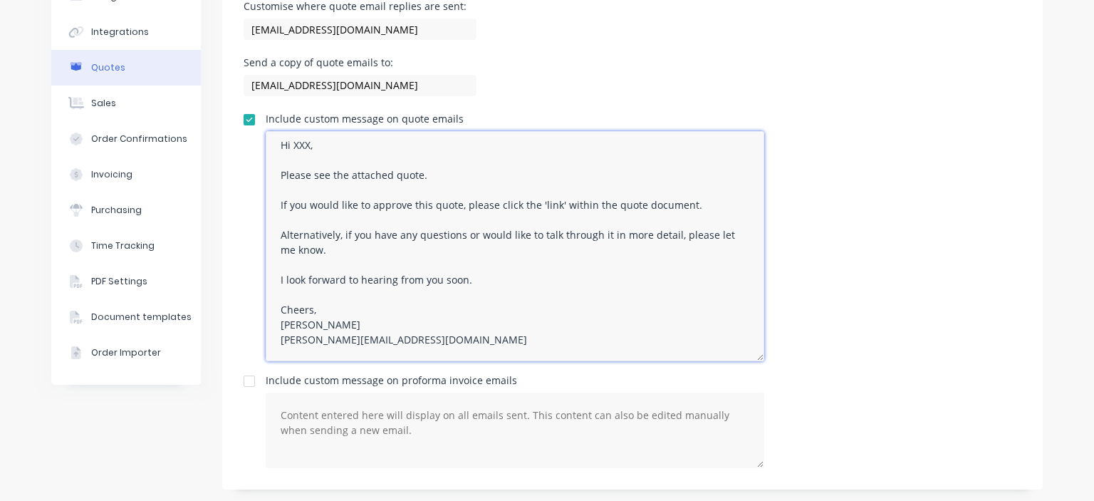
scroll to position [166, 0]
type textarea "Hi XXX, Please see the attached quote. If you would like to approve this quote,…"
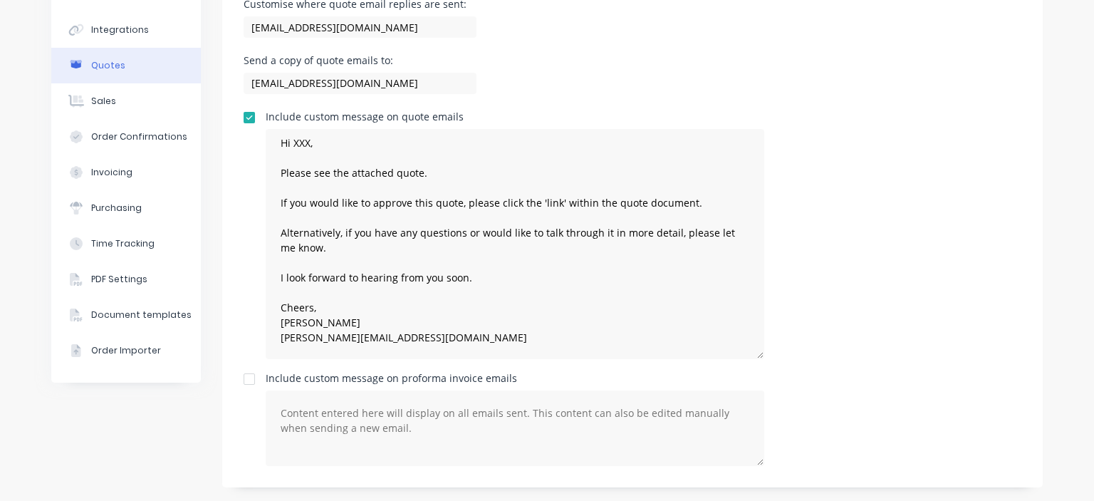
click at [926, 247] on div "Include custom message on quote emails Hi XXX, Please see the attached quote. I…" at bounding box center [631, 235] width 777 height 247
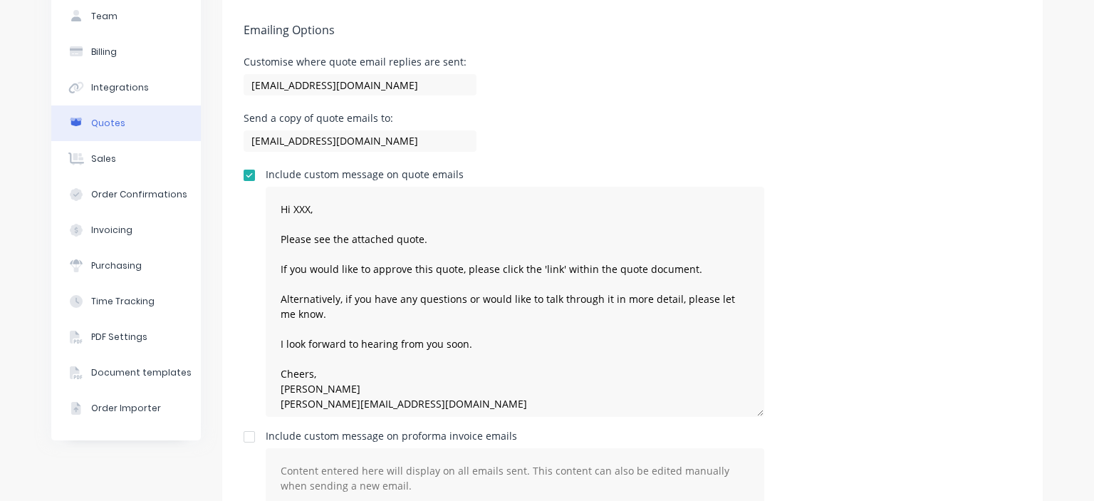
scroll to position [0, 0]
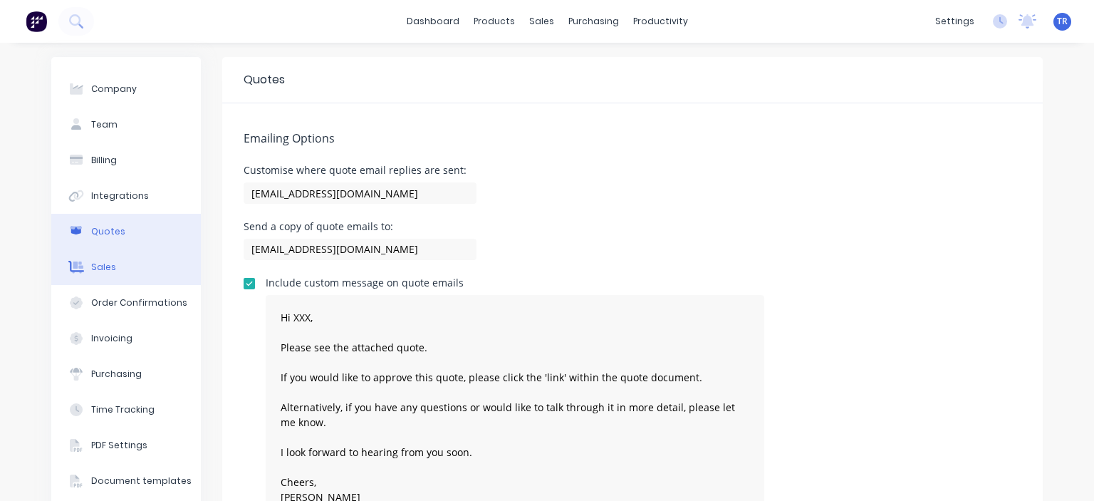
click at [117, 269] on button "Sales" at bounding box center [126, 267] width 150 height 36
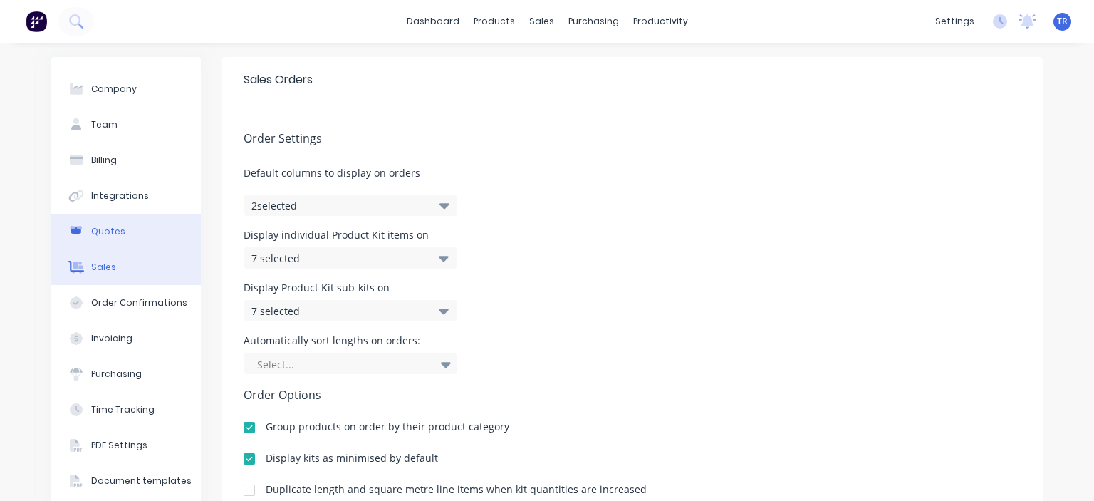
click at [113, 236] on div "Quotes" at bounding box center [108, 231] width 34 height 13
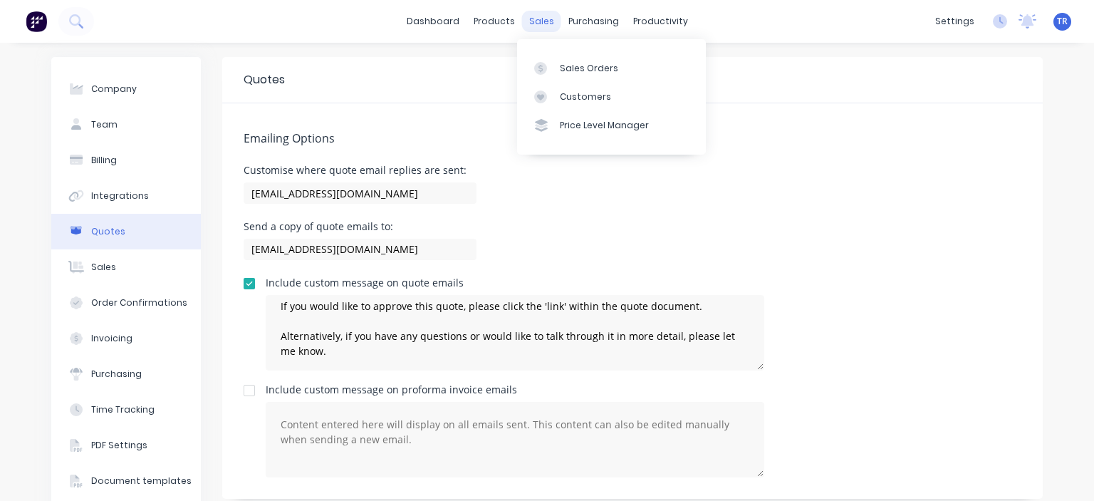
click at [533, 23] on div "sales" at bounding box center [541, 21] width 39 height 21
click at [571, 65] on div "Sales Orders" at bounding box center [589, 68] width 58 height 13
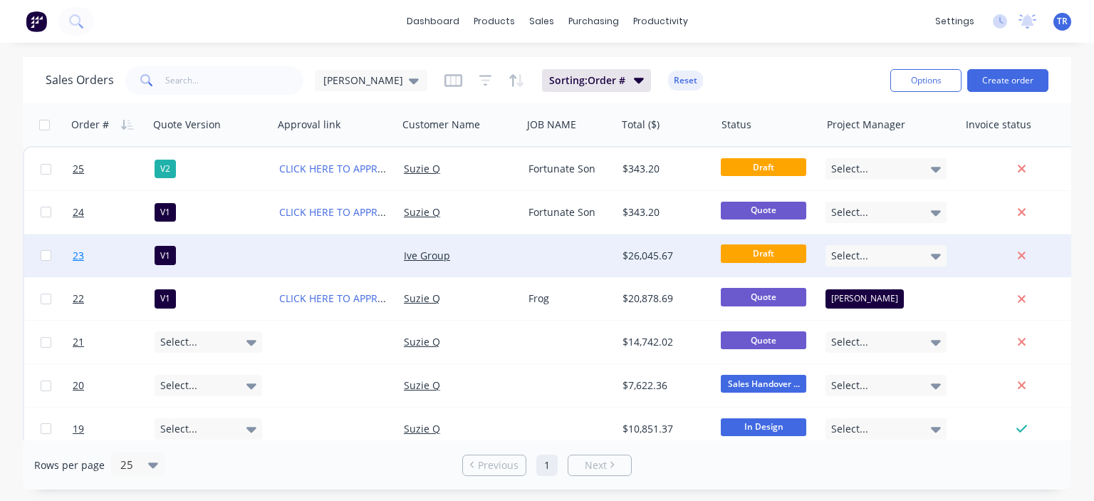
click at [77, 256] on span "23" at bounding box center [78, 255] width 11 height 14
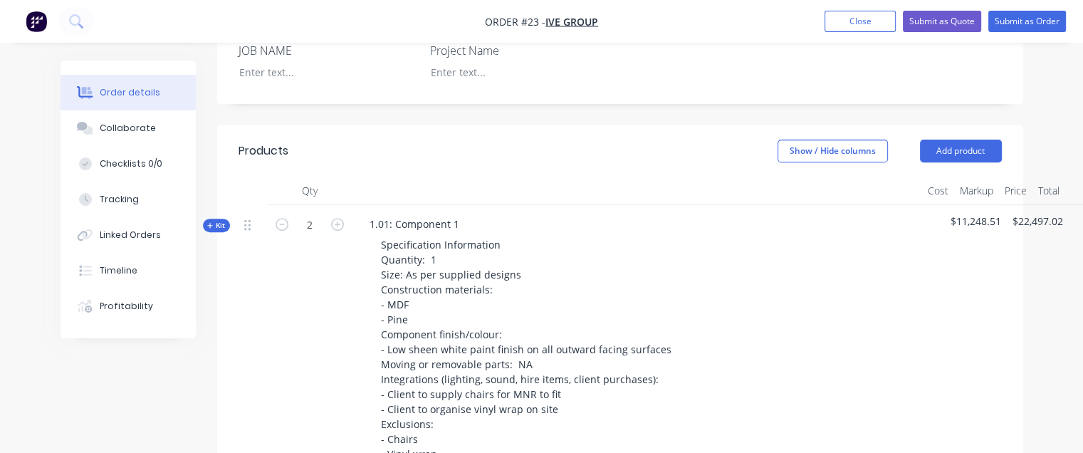
scroll to position [533, 0]
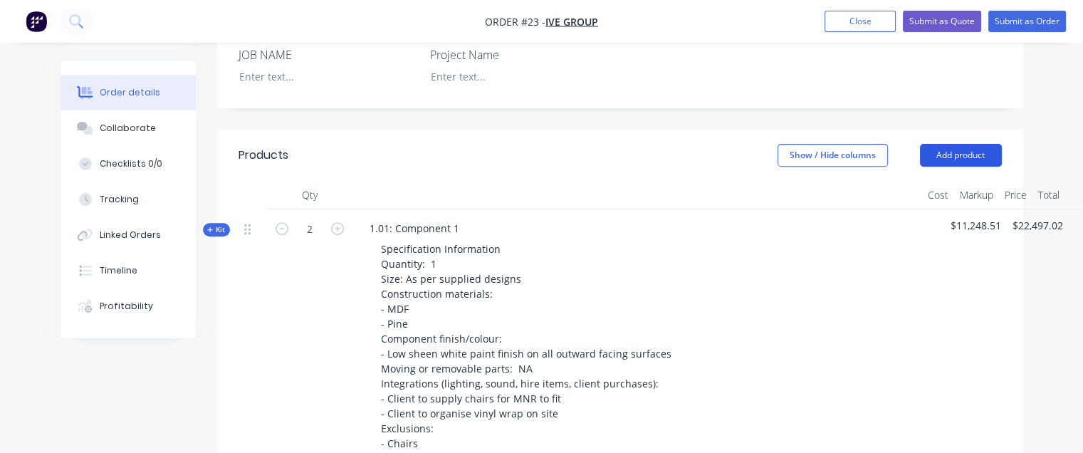
click at [935, 144] on button "Add product" at bounding box center [961, 155] width 82 height 23
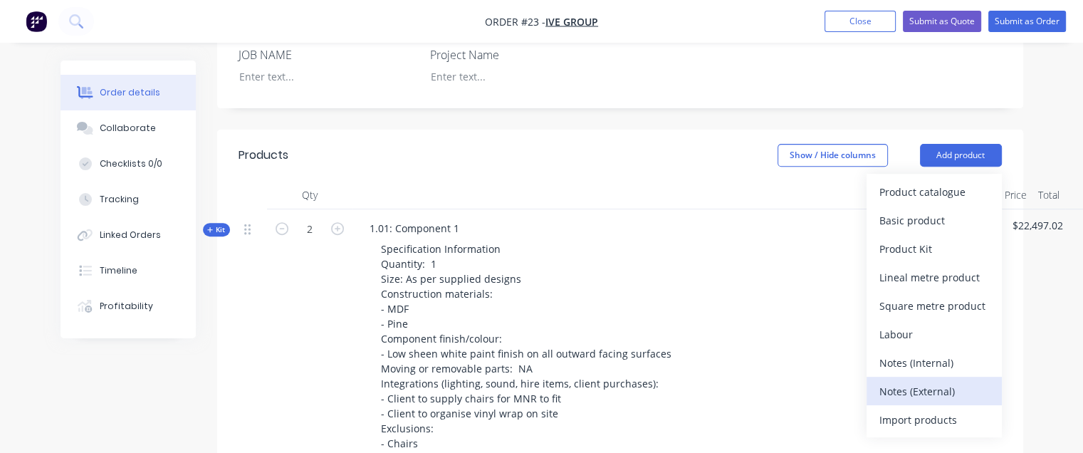
click at [921, 381] on div "Notes (External)" at bounding box center [934, 391] width 110 height 21
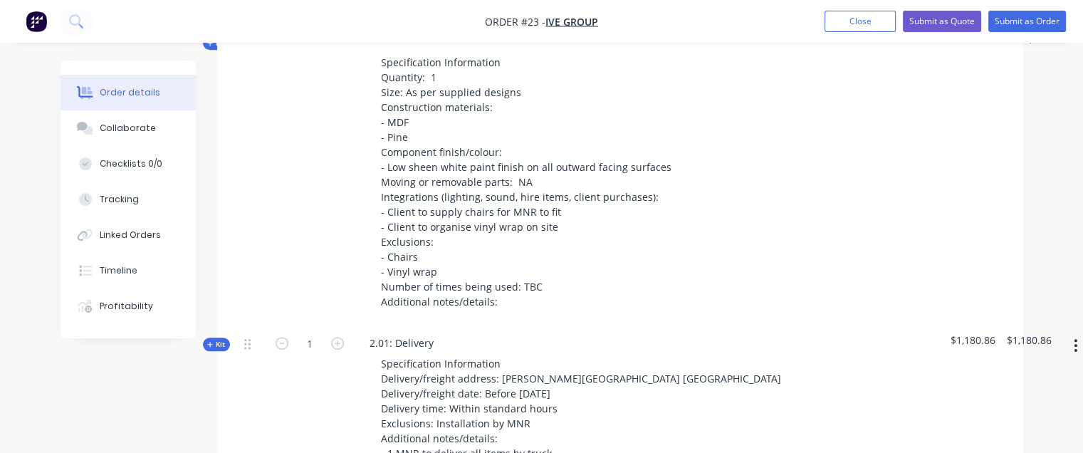
scroll to position [1031, 0]
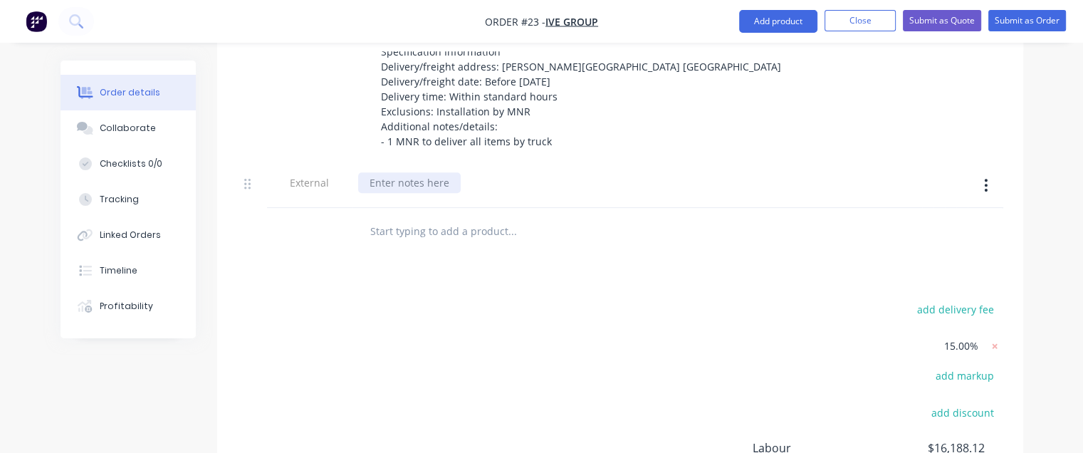
click at [393, 172] on div at bounding box center [409, 182] width 103 height 21
paste div
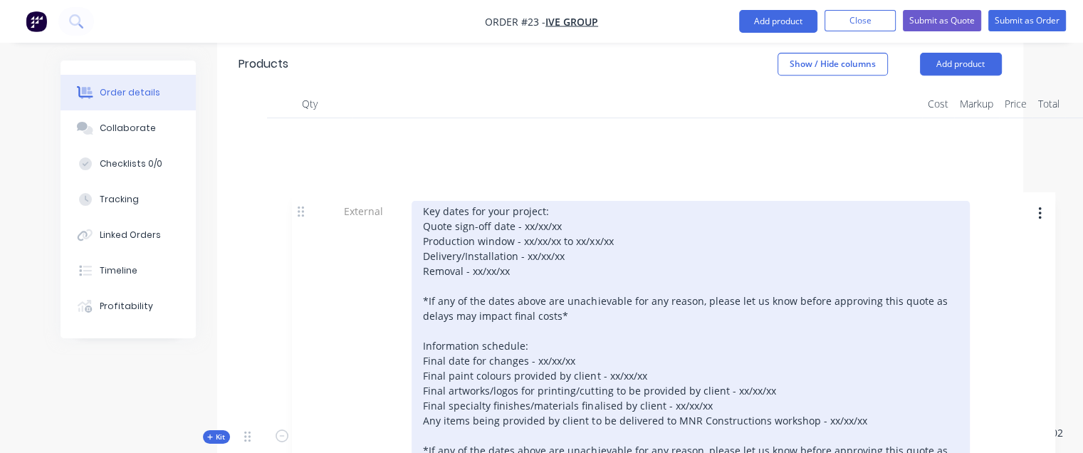
scroll to position [630, 0]
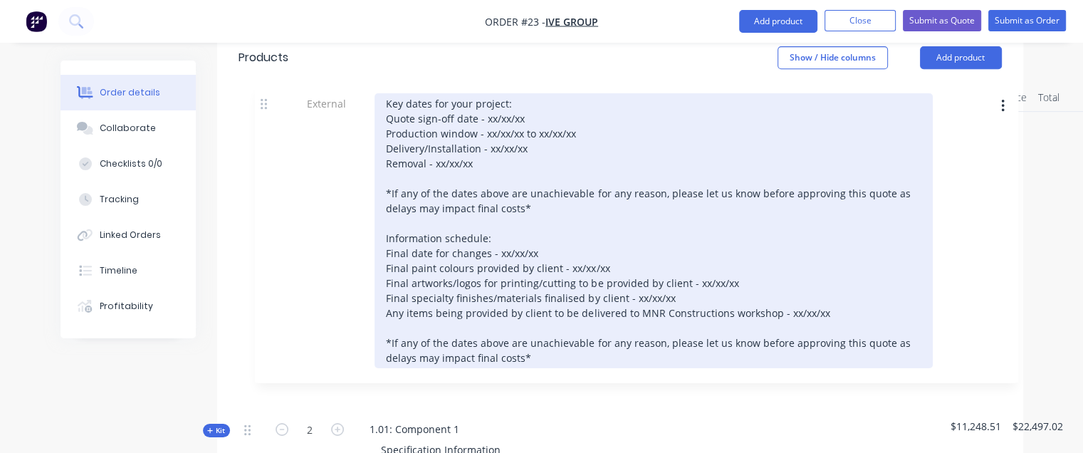
drag, startPoint x: 251, startPoint y: 145, endPoint x: 266, endPoint y: 100, distance: 47.3
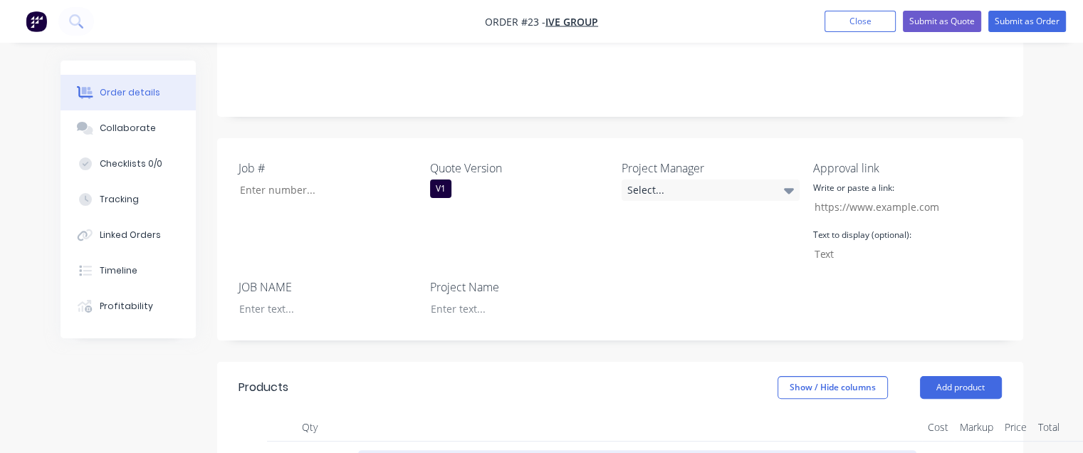
scroll to position [345, 0]
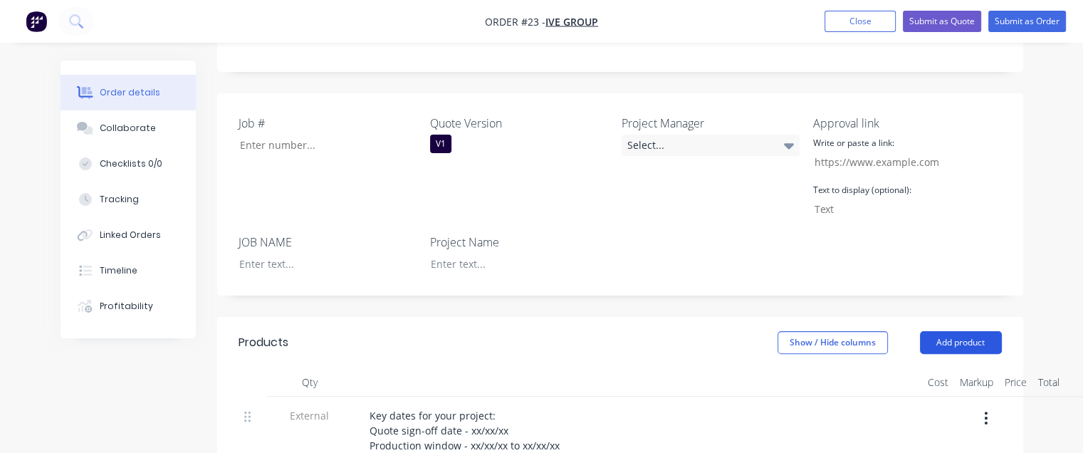
click at [951, 331] on button "Add product" at bounding box center [961, 342] width 82 height 23
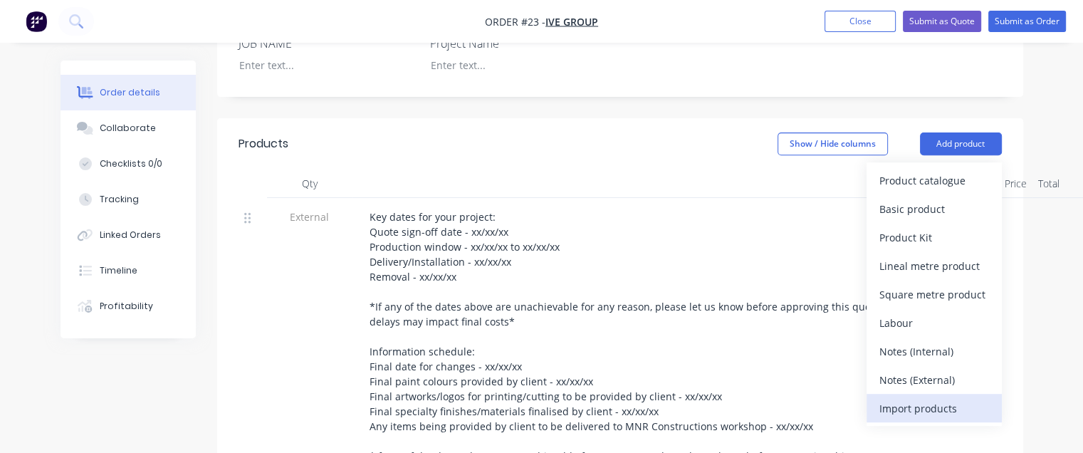
scroll to position [559, 0]
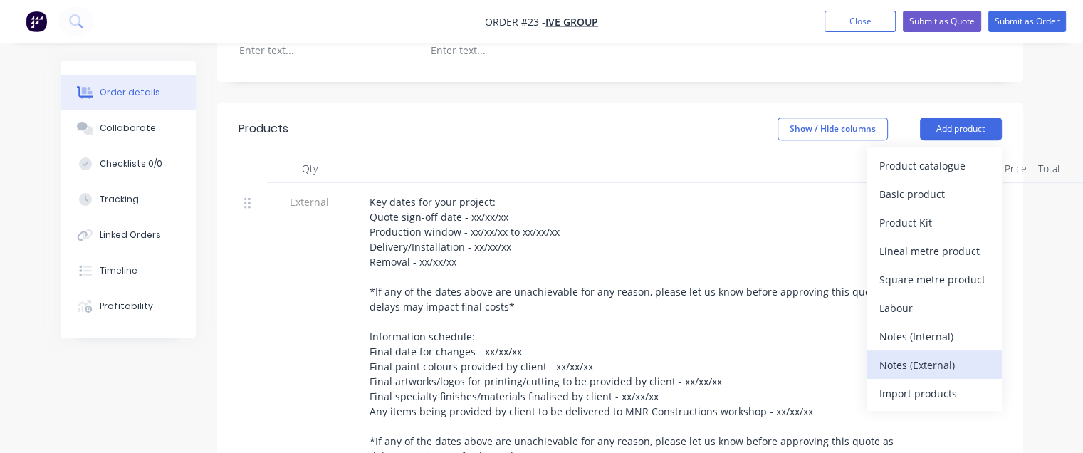
click at [922, 355] on div "Notes (External)" at bounding box center [934, 365] width 110 height 21
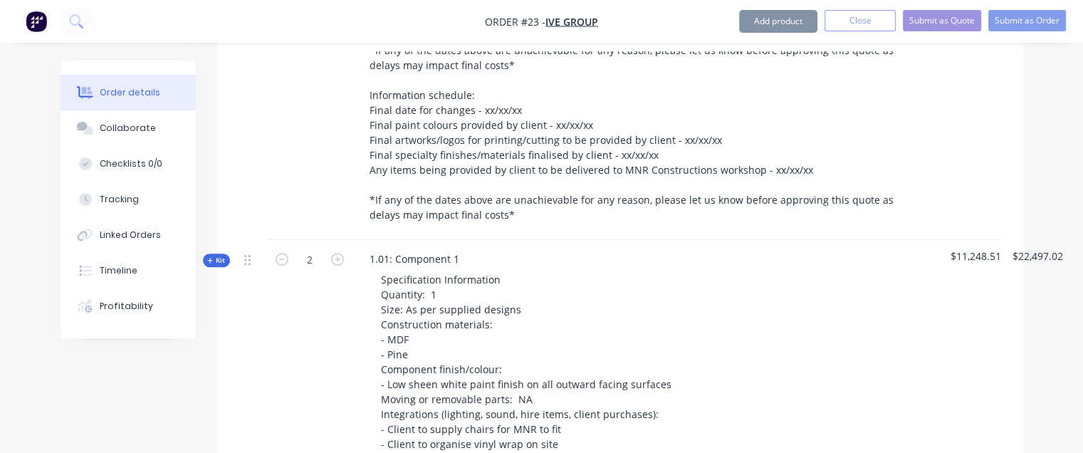
scroll to position [1200, 0]
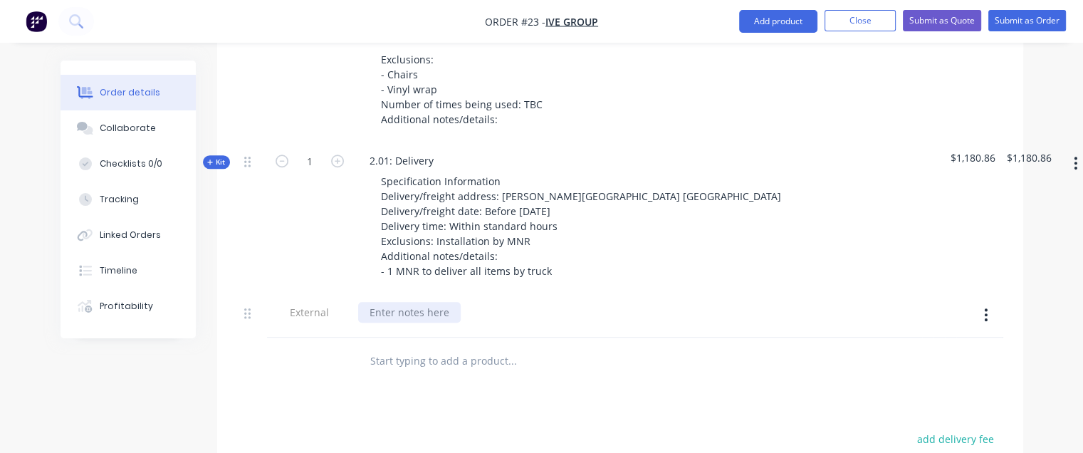
click at [427, 302] on div at bounding box center [409, 312] width 103 height 21
paste div
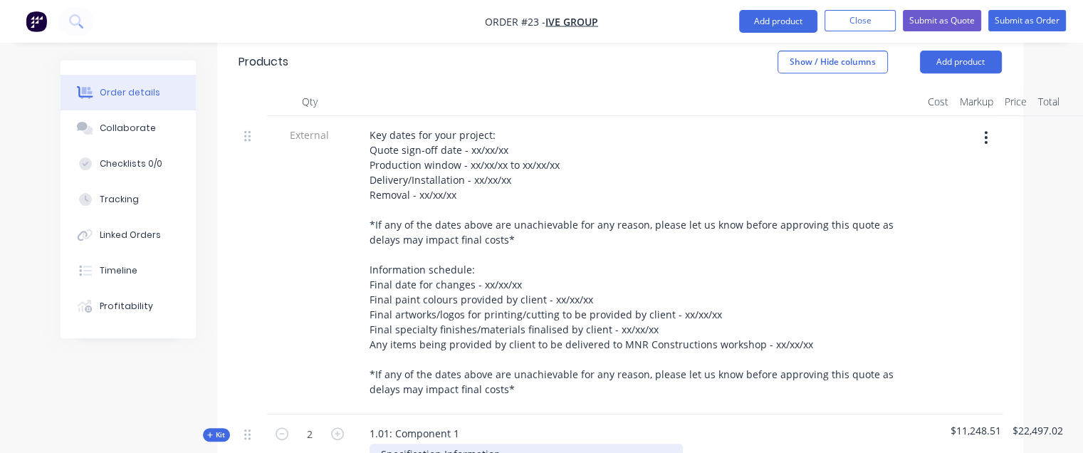
scroll to position [427, 0]
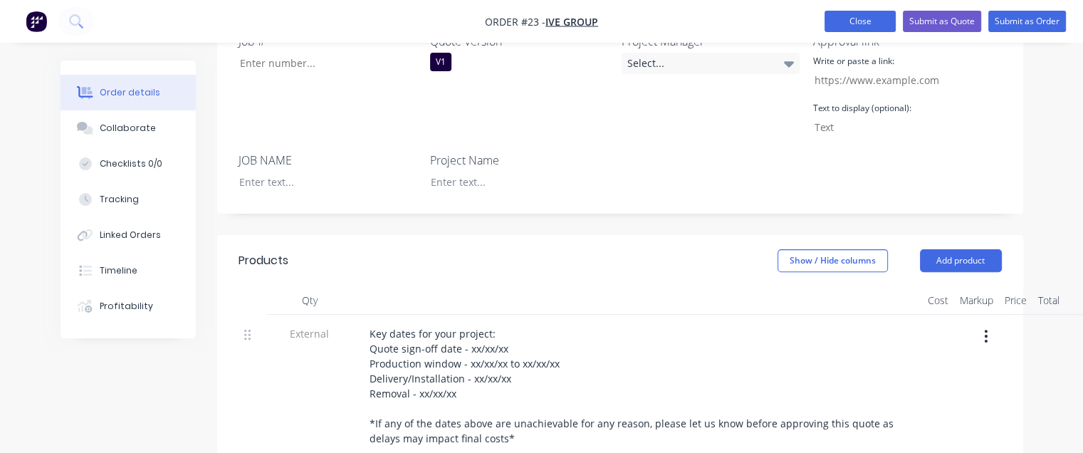
click at [845, 22] on button "Close" at bounding box center [859, 21] width 71 height 21
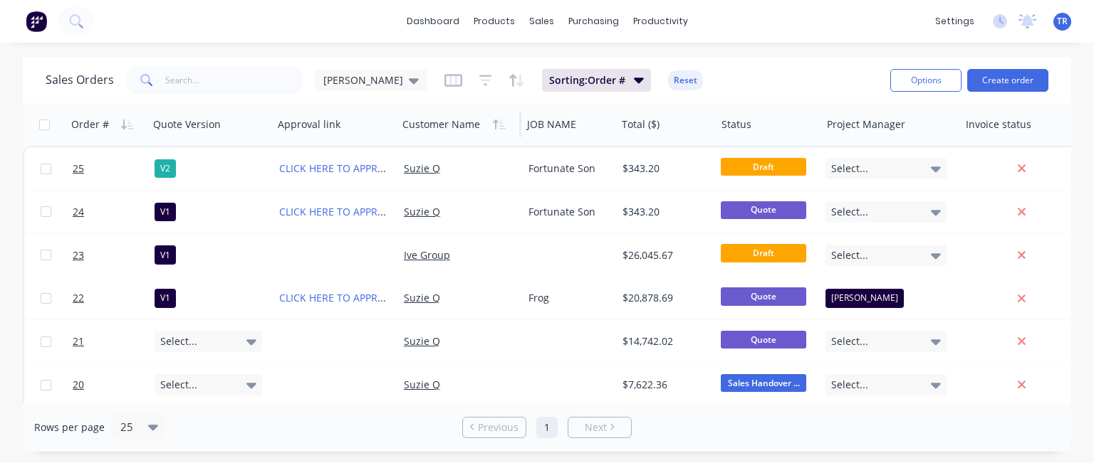
drag, startPoint x: 575, startPoint y: 121, endPoint x: 429, endPoint y: 127, distance: 146.1
click at [429, 127] on div "Order # Quote Version Approval link Customer Name JOB NAME Total ($) Status Pro…" at bounding box center [778, 124] width 1510 height 43
drag, startPoint x: 604, startPoint y: 117, endPoint x: 558, endPoint y: 122, distance: 45.9
click at [558, 122] on div "JOB NAME" at bounding box center [566, 124] width 79 height 28
drag, startPoint x: 558, startPoint y: 129, endPoint x: 404, endPoint y: 131, distance: 153.8
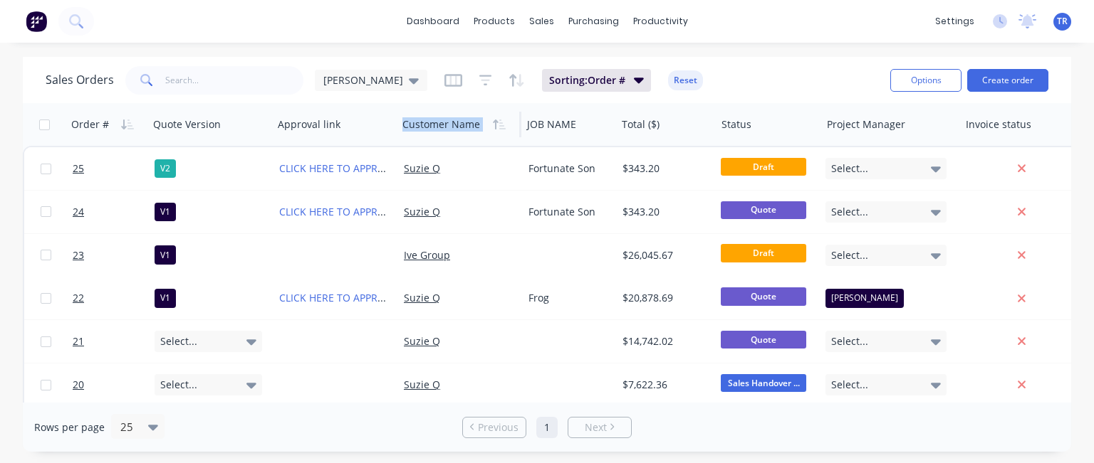
click at [404, 131] on div "Order # Quote Version Approval link Customer Name JOB NAME Total ($) Status Pro…" at bounding box center [778, 124] width 1510 height 43
click at [597, 127] on icon "button" at bounding box center [598, 125] width 6 height 10
click at [596, 127] on icon "button" at bounding box center [598, 125] width 6 height 10
click at [766, 89] on div "Sales Orders [PERSON_NAME] Sorting: Order #, JOB NAME Reset" at bounding box center [462, 80] width 833 height 35
drag, startPoint x: 563, startPoint y: 132, endPoint x: 404, endPoint y: 131, distance: 159.5
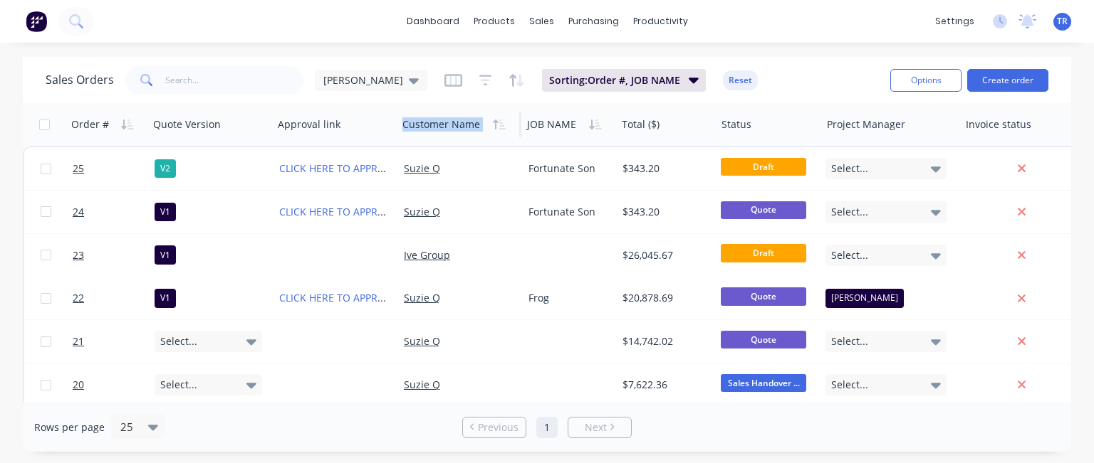
click at [404, 131] on div "Order # Quote Version Approval link Customer Name JOB NAME Total ($) Status Pro…" at bounding box center [778, 124] width 1510 height 43
click at [592, 79] on span "Sorting: Order #, JOB NAME" at bounding box center [614, 80] width 131 height 14
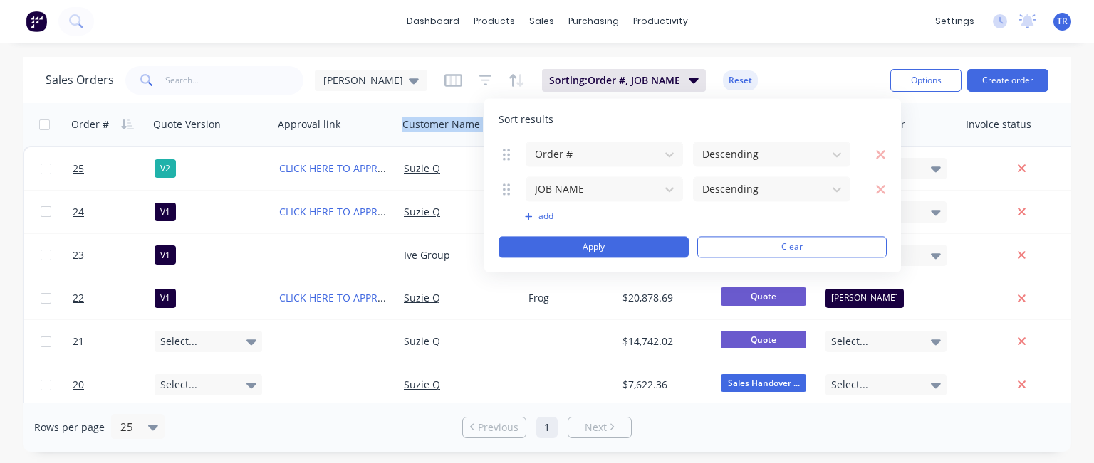
click at [809, 33] on div "dashboard products sales purchasing productivity dashboard products Product Cat…" at bounding box center [547, 21] width 1094 height 43
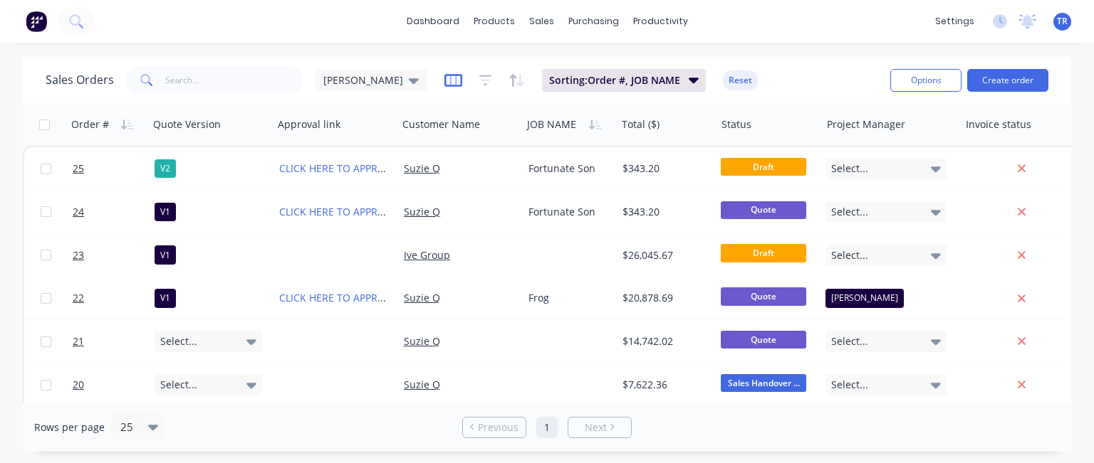
click at [444, 78] on icon "button" at bounding box center [453, 80] width 18 height 14
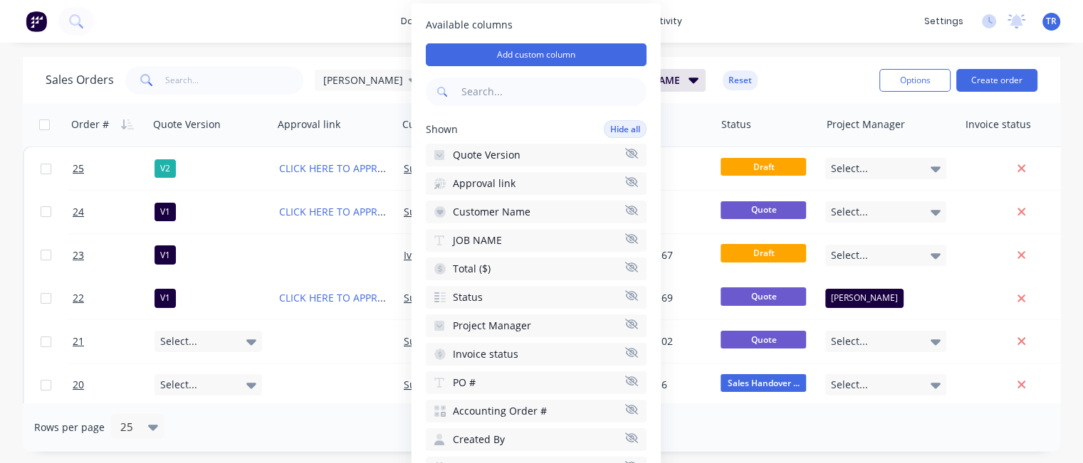
drag, startPoint x: 562, startPoint y: 152, endPoint x: 604, endPoint y: 88, distance: 76.6
click at [604, 88] on input "text" at bounding box center [552, 92] width 188 height 28
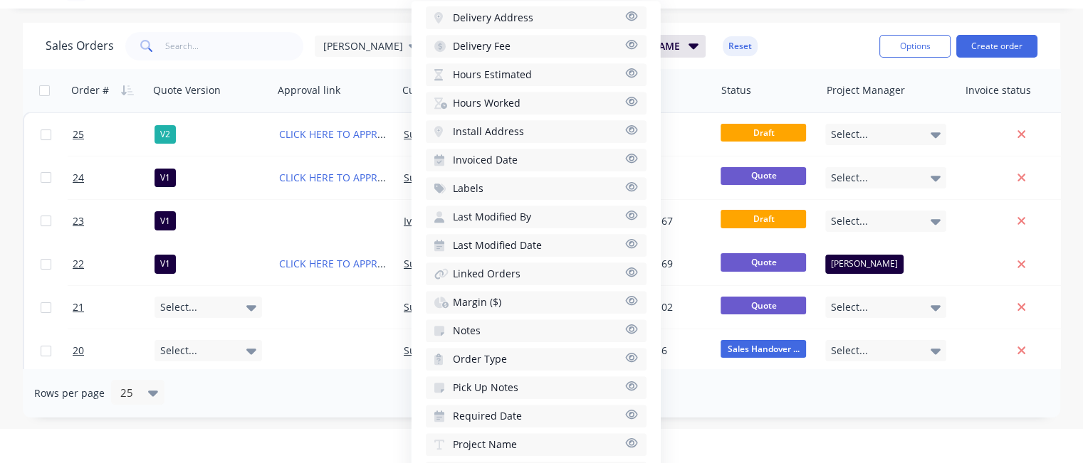
scroll to position [46, 0]
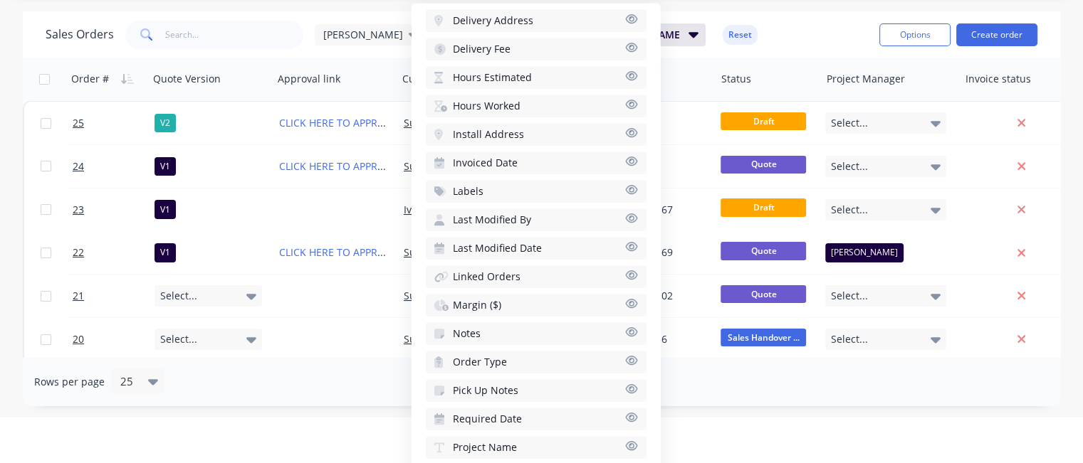
drag, startPoint x: 498, startPoint y: 429, endPoint x: 519, endPoint y: 412, distance: 27.4
click at [520, 401] on div "Hidden Unhide all Job # Assigned To Billing Address Contact Cost ($) Delivery A…" at bounding box center [536, 165] width 221 height 644
click at [513, 441] on span "Project Name" at bounding box center [485, 448] width 64 height 14
click at [755, 27] on div "dashboard products sales purchasing productivity dashboard products Product Cat…" at bounding box center [541, 185] width 1083 height 463
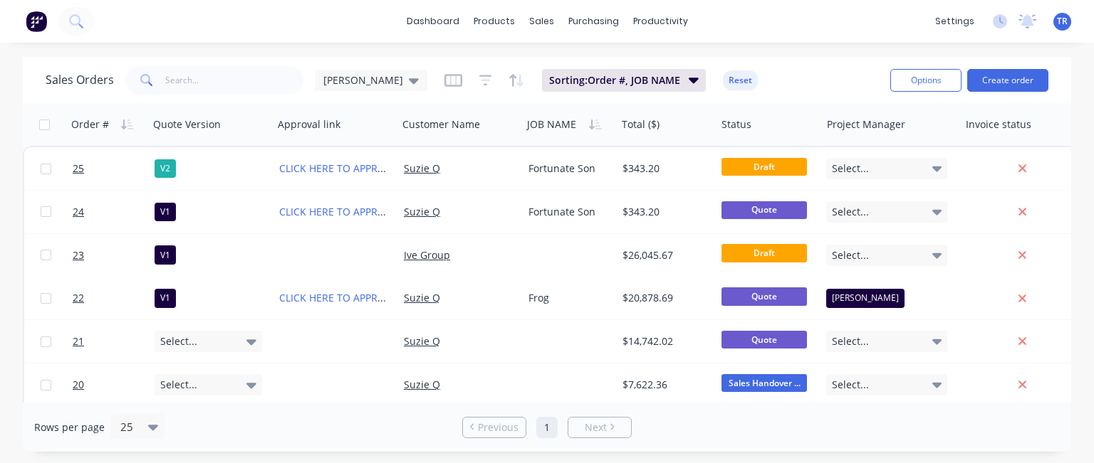
scroll to position [0, 598]
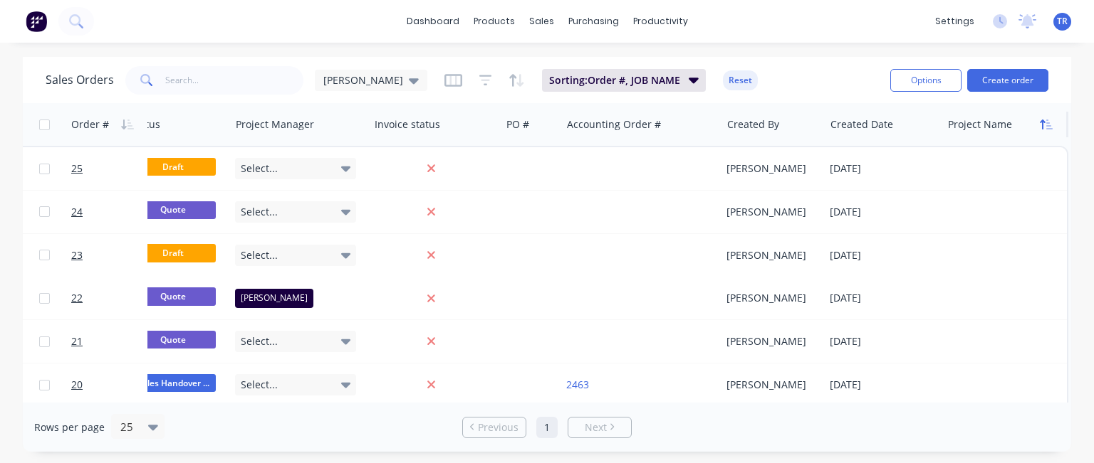
click at [1039, 125] on icon "button" at bounding box center [1045, 124] width 13 height 11
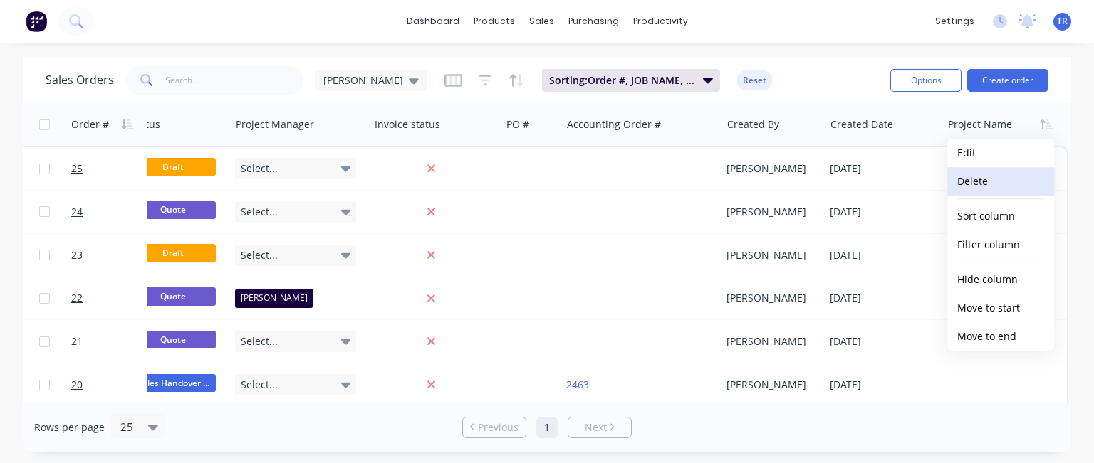
click at [995, 180] on button "Delete" at bounding box center [1000, 181] width 107 height 28
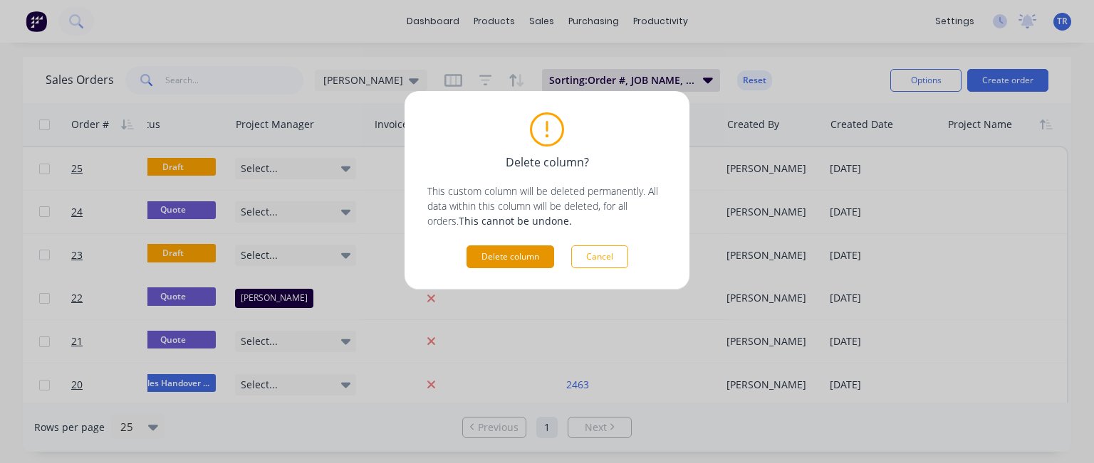
click at [509, 255] on button "Delete column" at bounding box center [510, 257] width 88 height 23
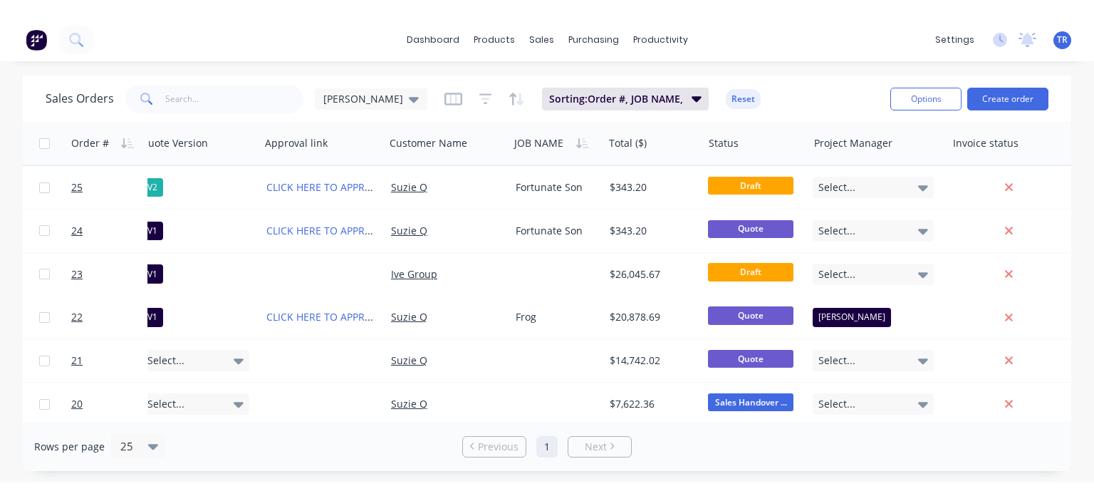
scroll to position [0, 0]
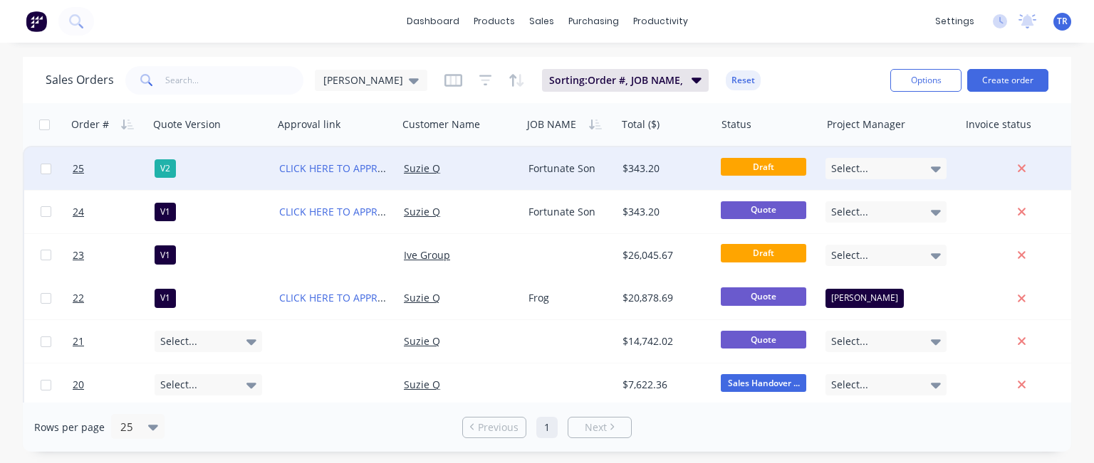
click at [447, 155] on div "Suzie Q" at bounding box center [460, 168] width 125 height 43
